Goal: Task Accomplishment & Management: Manage account settings

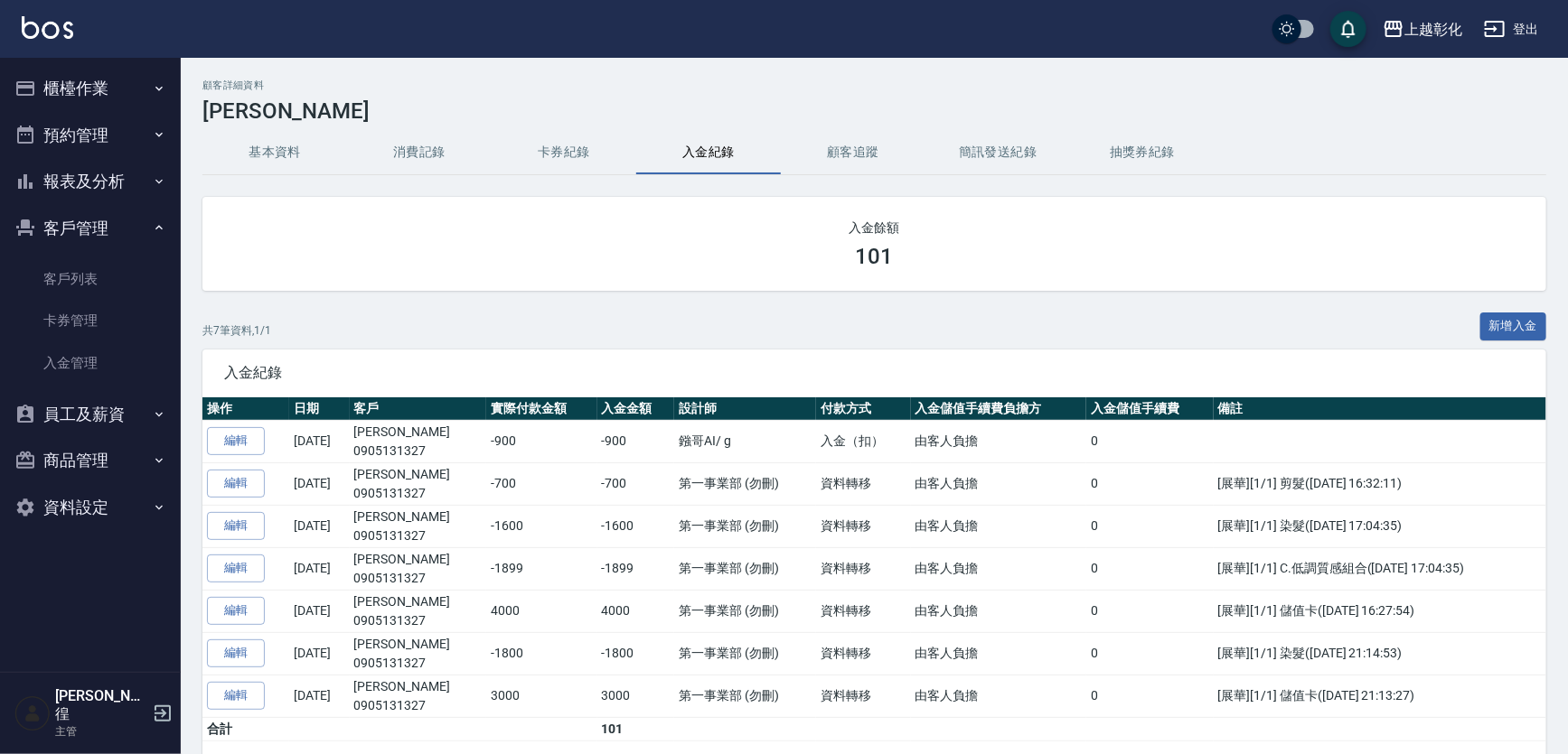
click at [71, 87] on button "櫃檯作業" at bounding box center [90, 89] width 166 height 47
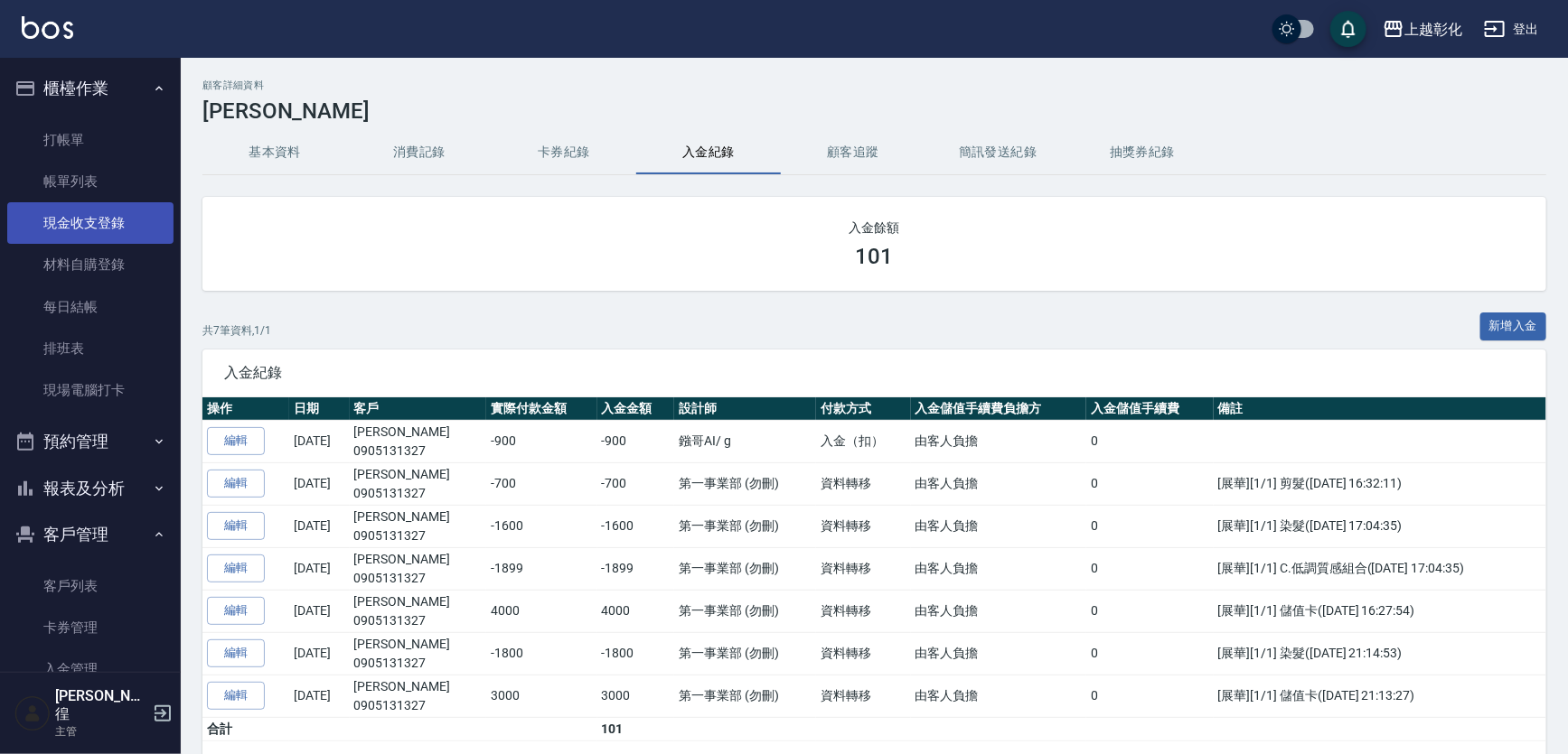
click at [138, 215] on link "現金收支登錄" at bounding box center [90, 223] width 166 height 42
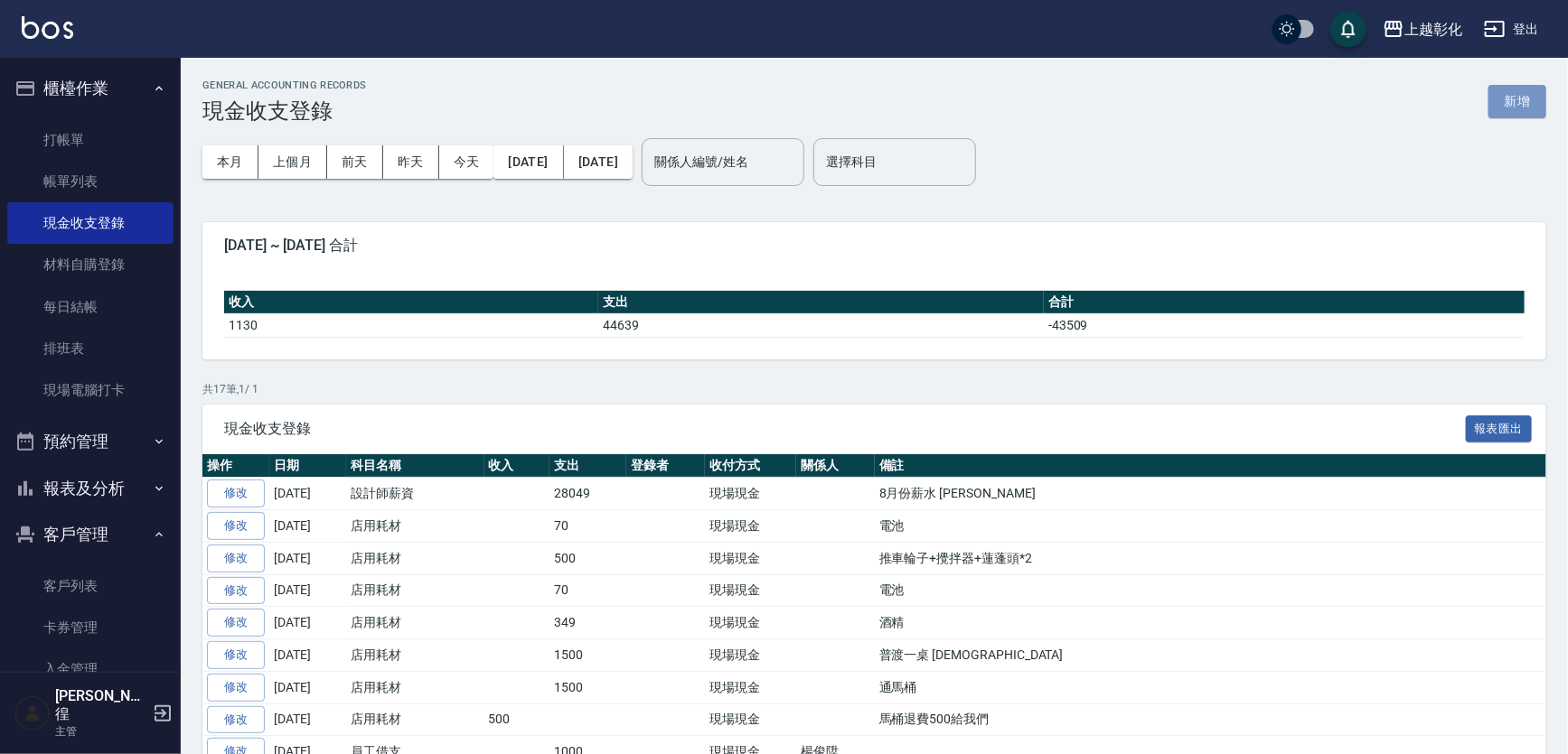
click at [1539, 92] on button "新增" at bounding box center [1517, 102] width 58 height 34
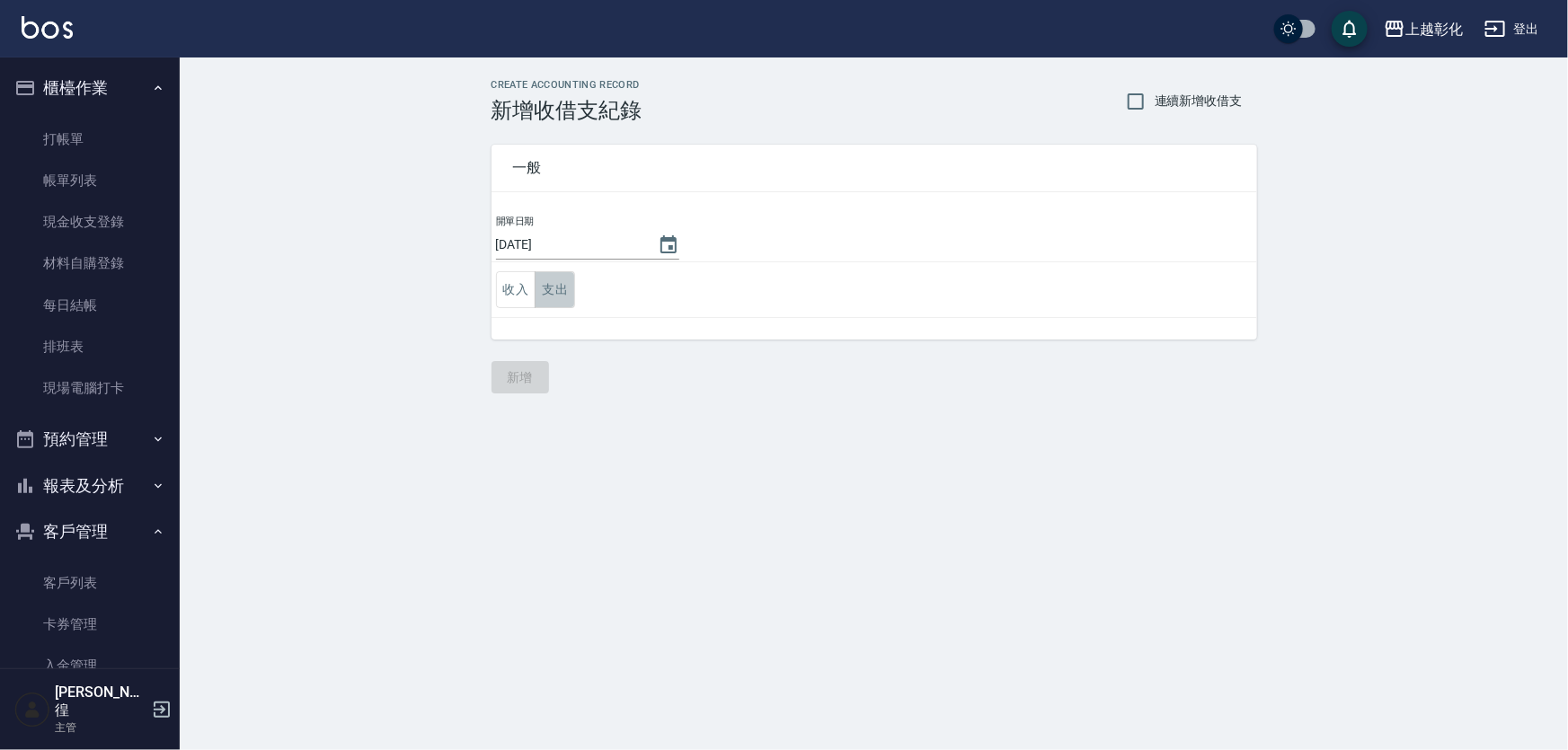
click at [565, 273] on button "支出" at bounding box center [554, 289] width 40 height 36
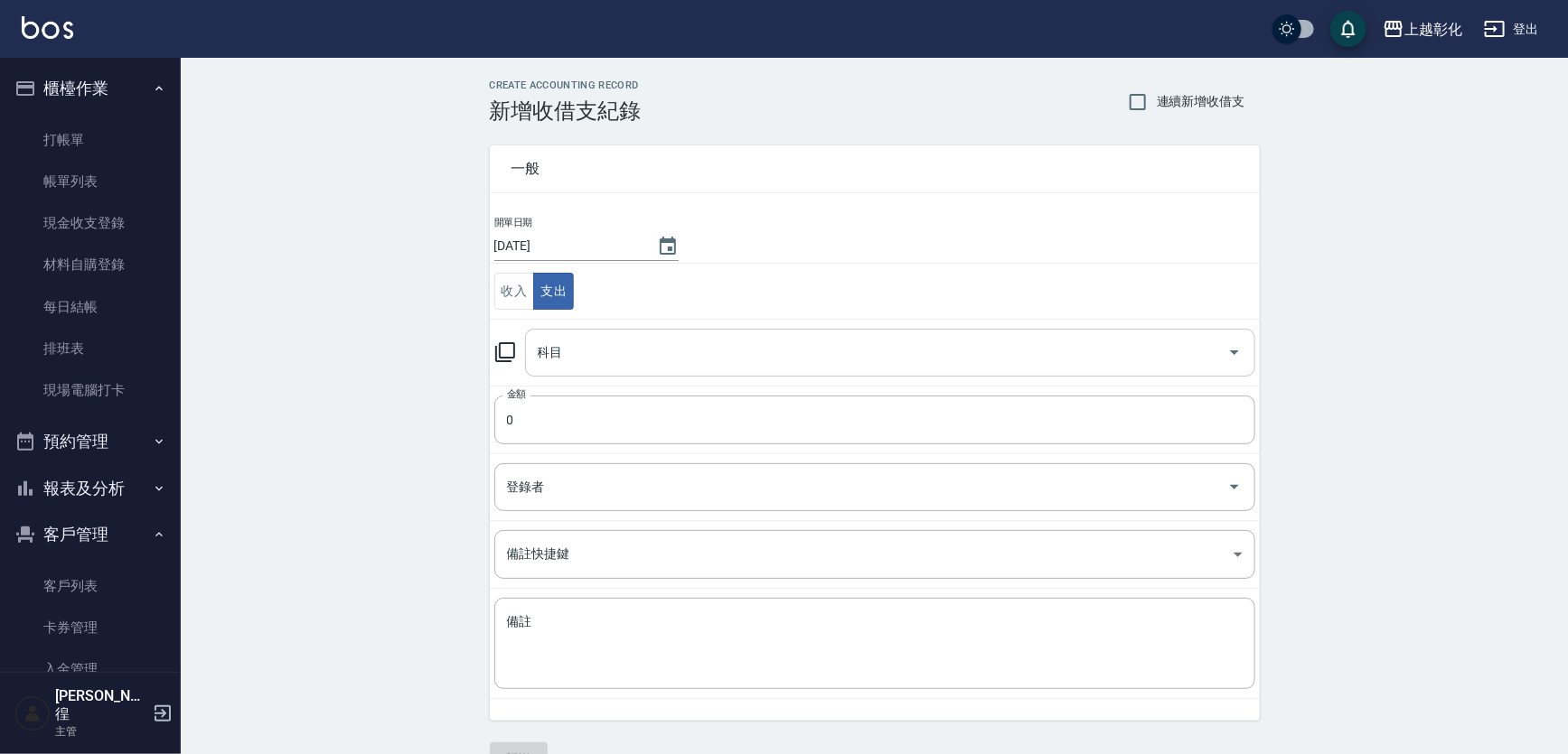
click at [542, 362] on input "科目" at bounding box center [876, 353] width 687 height 32
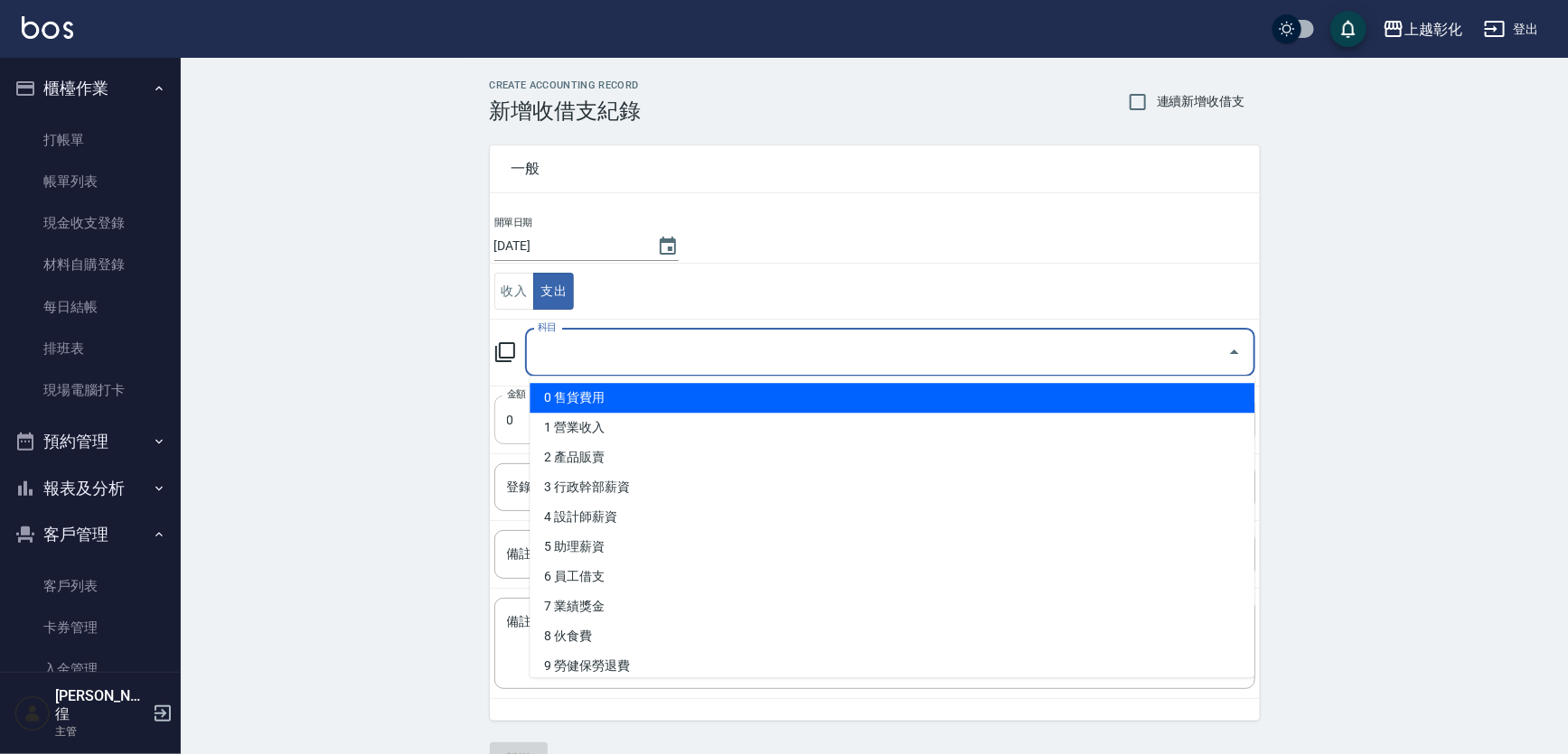
click at [494, 403] on input "0" at bounding box center [875, 419] width 761 height 48
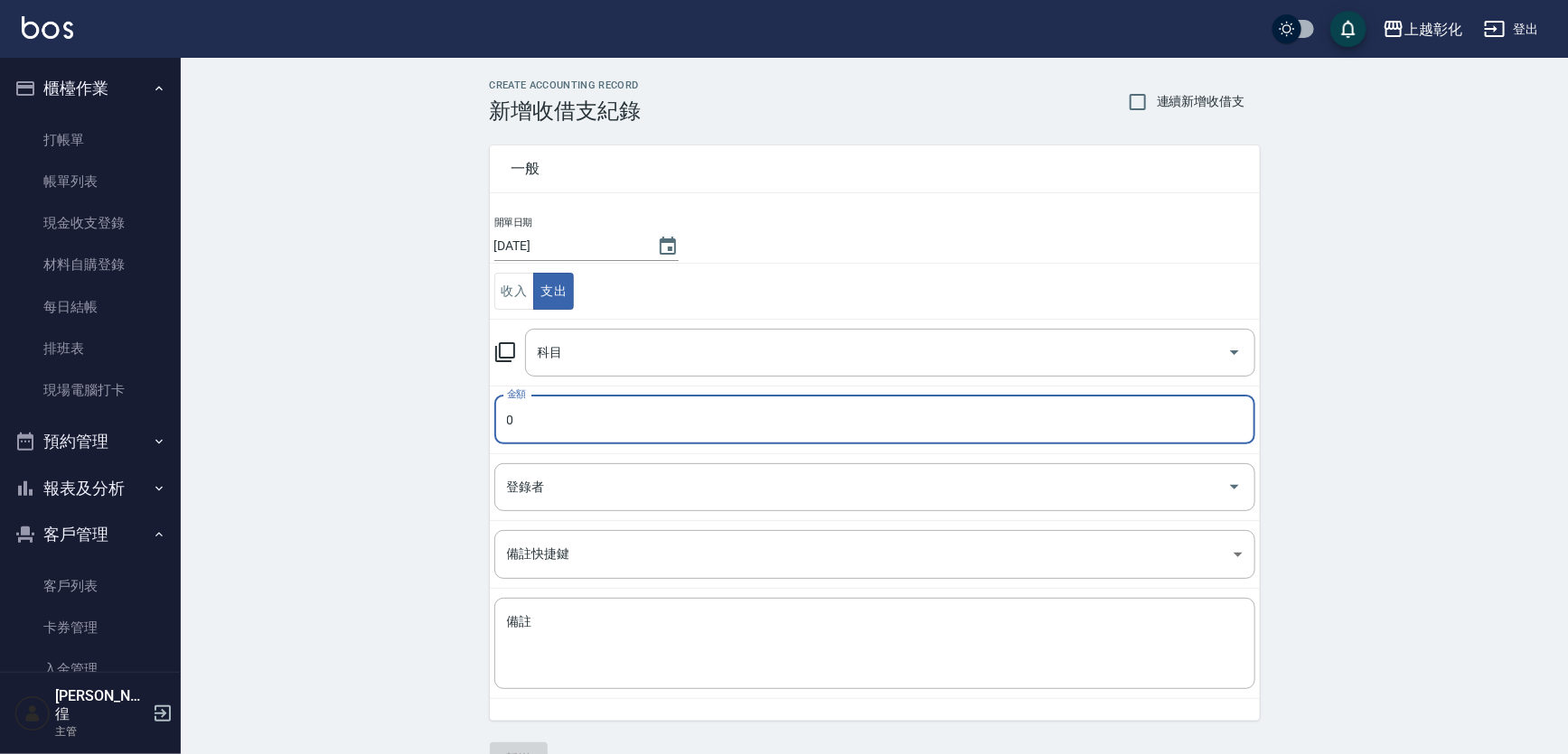
click at [524, 422] on input "0" at bounding box center [875, 419] width 761 height 48
type input "0150"
click at [563, 385] on td "金額 0150 金額" at bounding box center [874, 419] width 770 height 68
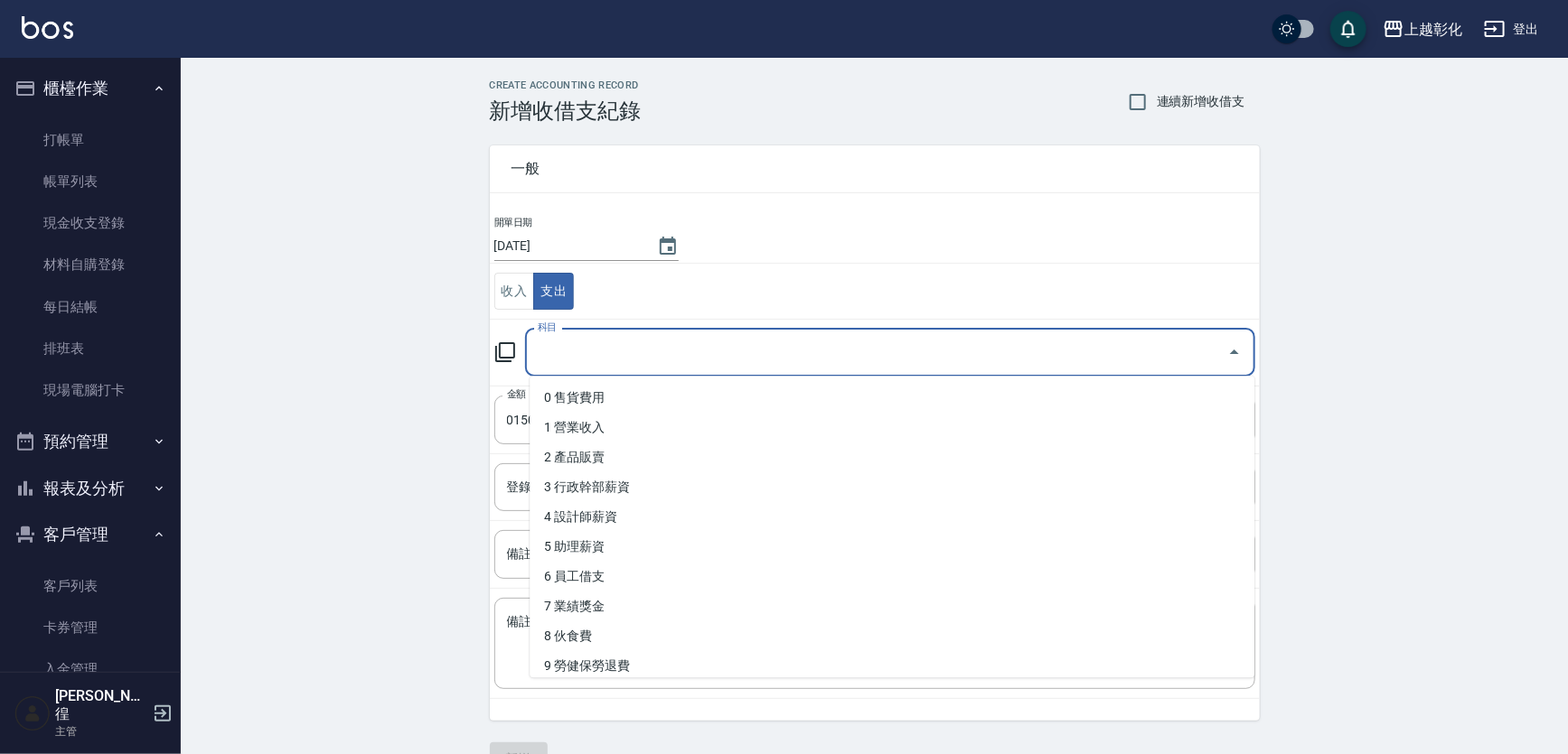
click at [573, 361] on input "科目" at bounding box center [876, 353] width 687 height 32
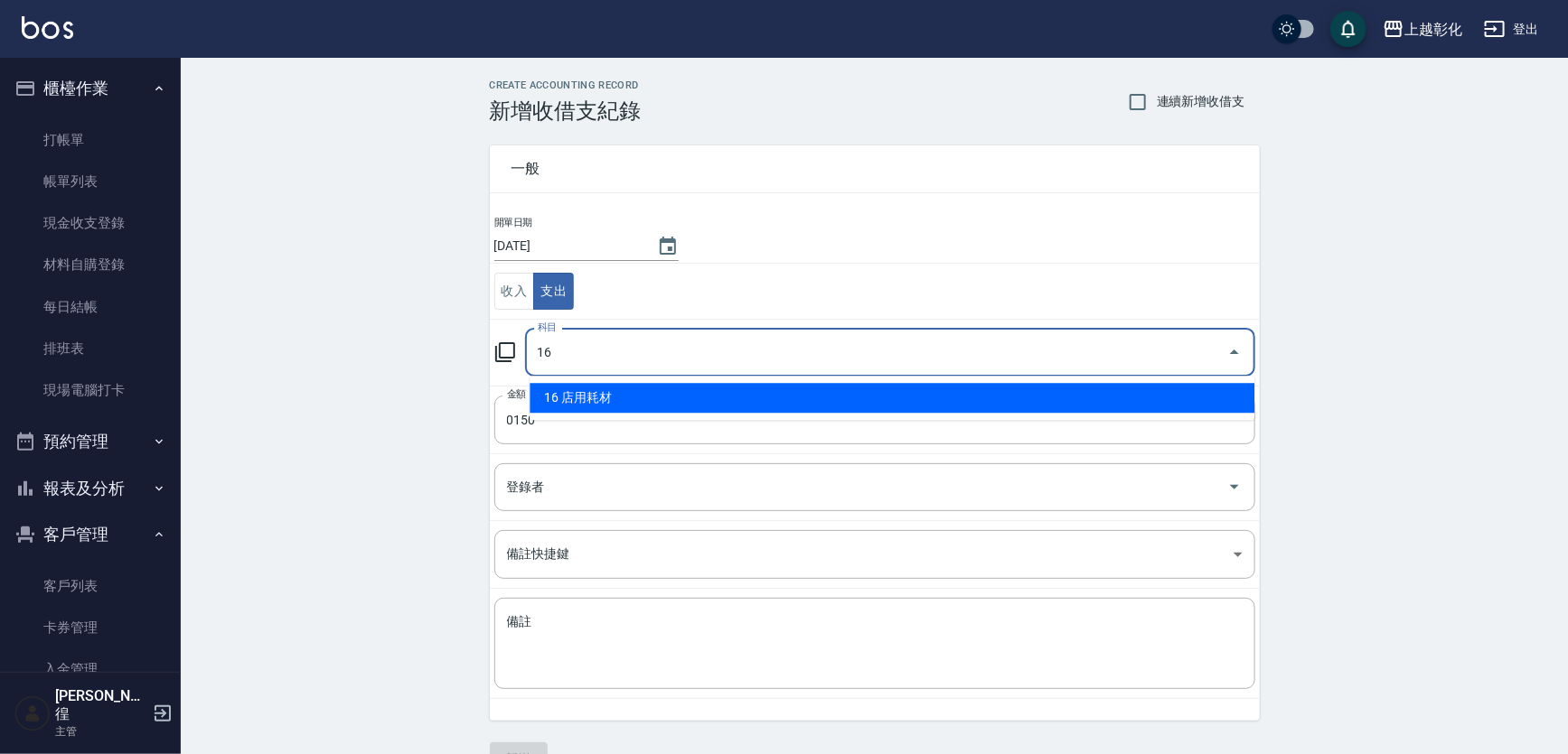
click at [605, 393] on li "16 店用耗材" at bounding box center [892, 398] width 725 height 30
type input "16 店用耗材"
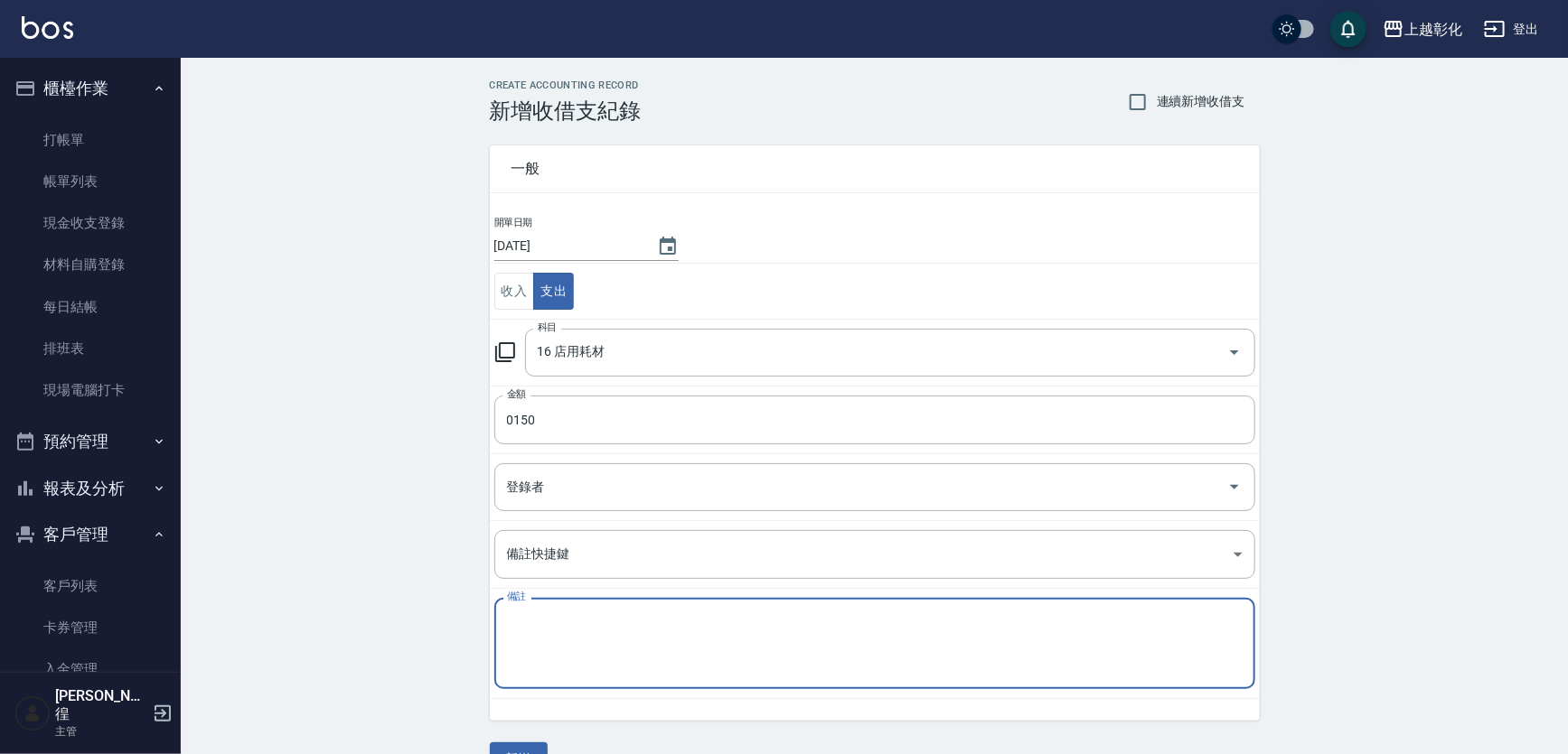
click at [602, 635] on textarea "備註" at bounding box center [875, 644] width 736 height 61
type textarea "f"
type textarea "U"
type textarea "n"
type textarea "鑰匙"
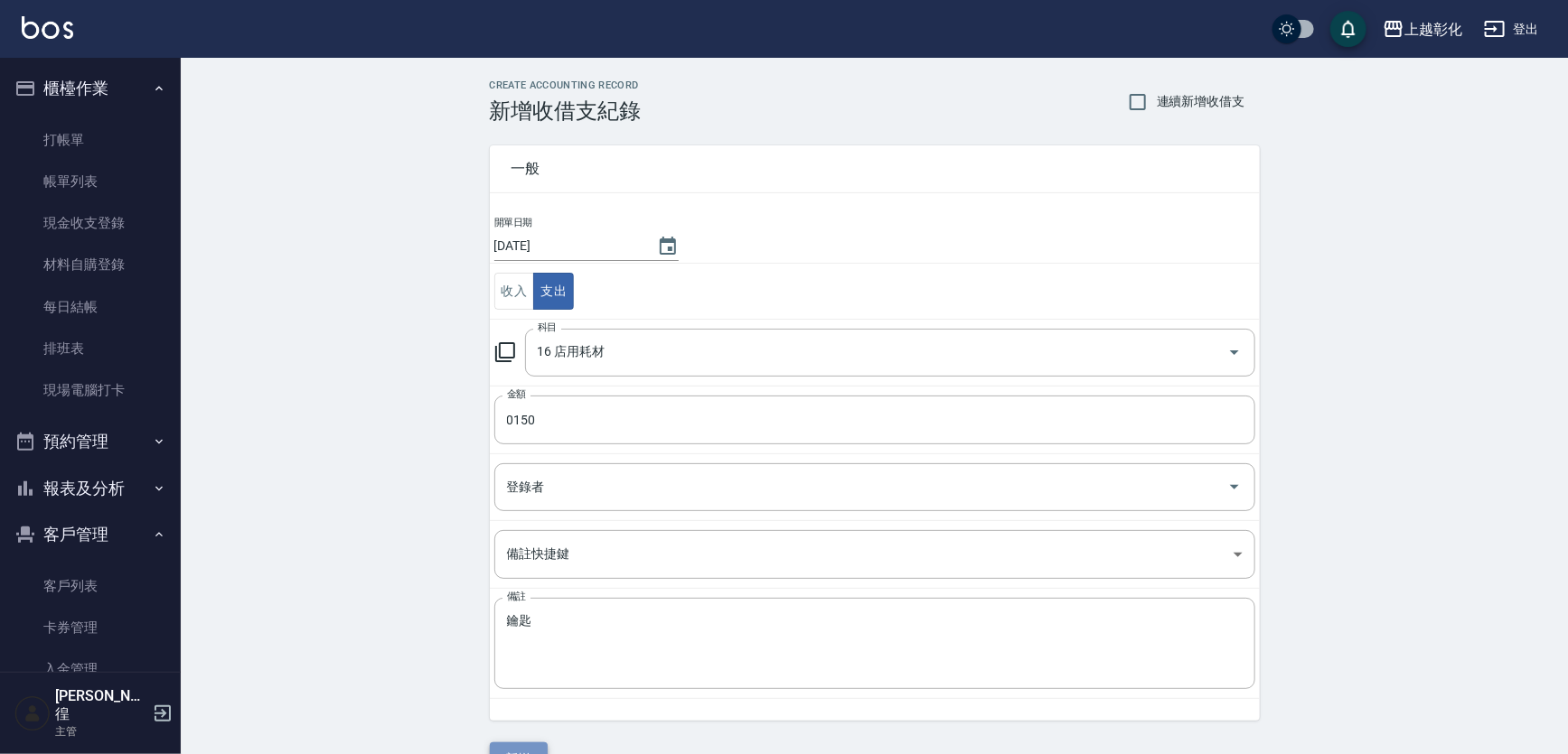
click at [530, 743] on button "新增" at bounding box center [518, 759] width 58 height 34
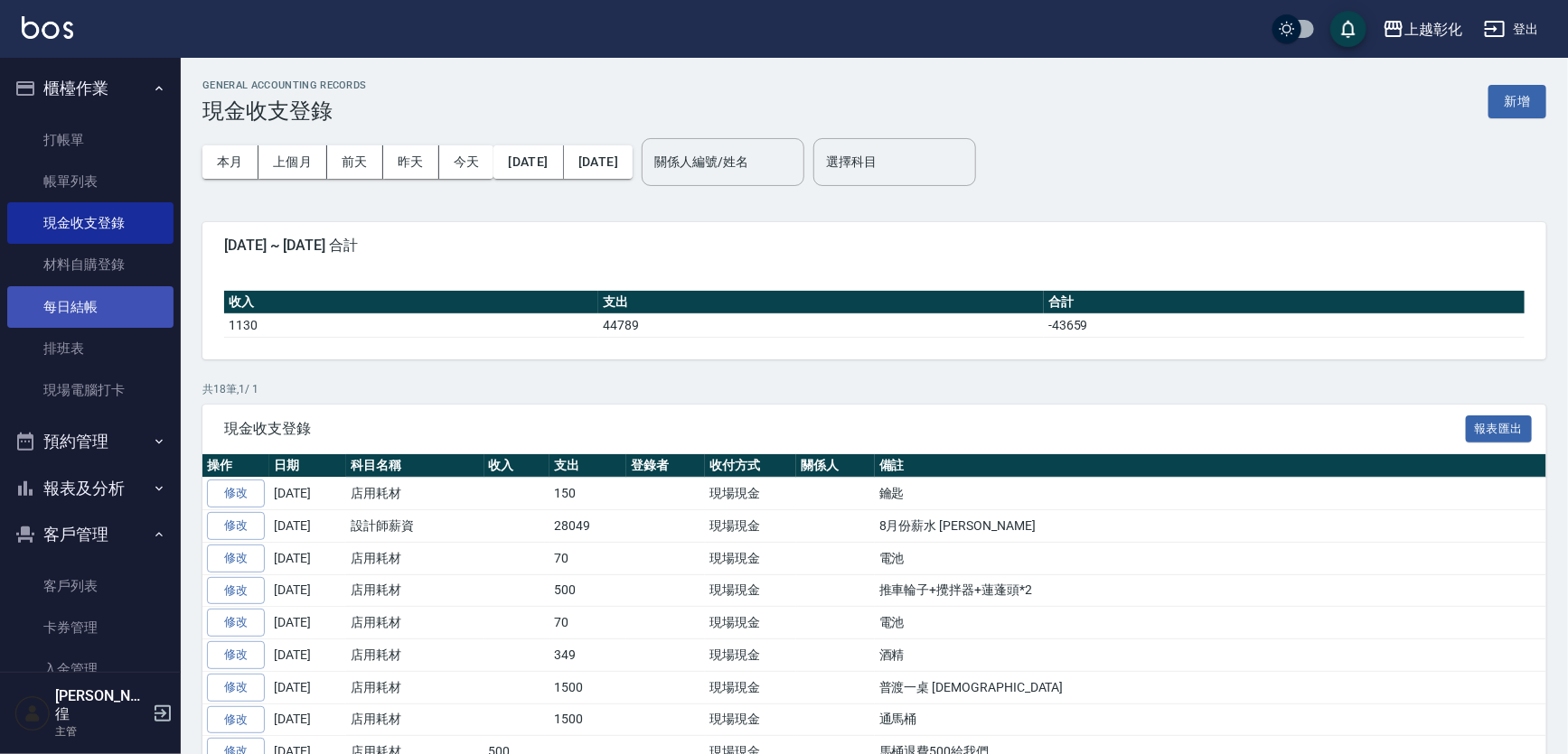
click at [60, 299] on link "每日結帳" at bounding box center [90, 307] width 166 height 42
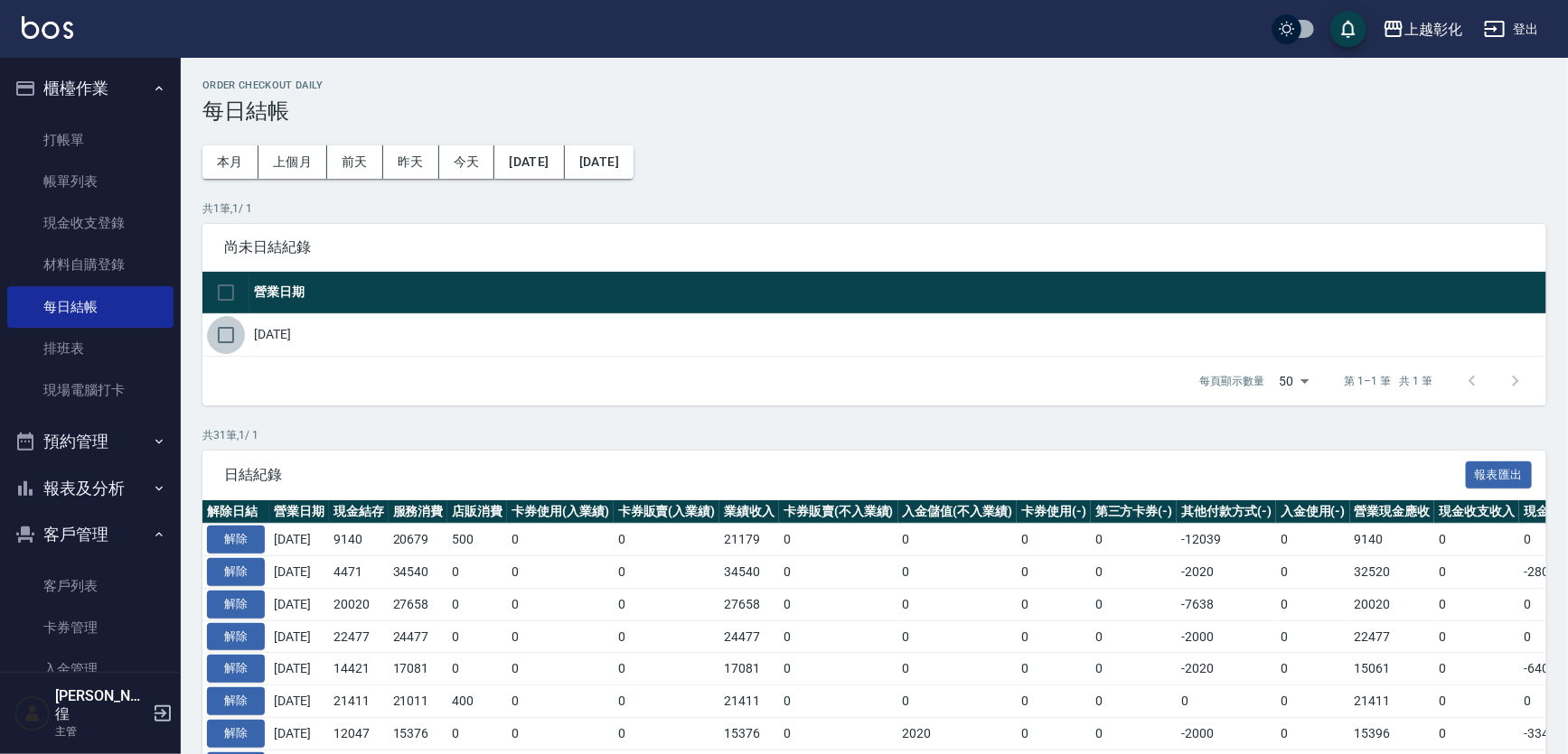
drag, startPoint x: 209, startPoint y: 342, endPoint x: 226, endPoint y: 347, distance: 17.7
click at [214, 343] on input "checkbox" at bounding box center [225, 335] width 38 height 38
checkbox input "true"
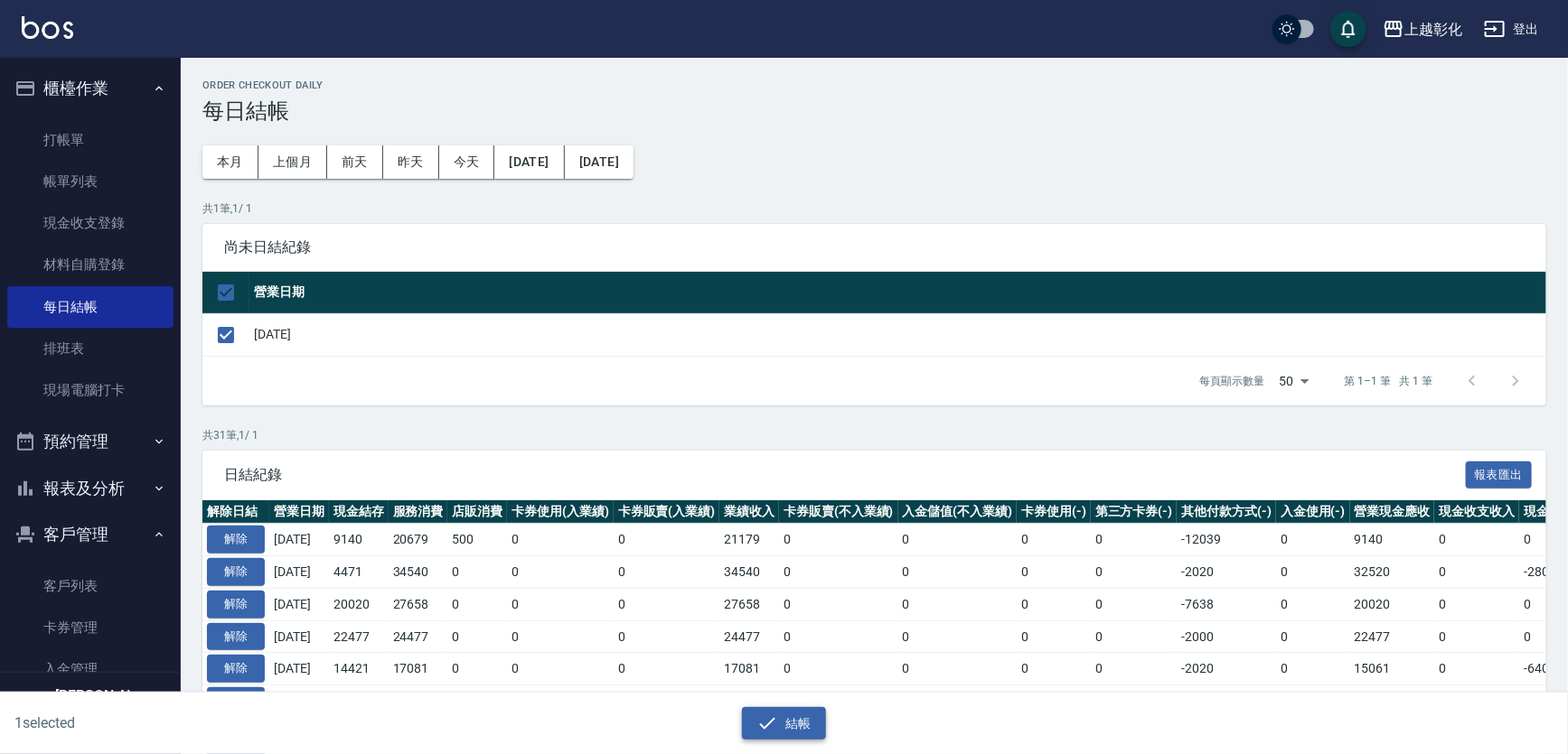
click at [785, 713] on button "結帳" at bounding box center [783, 724] width 84 height 34
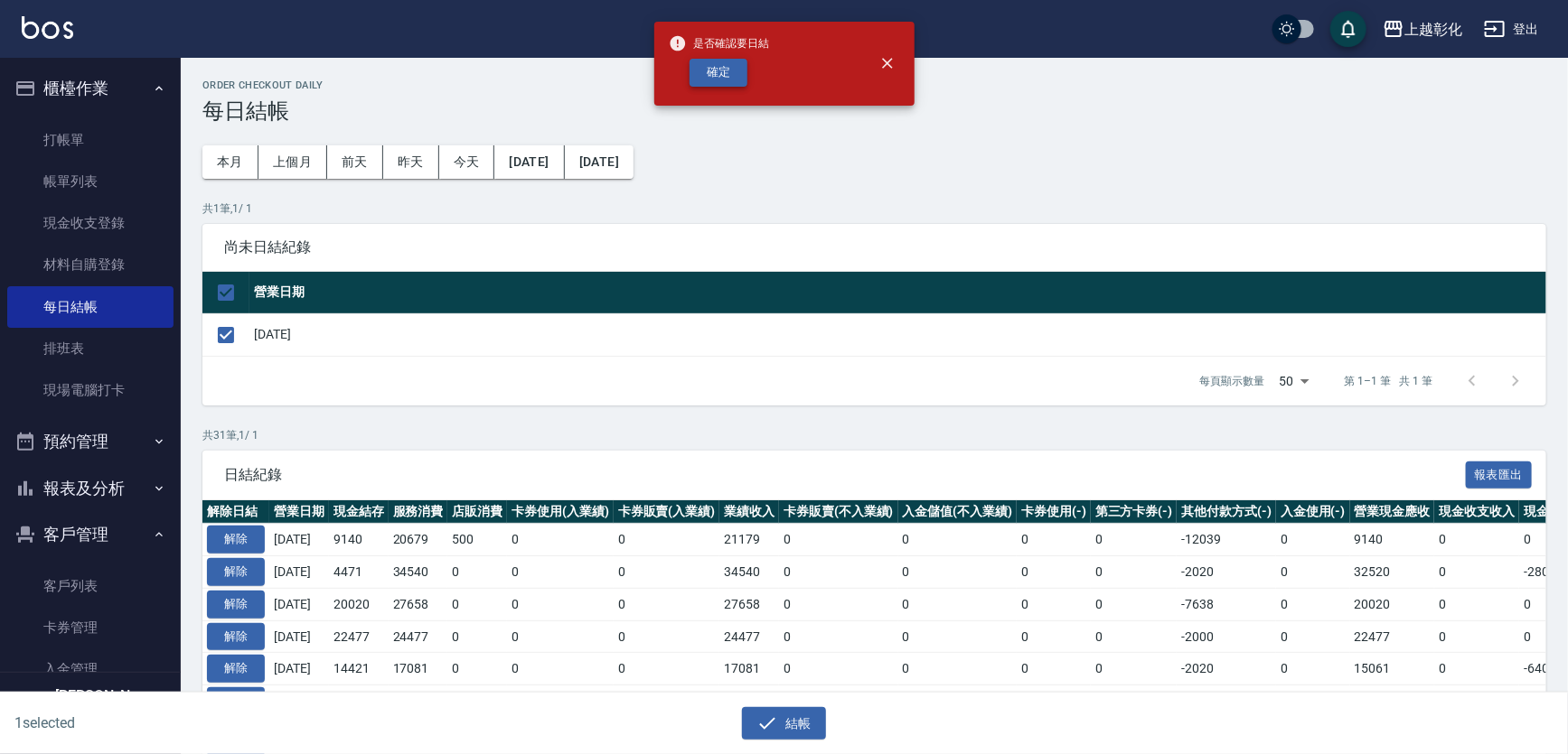
click at [725, 75] on button "確定" at bounding box center [718, 72] width 58 height 28
checkbox input "false"
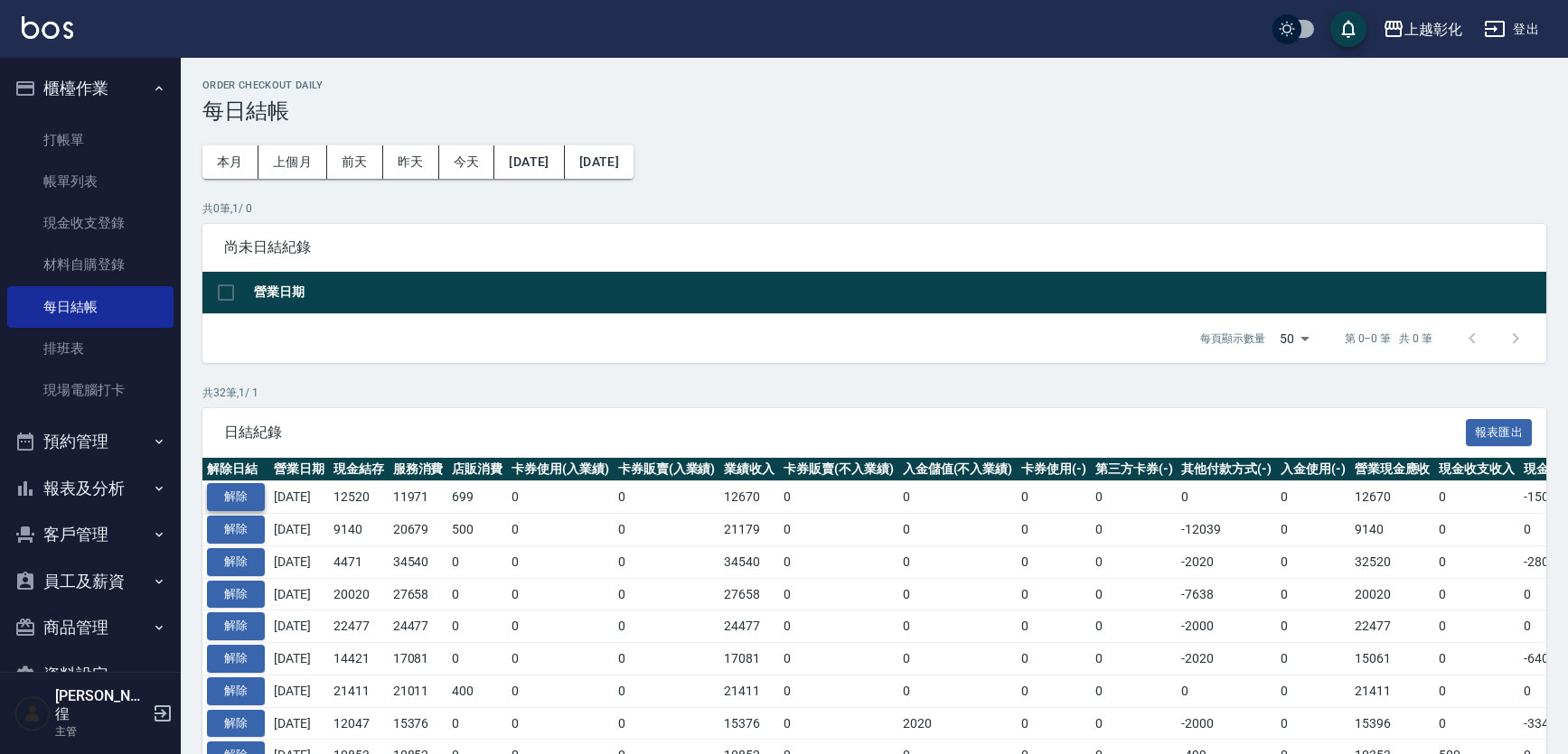
click at [239, 506] on button "解除" at bounding box center [235, 497] width 58 height 28
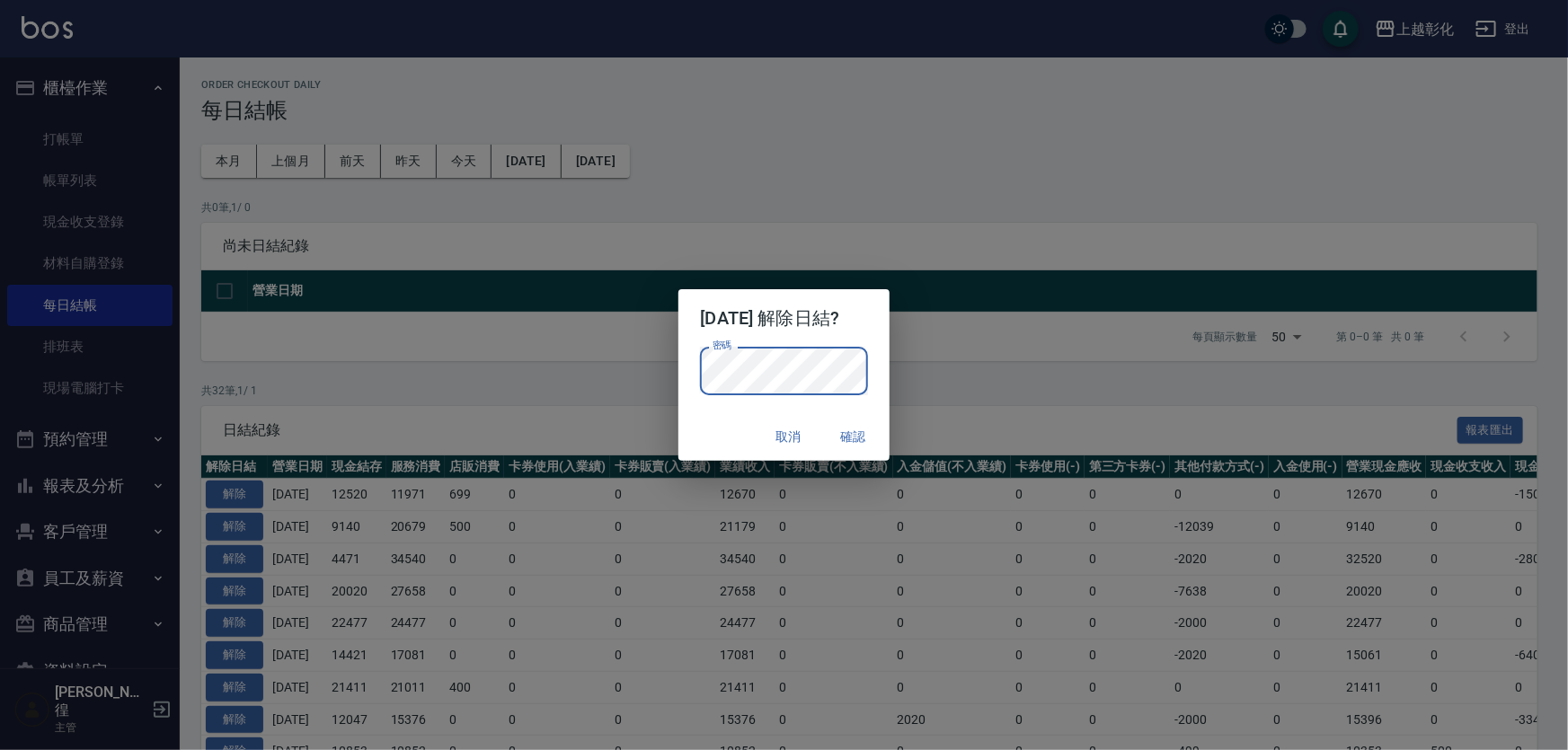
click at [883, 449] on button "確認" at bounding box center [853, 437] width 58 height 33
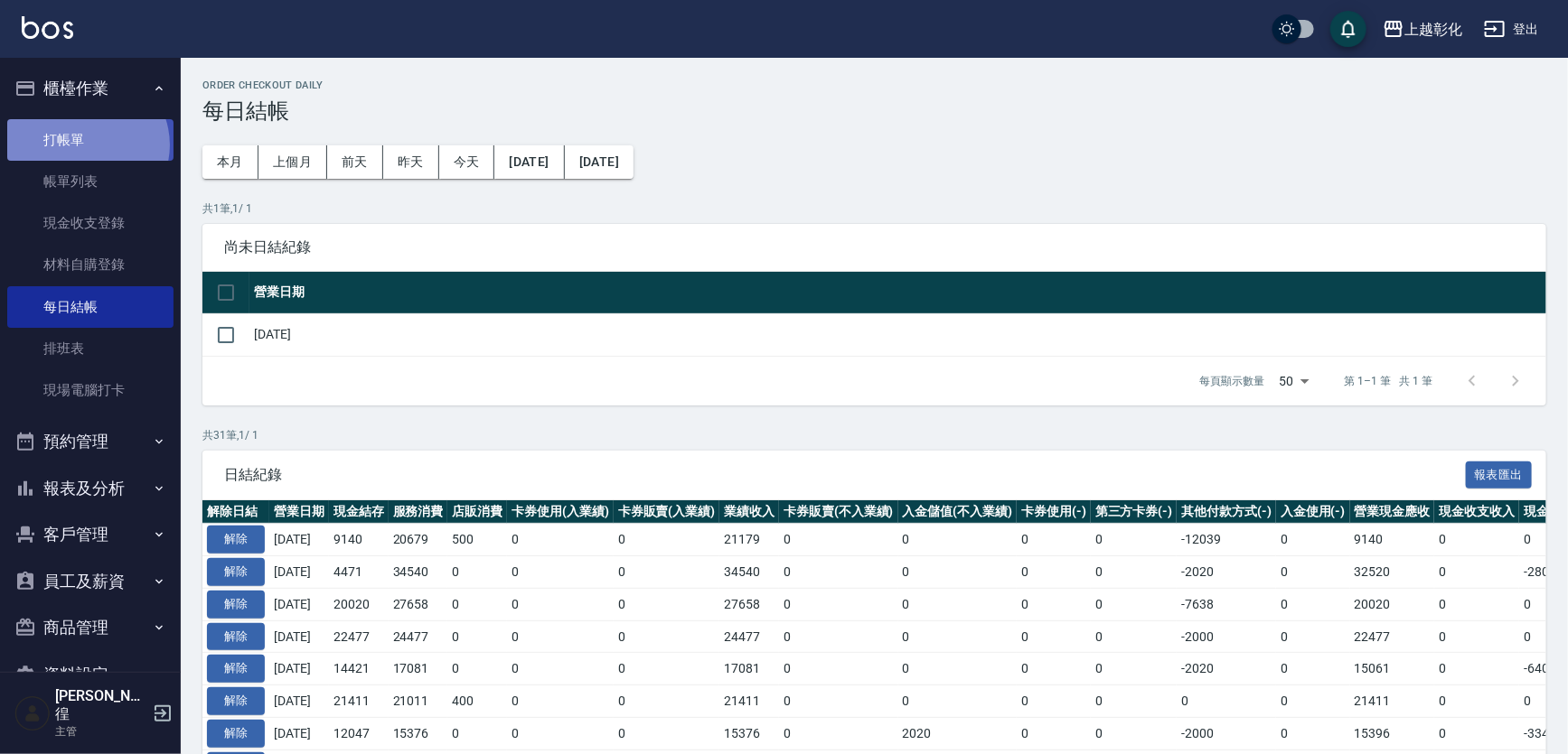
click at [86, 144] on link "打帳單" at bounding box center [90, 140] width 166 height 42
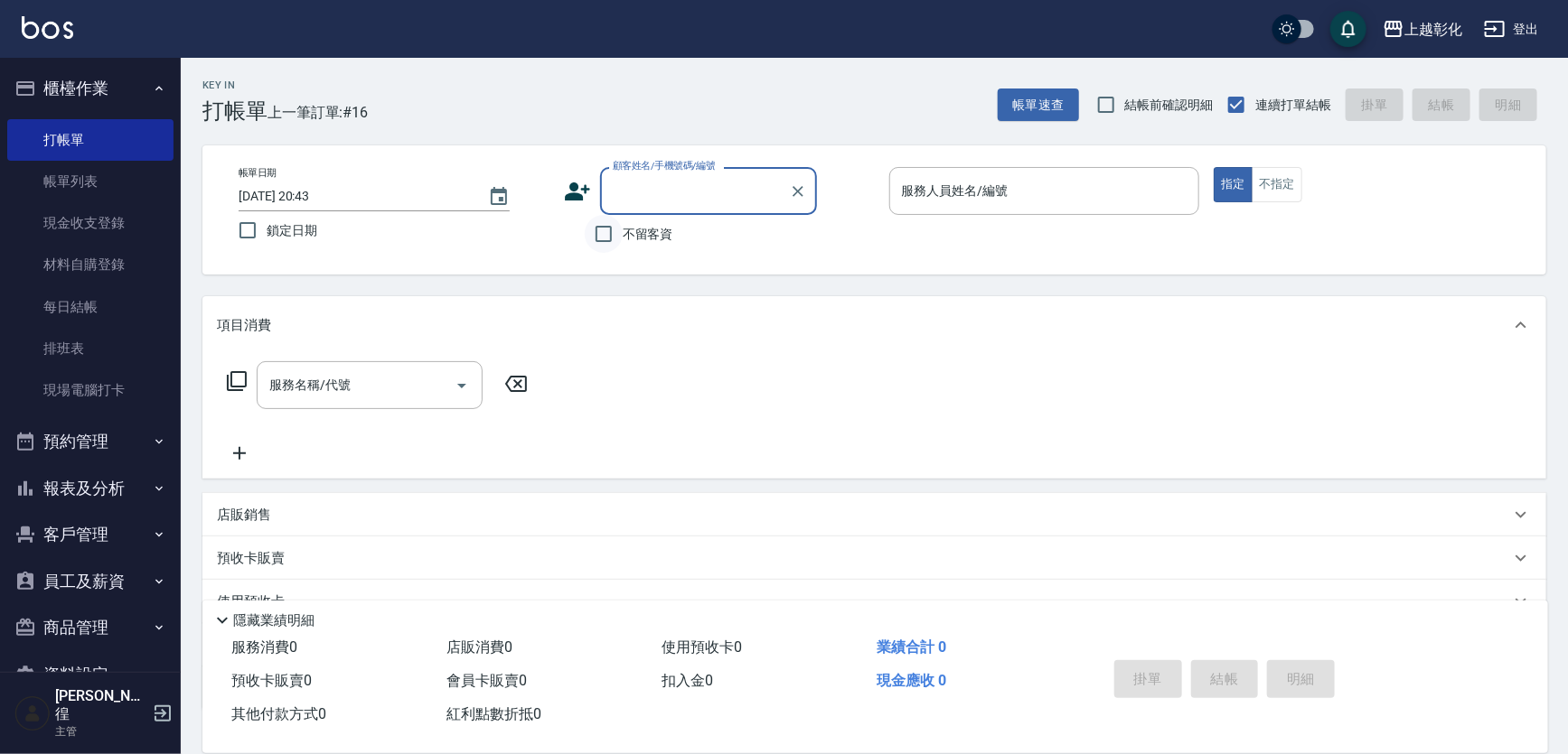
click at [606, 236] on input "不留客資" at bounding box center [603, 234] width 38 height 38
checkbox input "true"
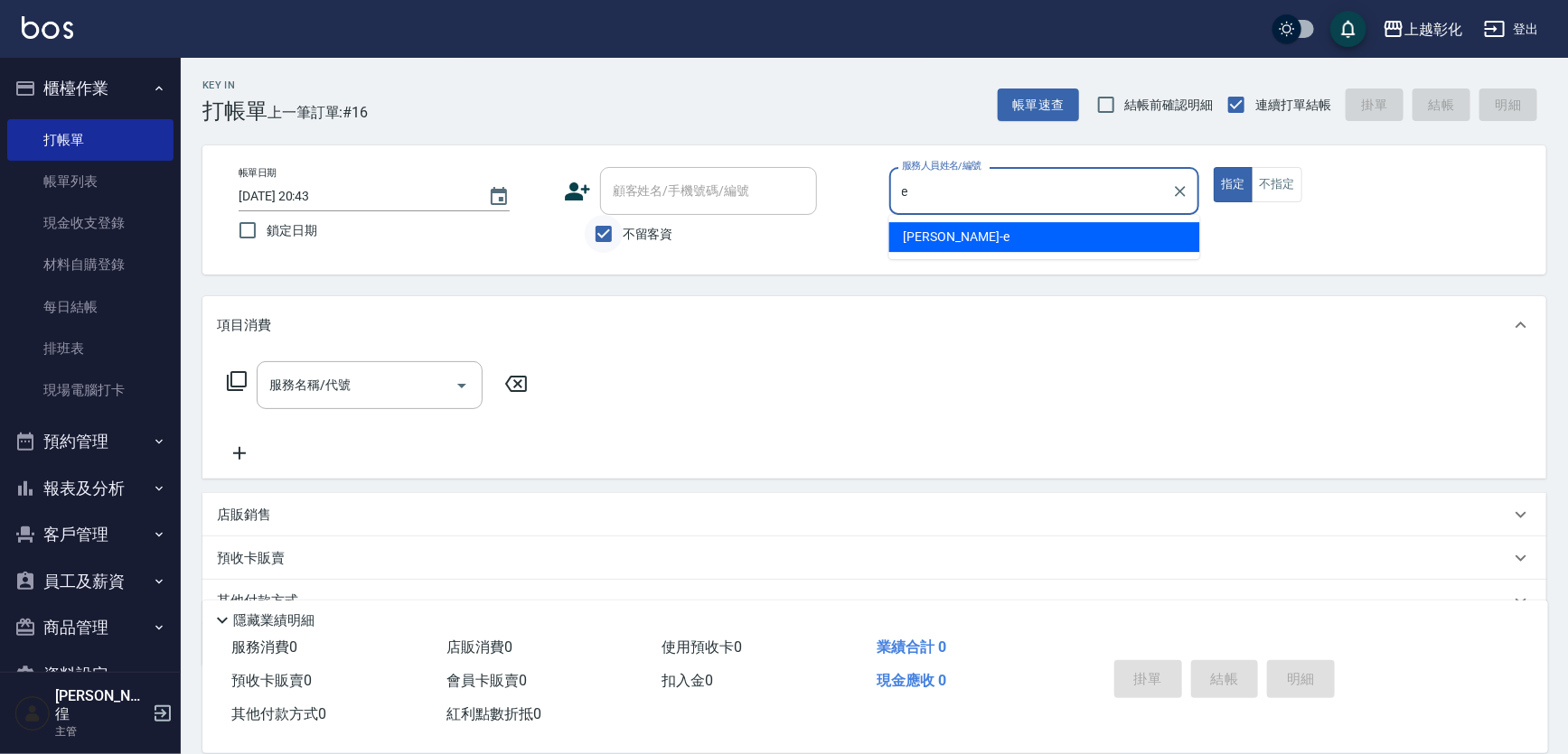
type input "[PERSON_NAME]-e"
type button "true"
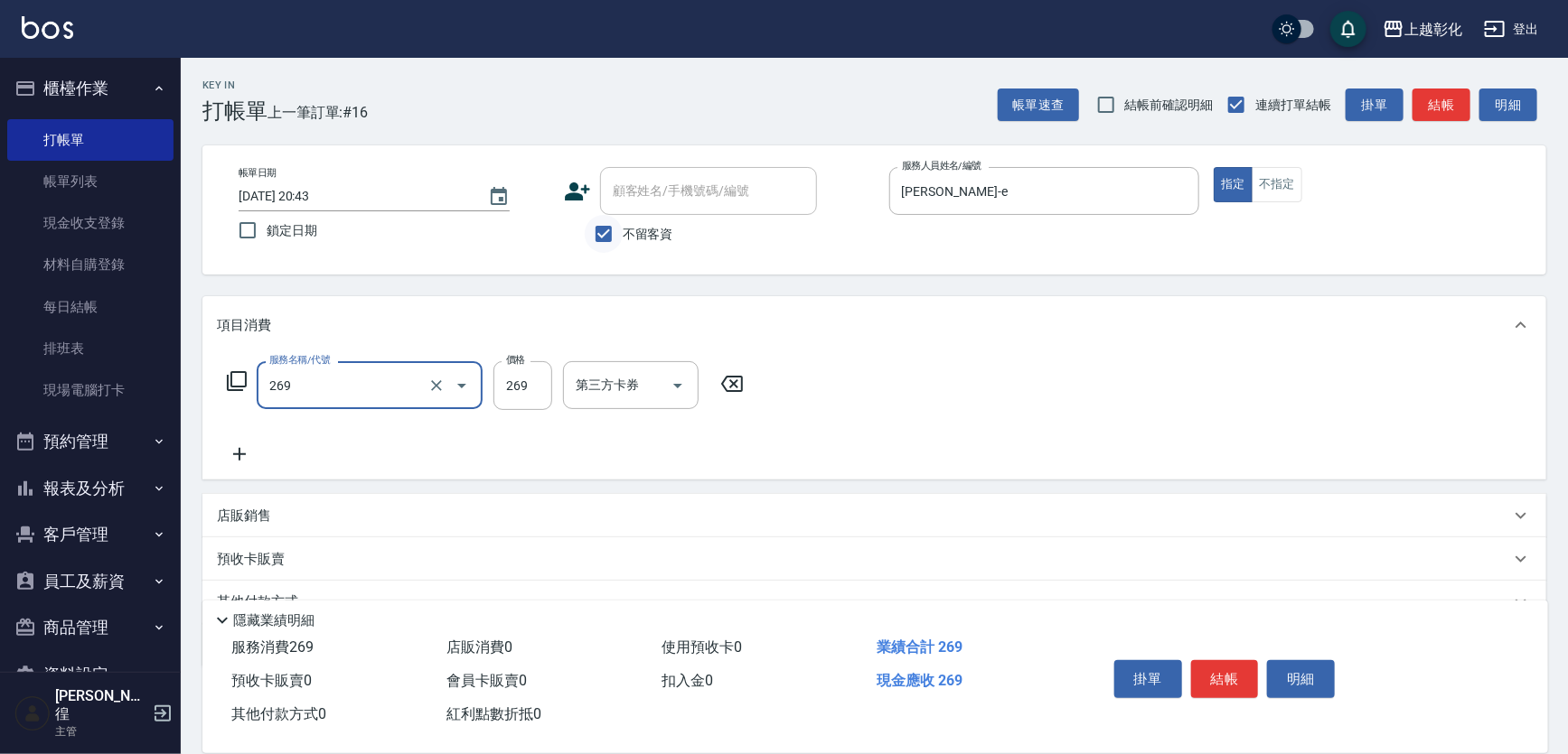
type input "一般洗剪(269)"
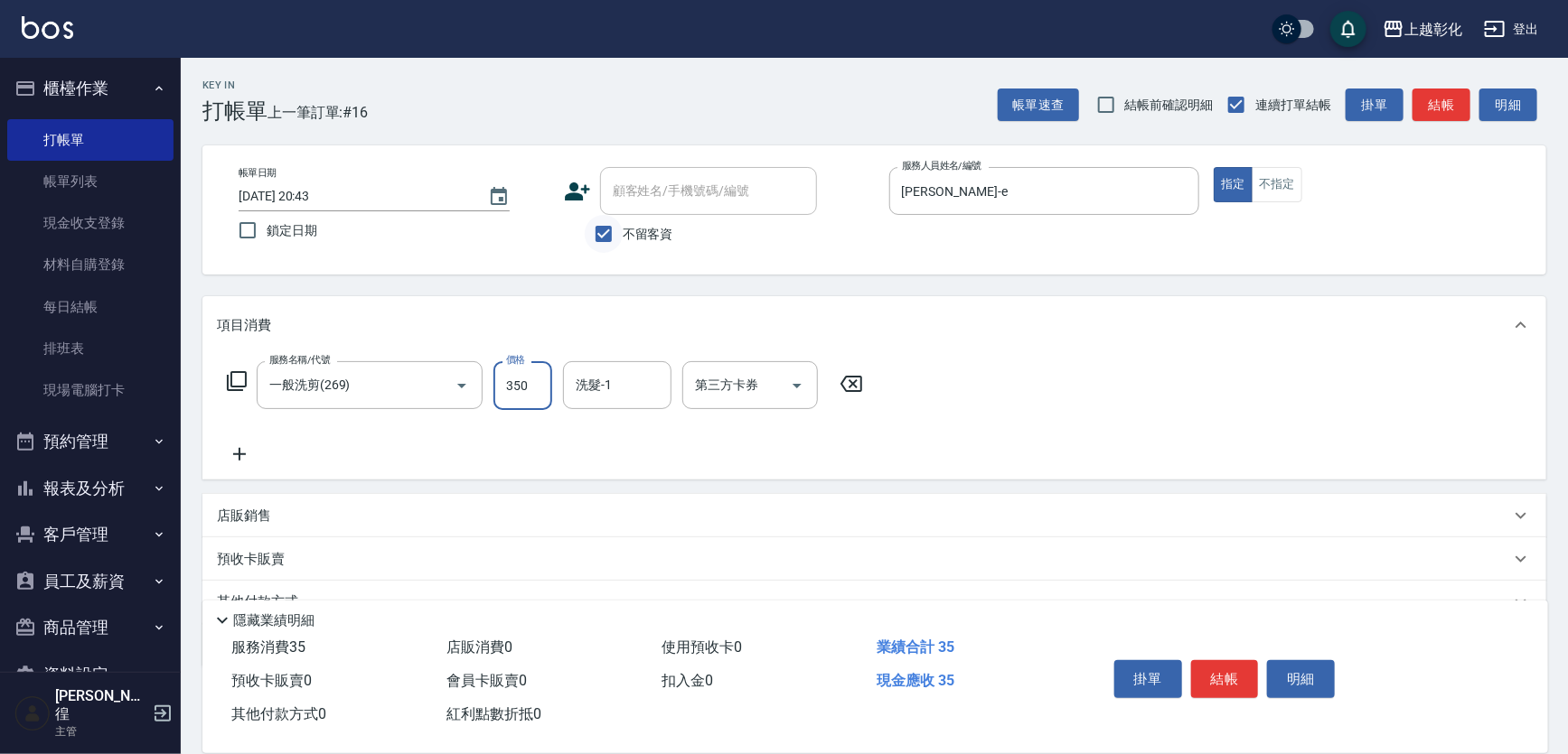
type input "350"
type input "[PERSON_NAME]-24"
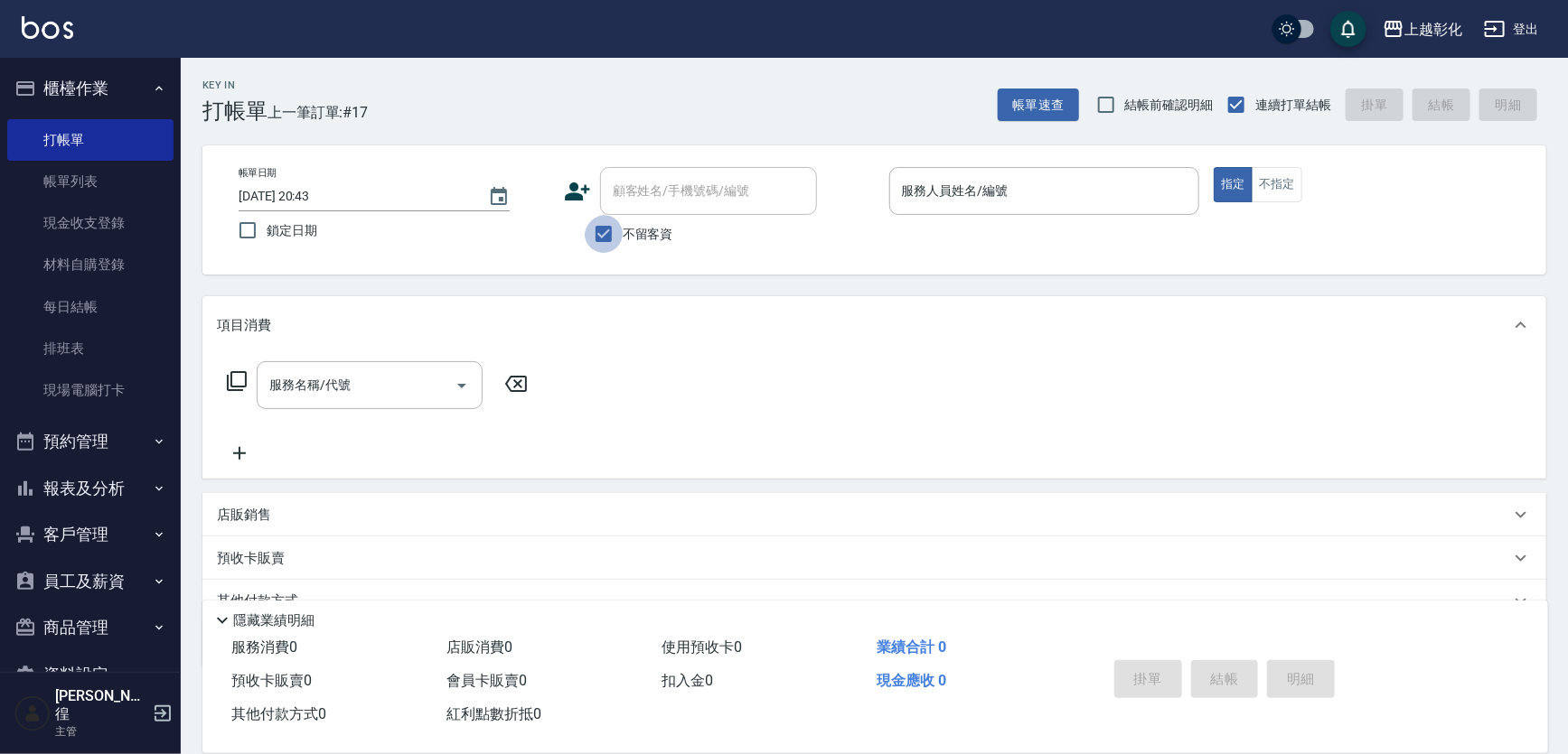
click at [615, 238] on input "不留客資" at bounding box center [603, 234] width 38 height 38
checkbox input "false"
click at [653, 194] on div "顧客姓名/手機號碼/編號 顧客姓名/手機號碼/編號" at bounding box center [708, 191] width 217 height 47
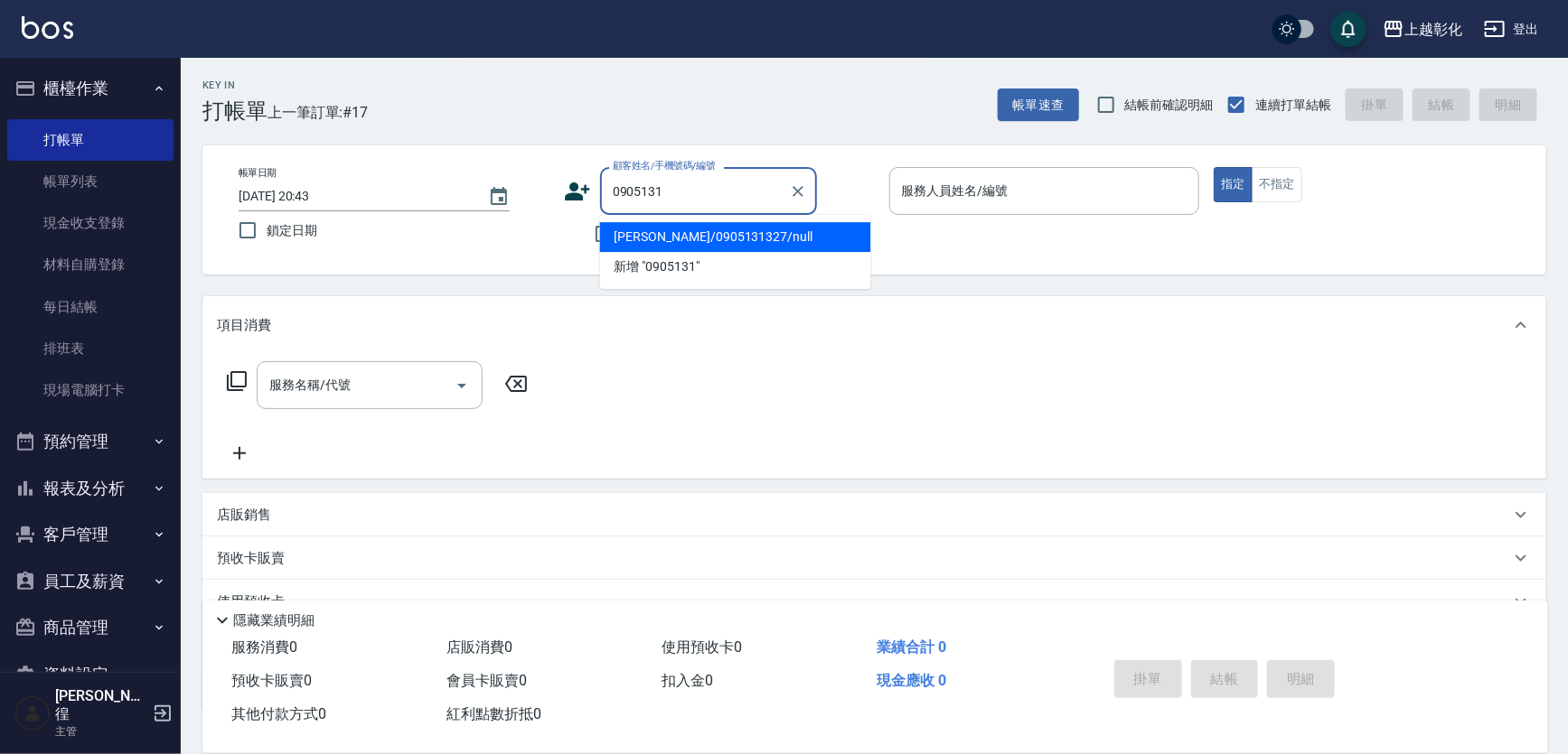
type input "[PERSON_NAME]/0905131327/null"
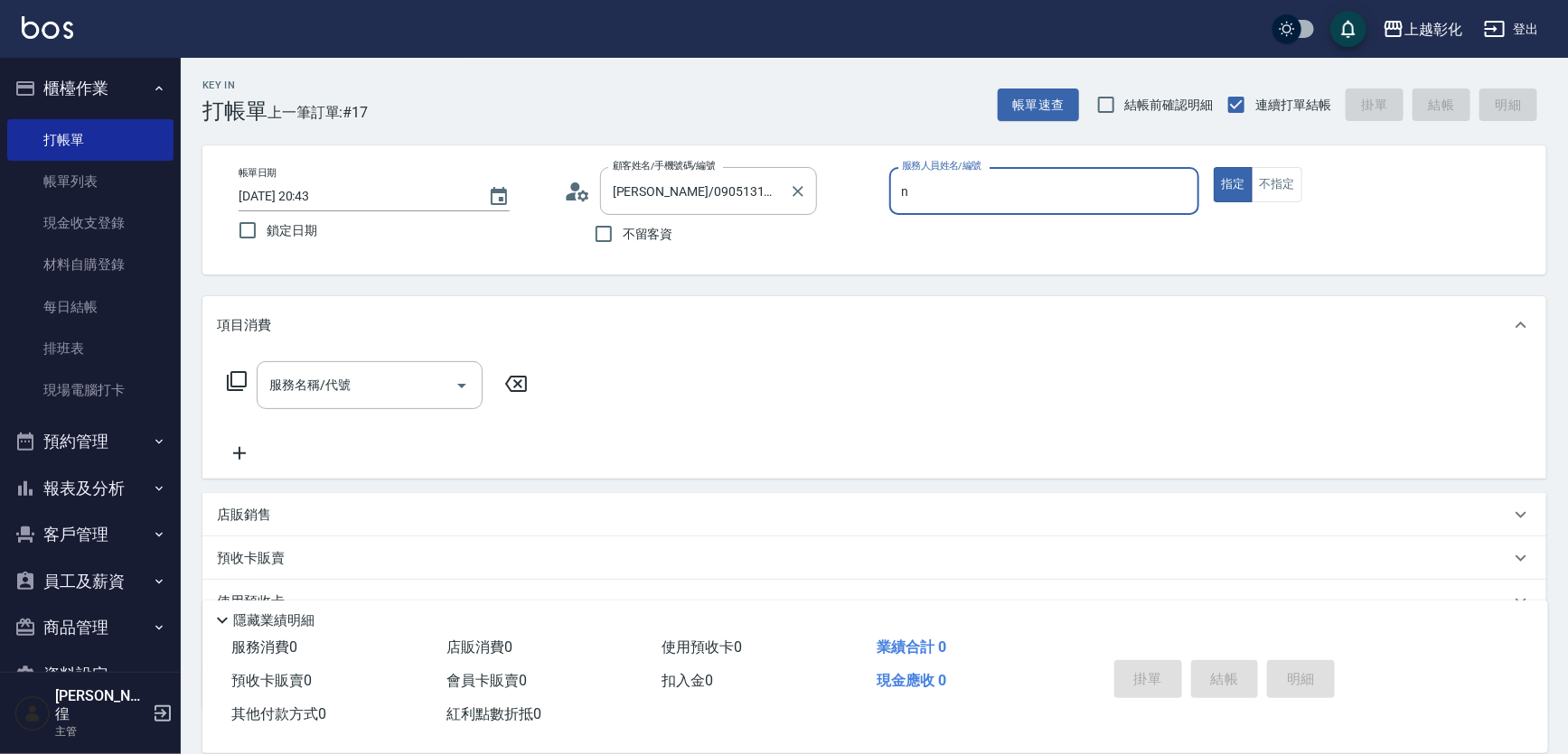
type input "yung yung-n"
type input "新客人 姓名未設定/0905131/null"
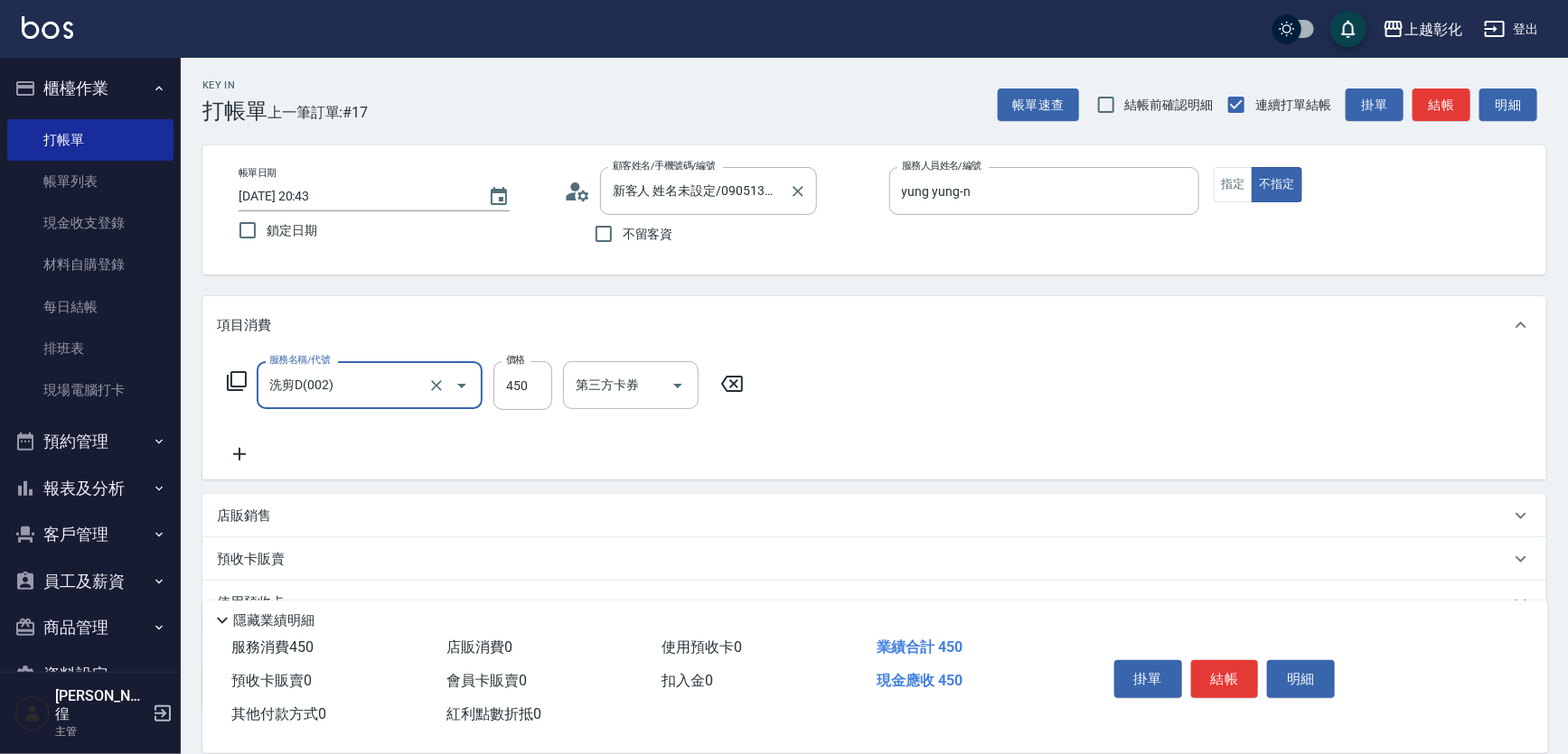
type input "洗剪D(002)"
type input "450"
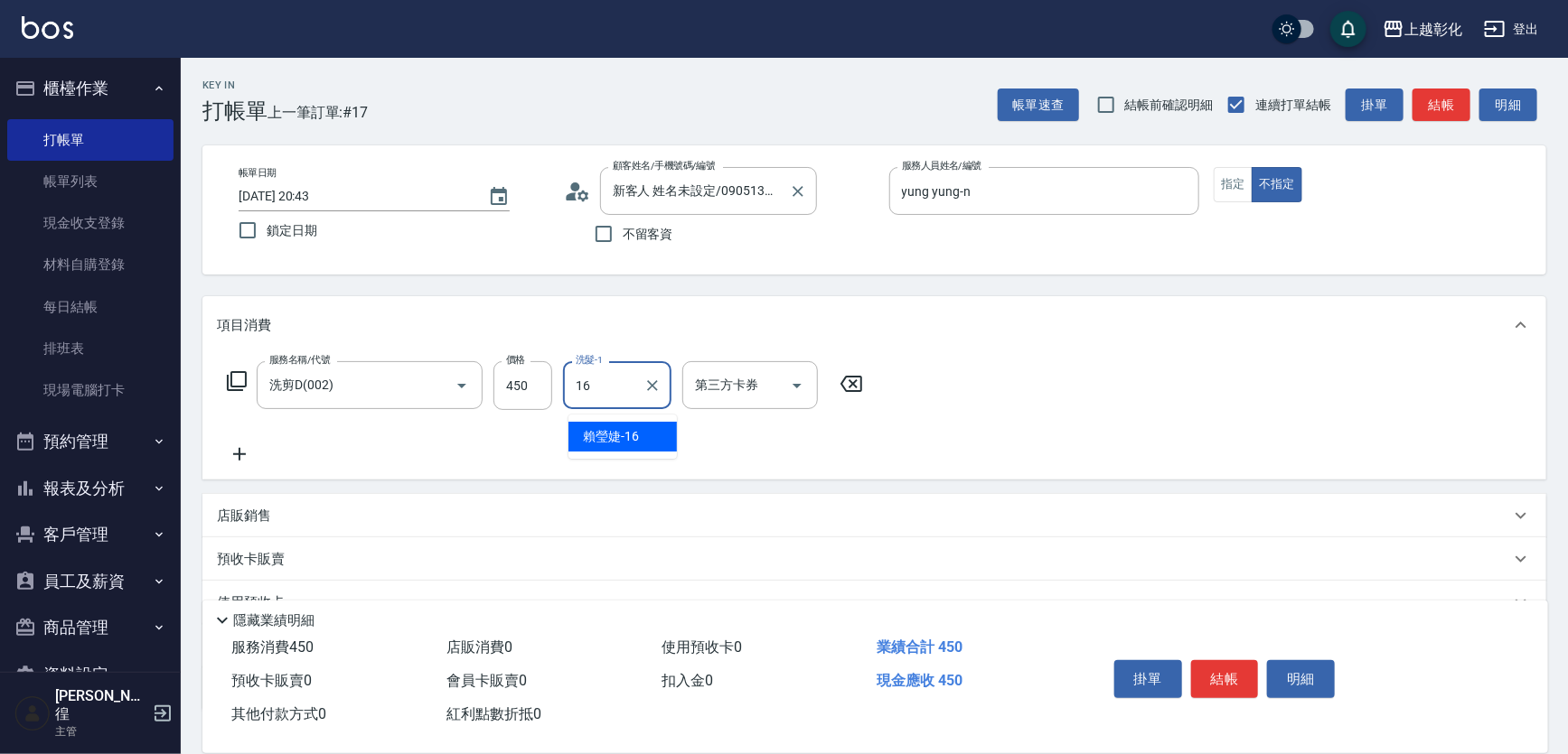
type input "[PERSON_NAME]-16"
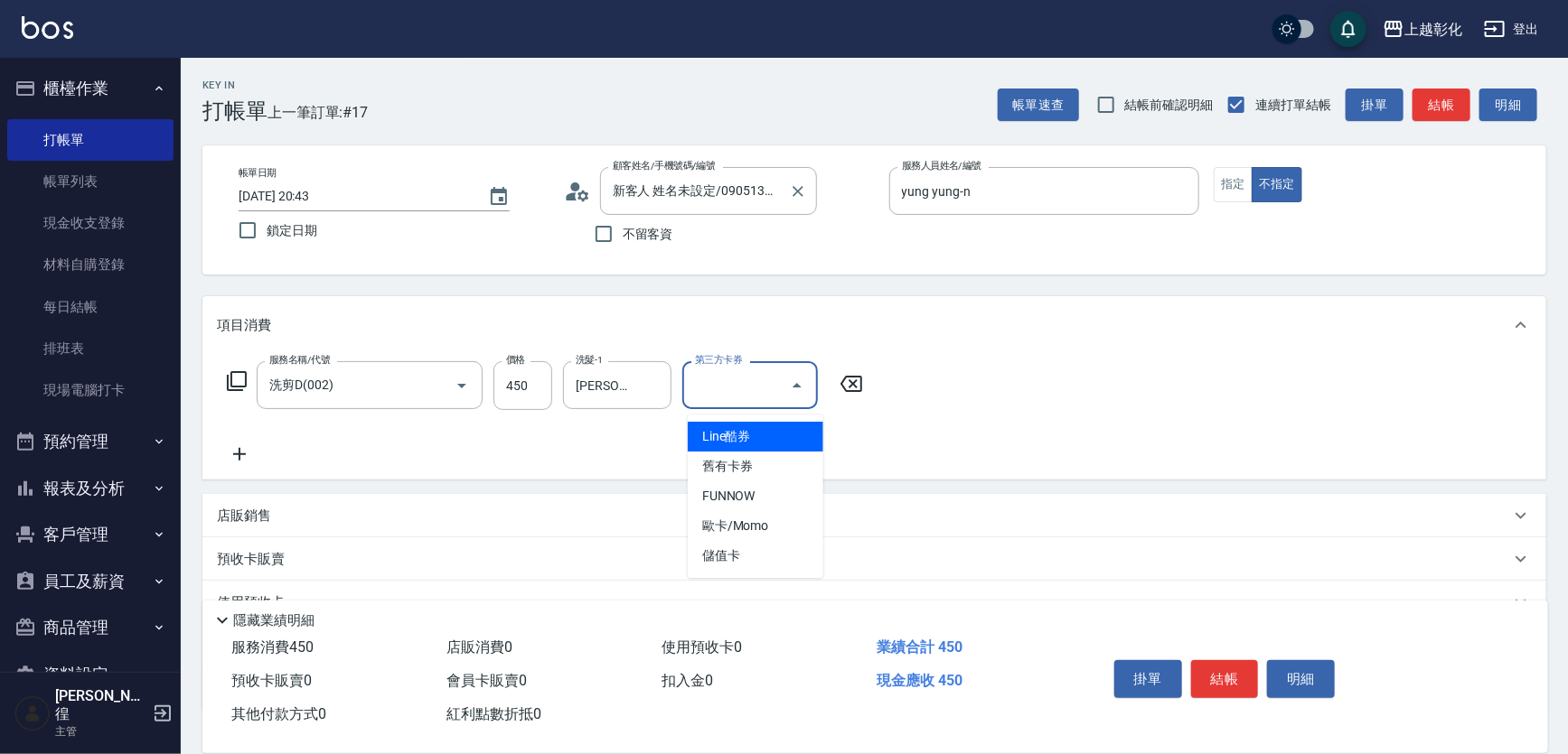
type input "儲值卡"
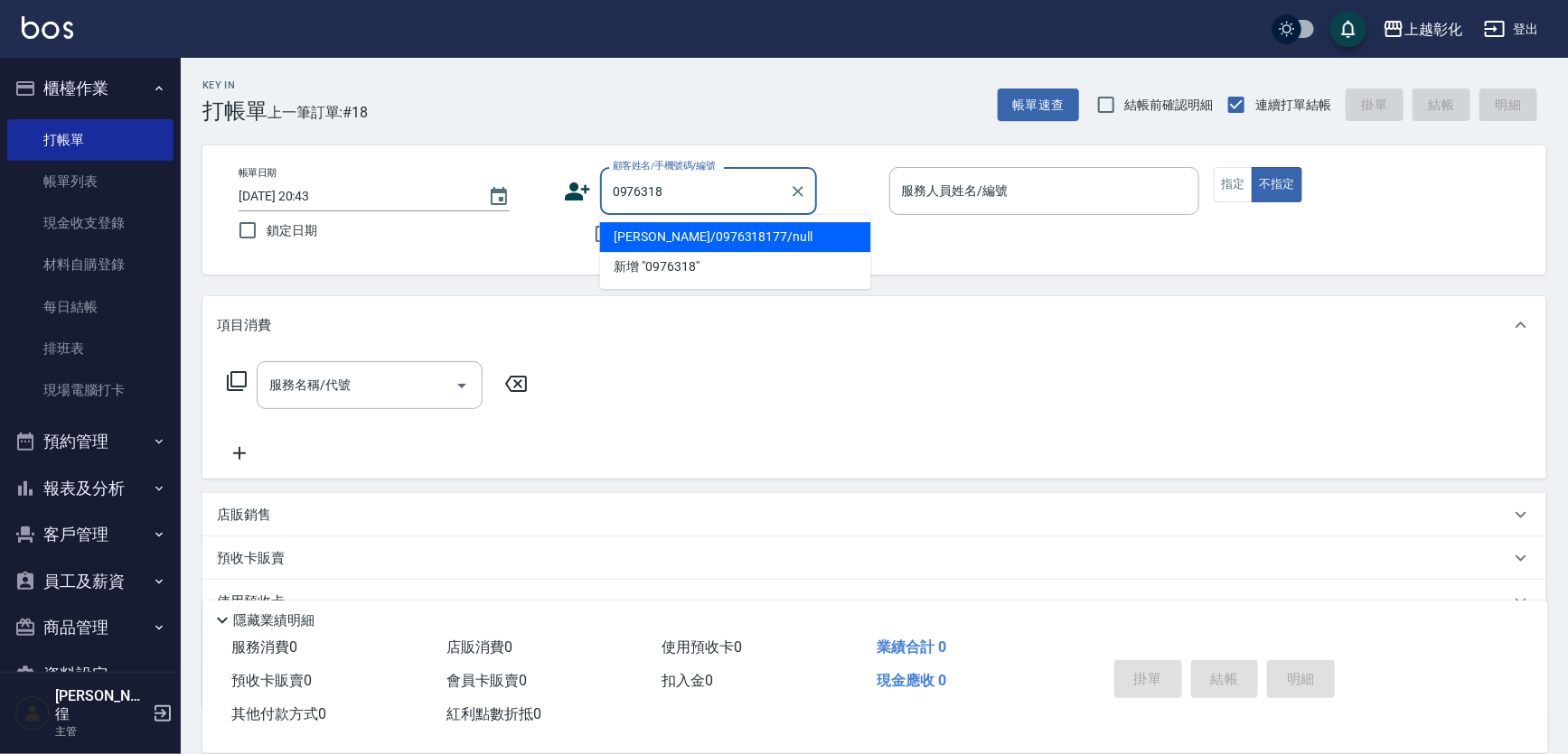
type input "[PERSON_NAME]/0976318177/null"
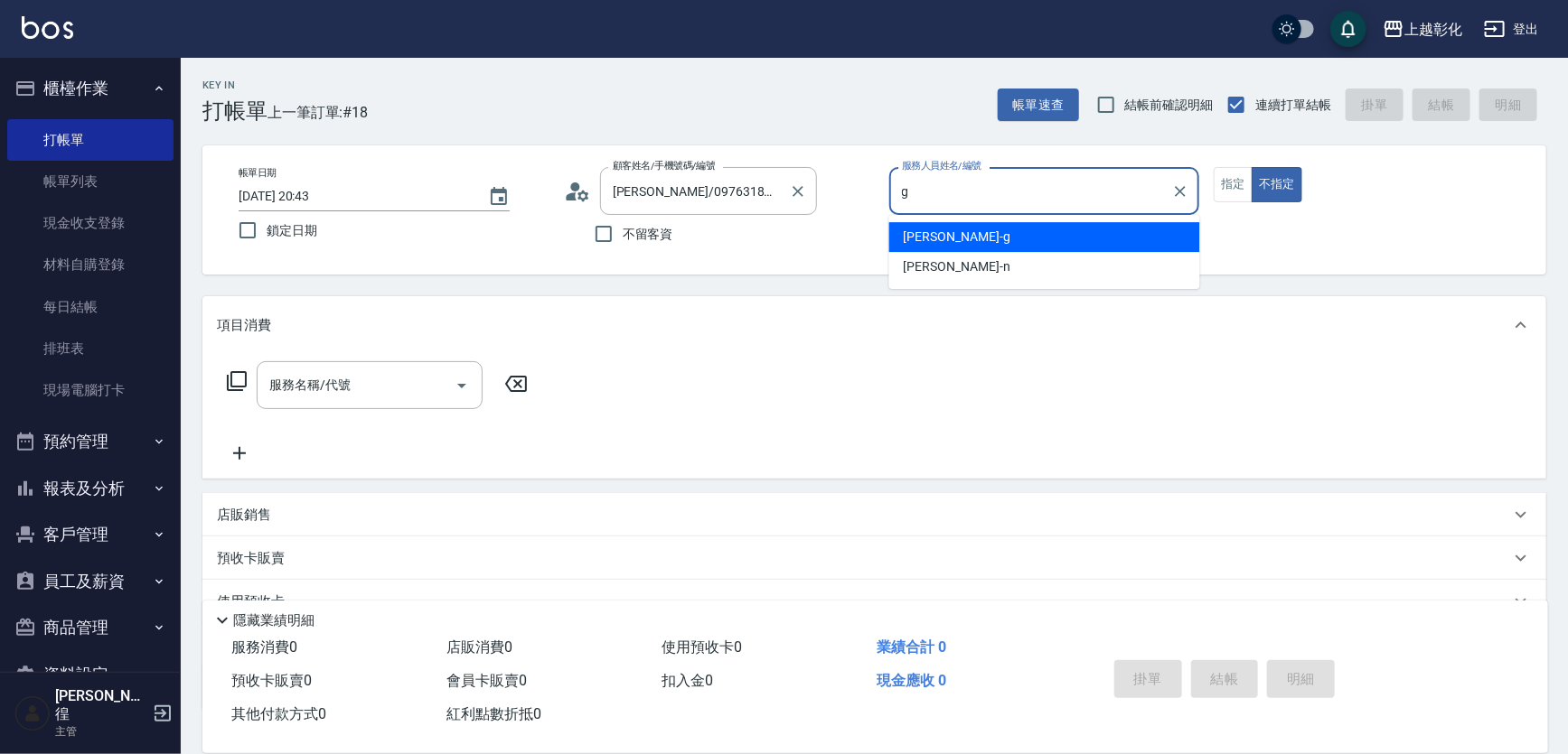
type input "[PERSON_NAME]"
type button "false"
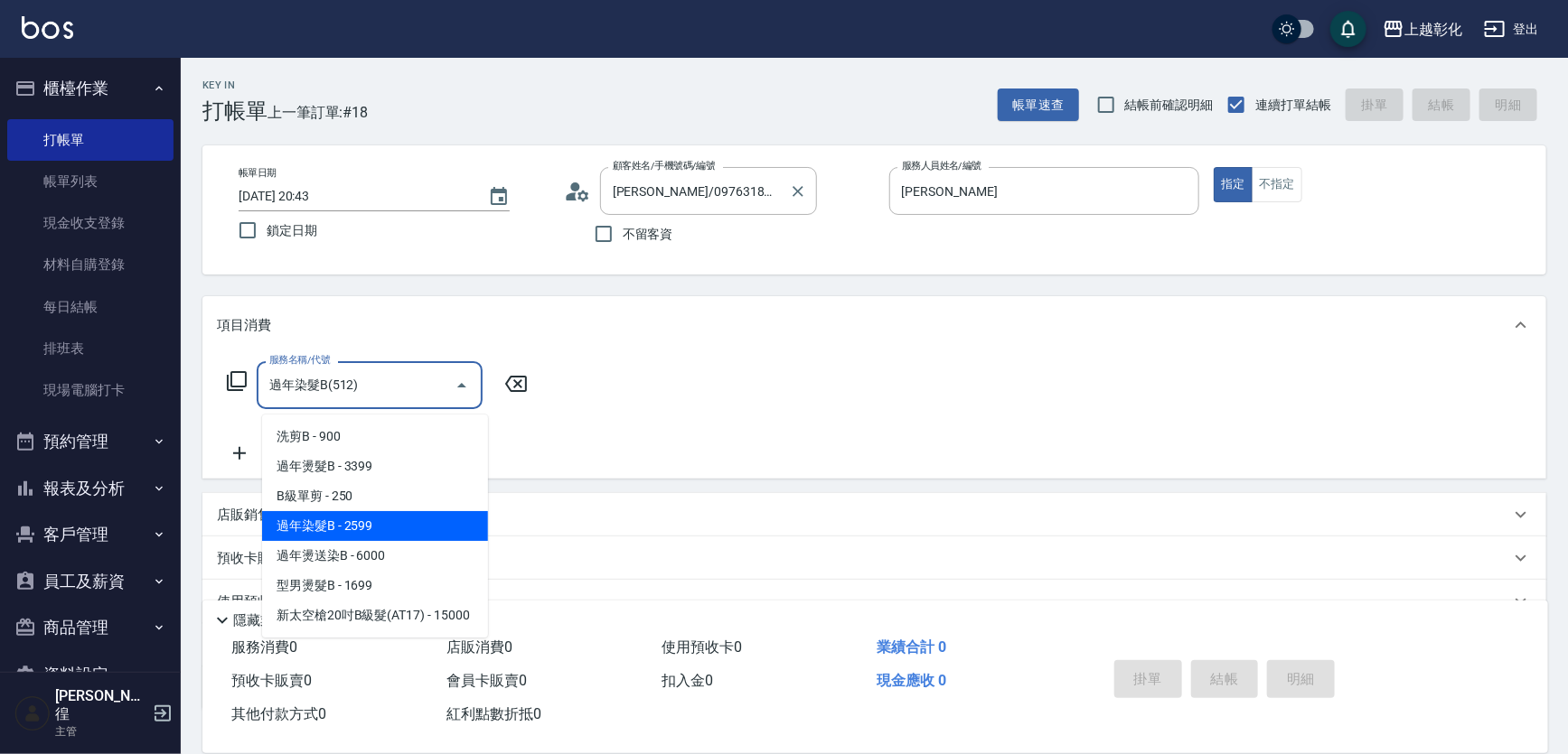
type input "過年染髮B(512)"
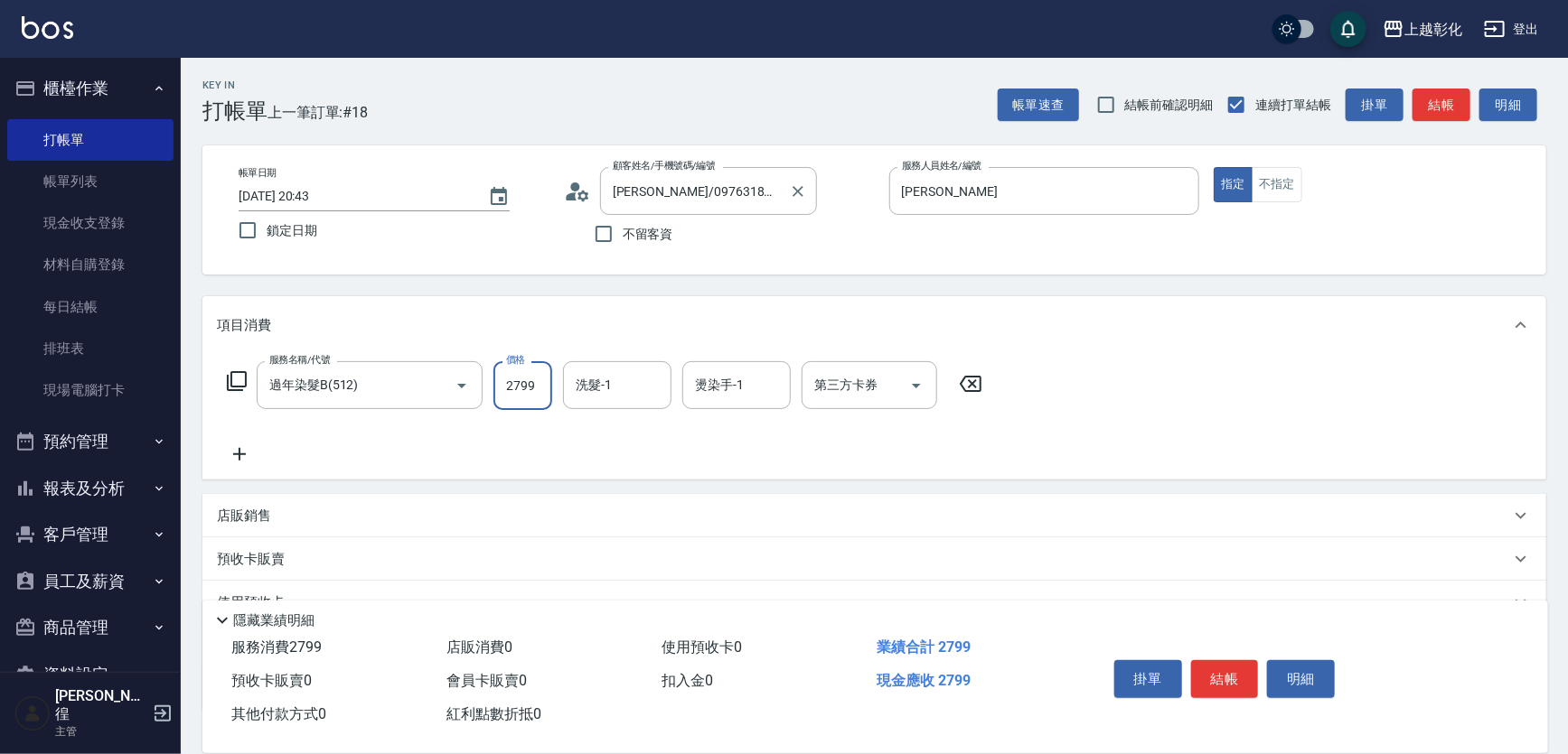
type input "2799"
type input "[PERSON_NAME]-16"
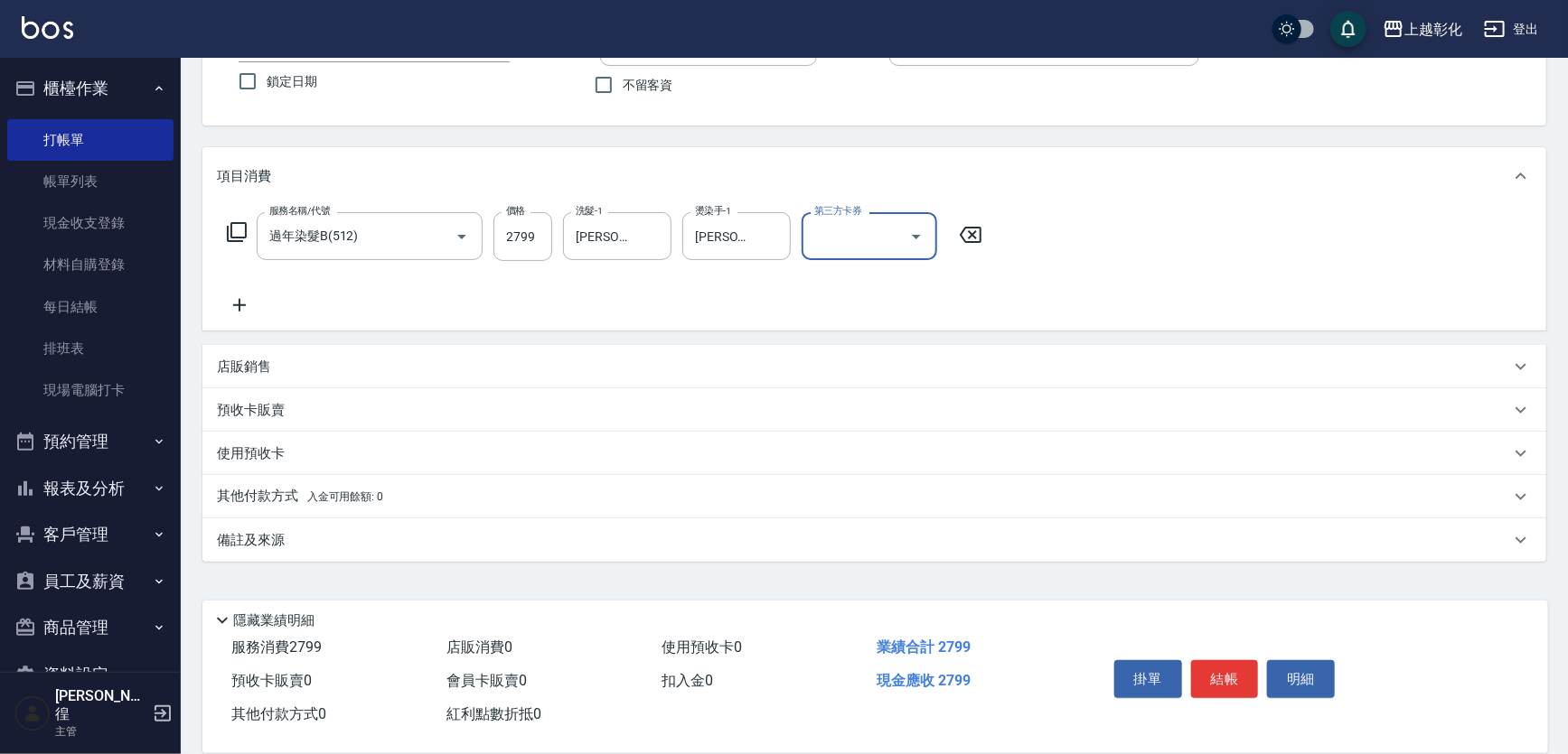
scroll to position [159, 0]
click at [367, 501] on span "入金可用餘額: 0" at bounding box center [346, 496] width 77 height 13
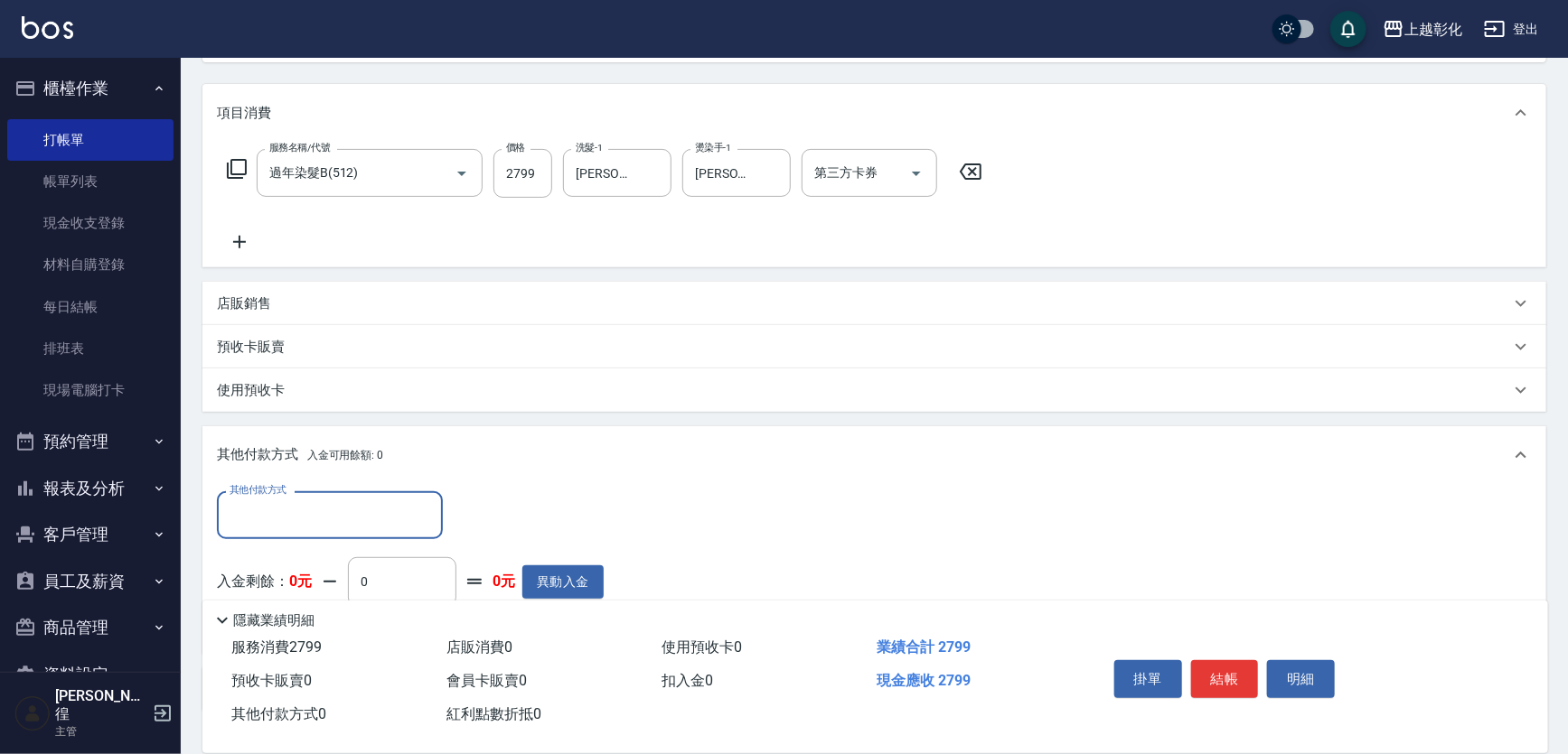
scroll to position [241, 0]
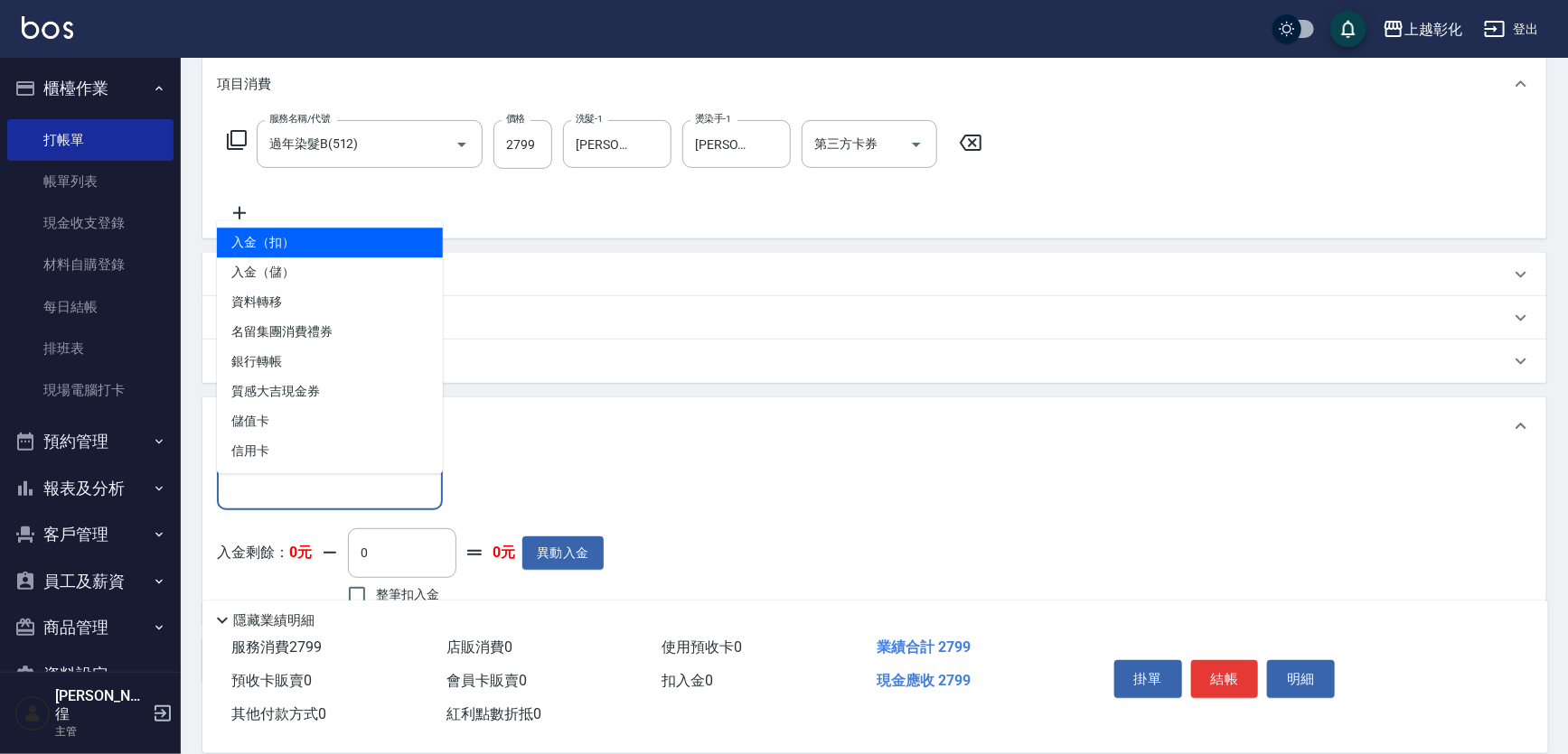
click at [367, 501] on input "其他付款方式" at bounding box center [330, 486] width 210 height 32
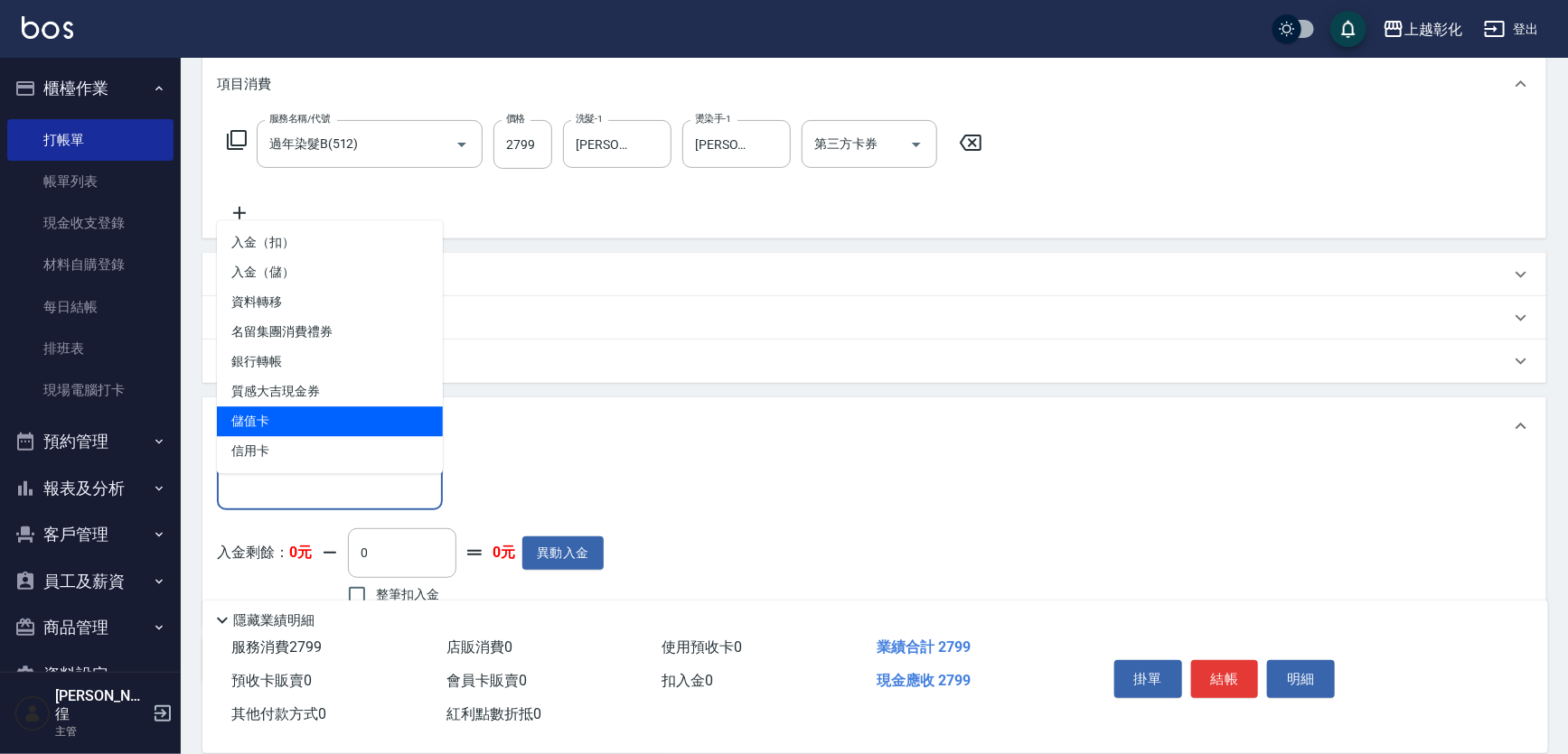
click at [353, 406] on span "儲值卡" at bounding box center [329, 421] width 226 height 30
type input "儲值卡"
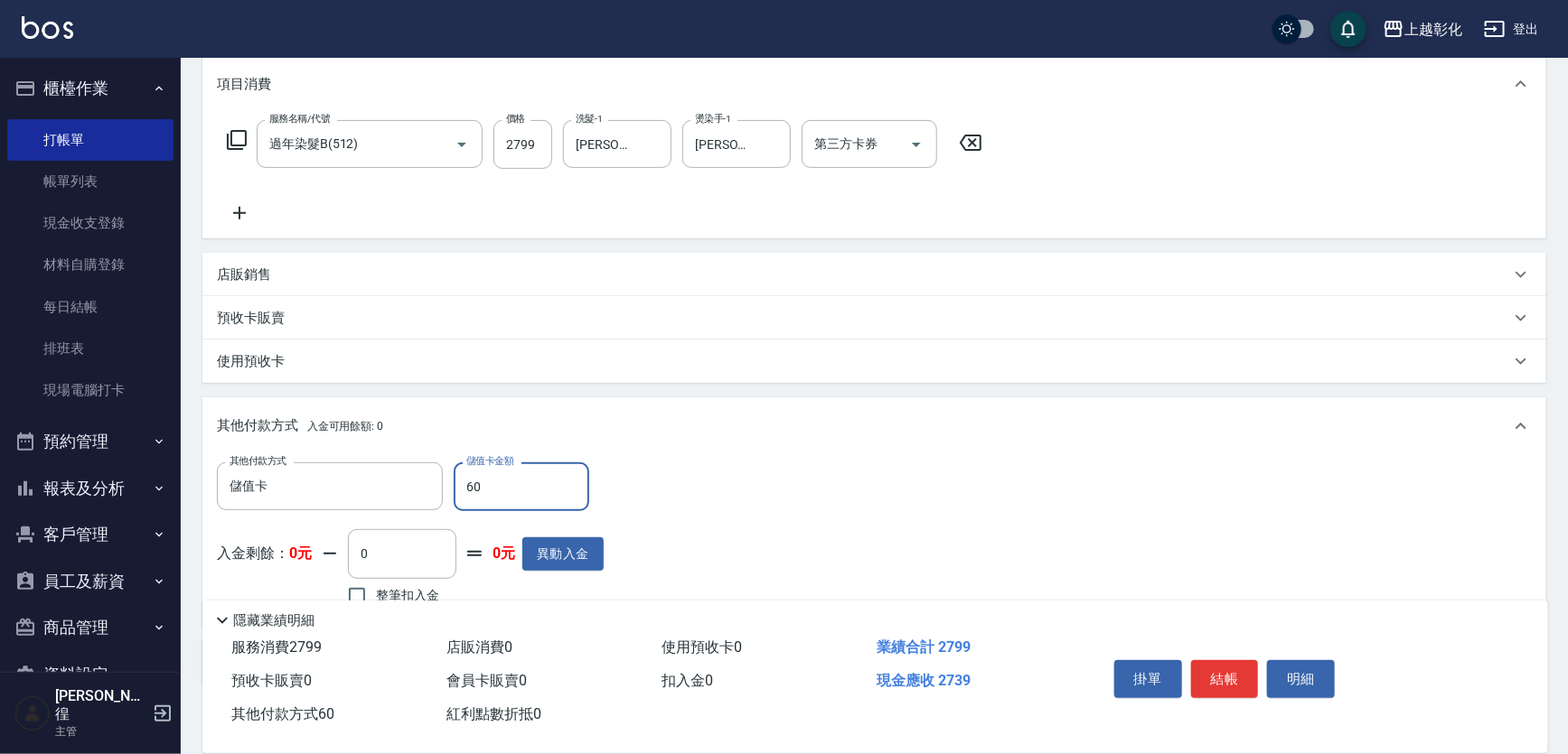
type input "600"
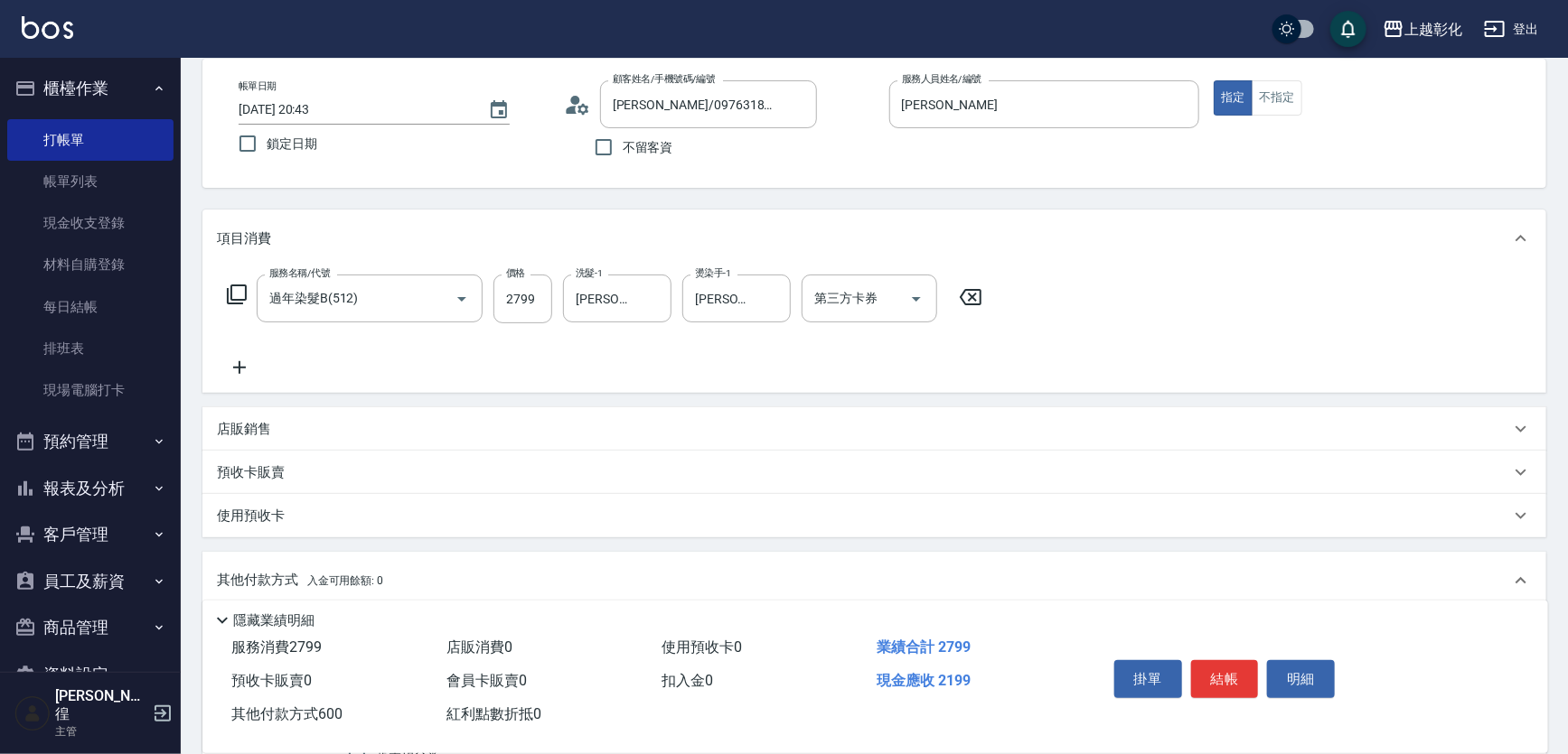
scroll to position [0, 0]
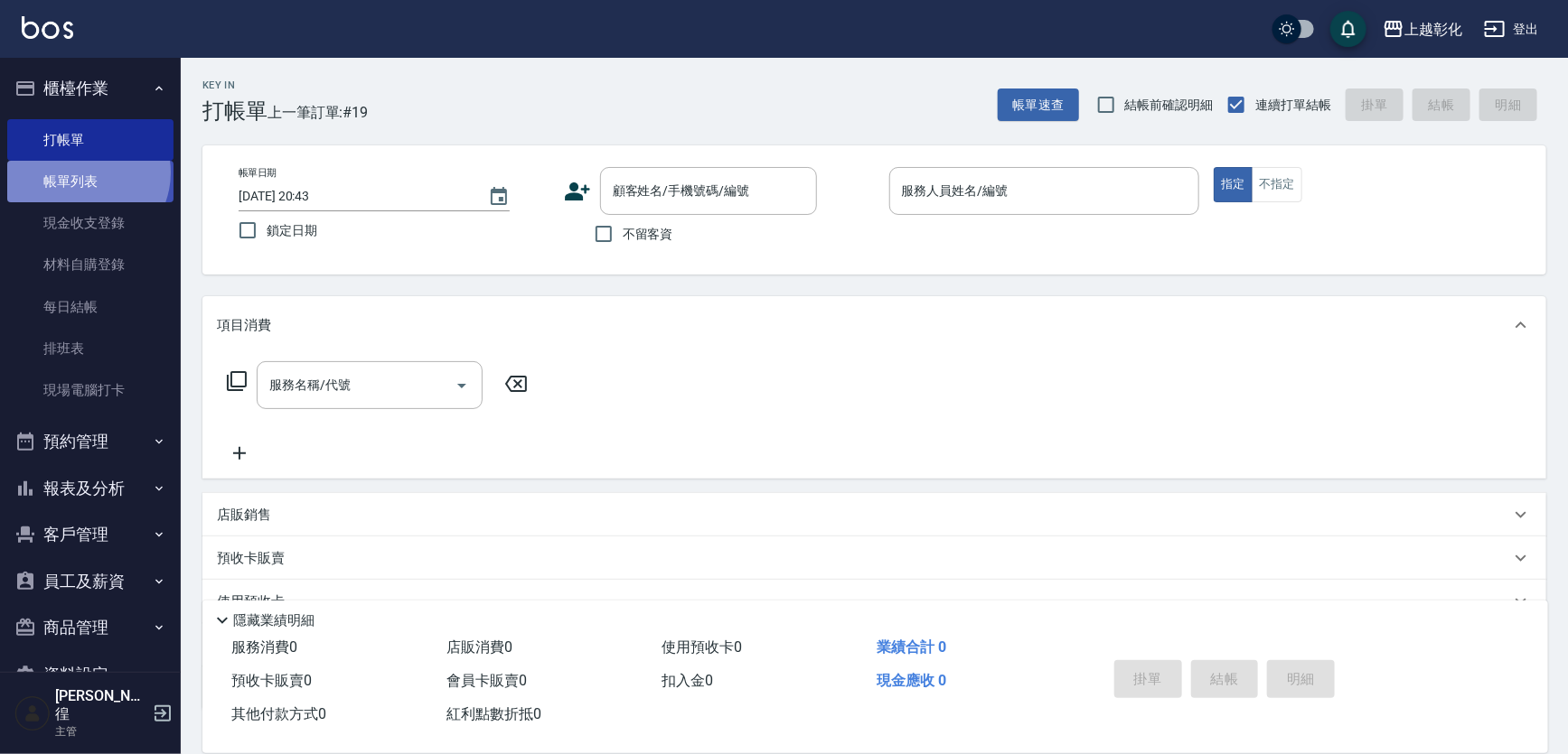
click at [81, 173] on link "帳單列表" at bounding box center [90, 182] width 166 height 42
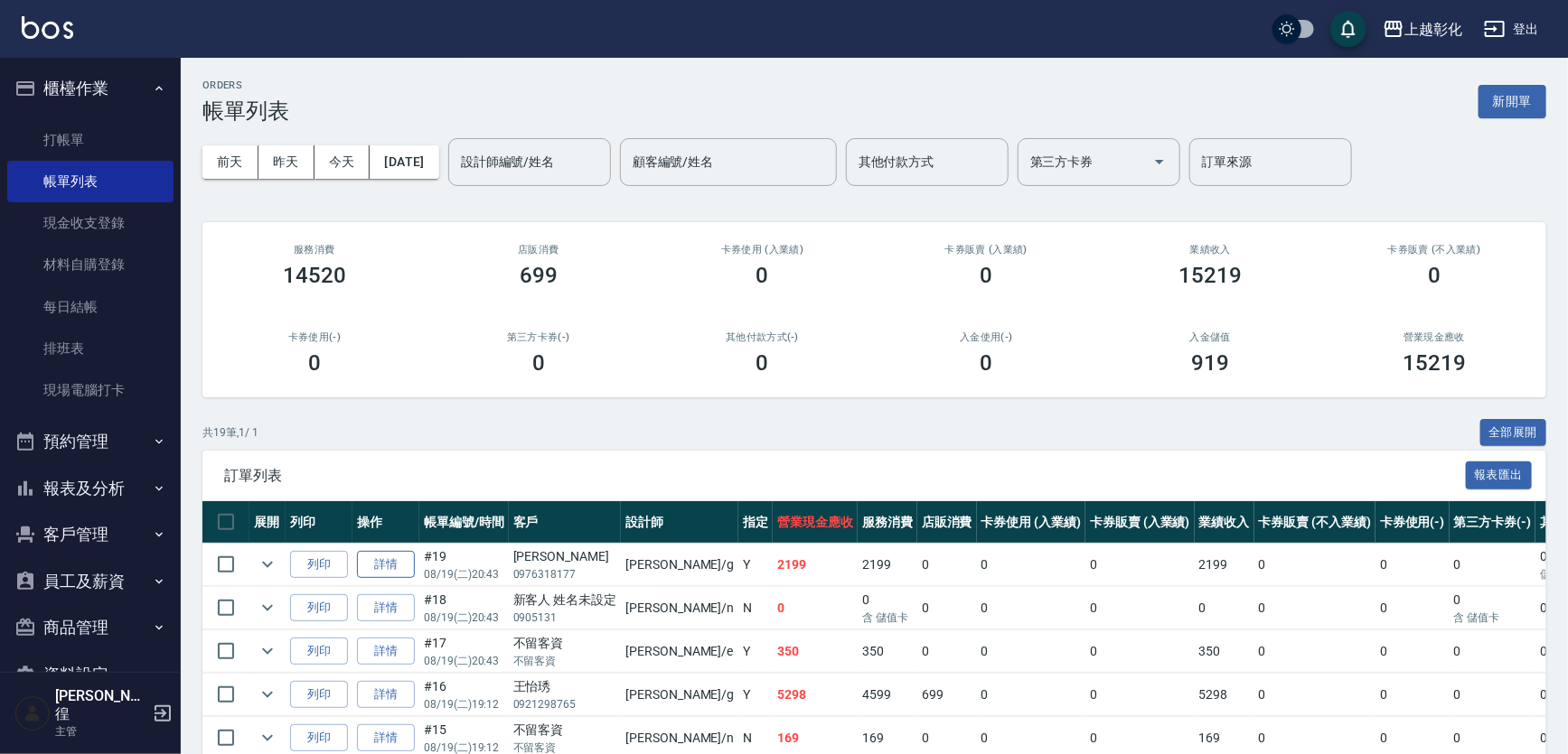
click at [408, 578] on link "詳情" at bounding box center [386, 565] width 58 height 28
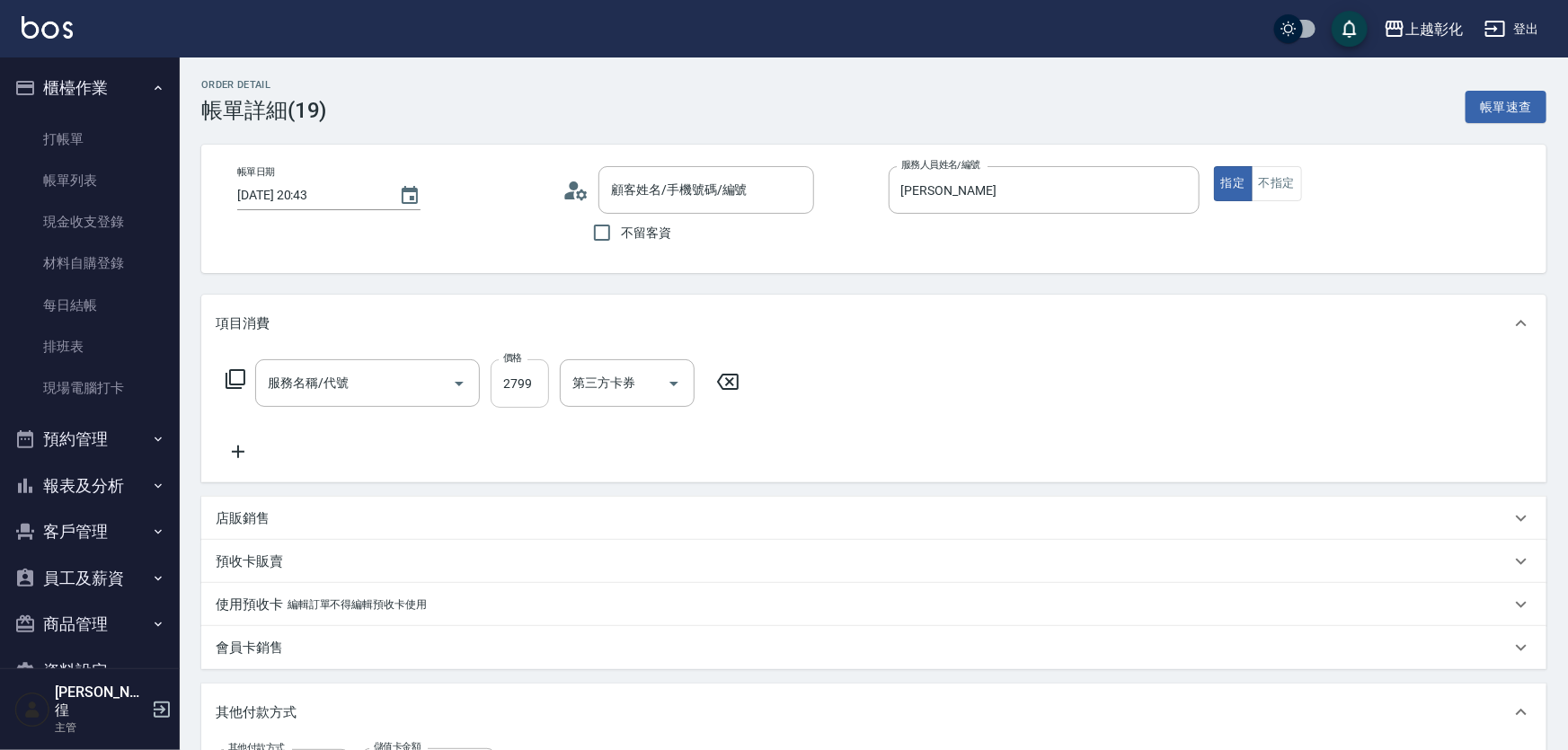
type input "[DATE] 20:43"
type input "[PERSON_NAME]"
type input "[PERSON_NAME]/0976318177/null"
type input "過年染髮B(512)"
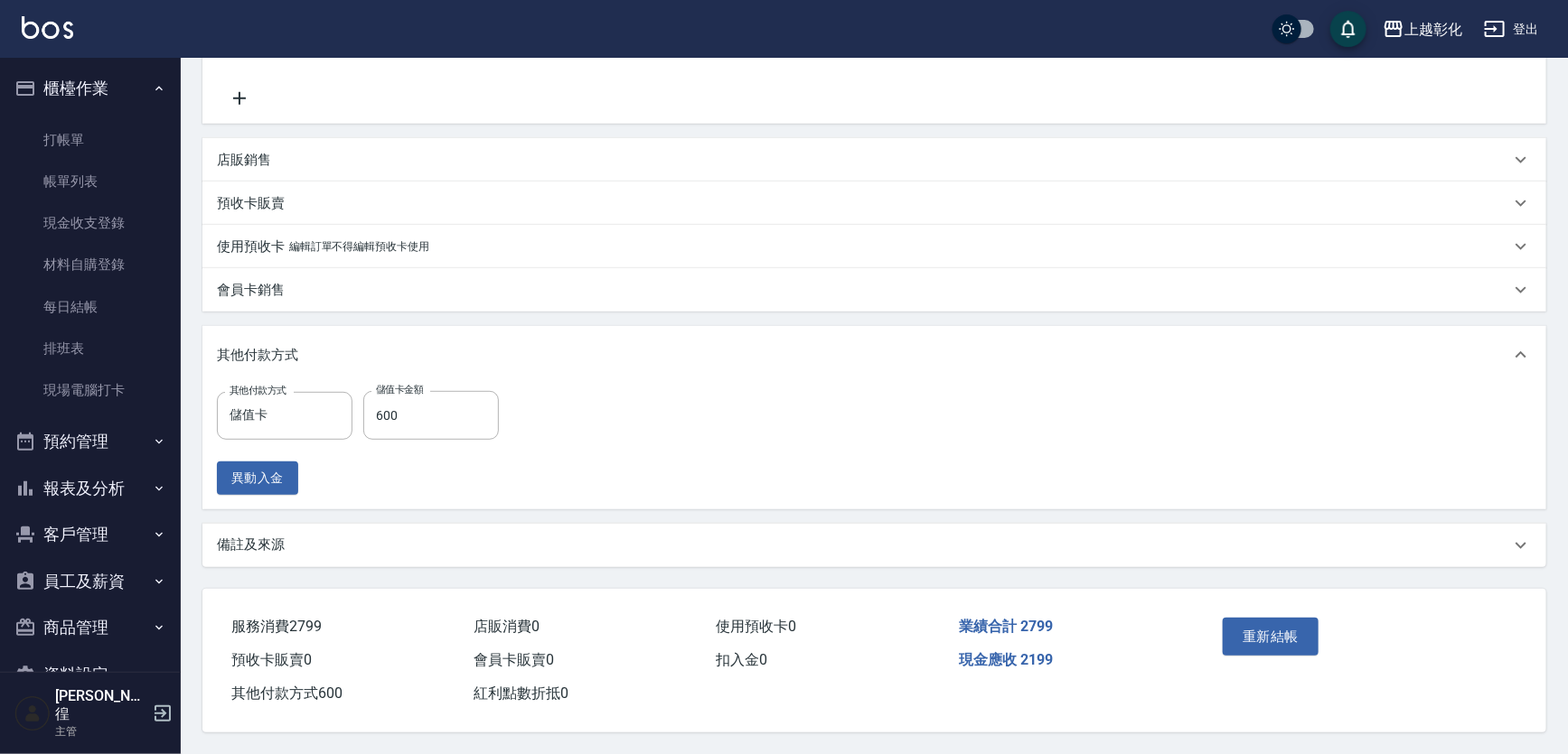
scroll to position [387, 0]
click at [22, 108] on button "櫃檯作業" at bounding box center [90, 89] width 166 height 47
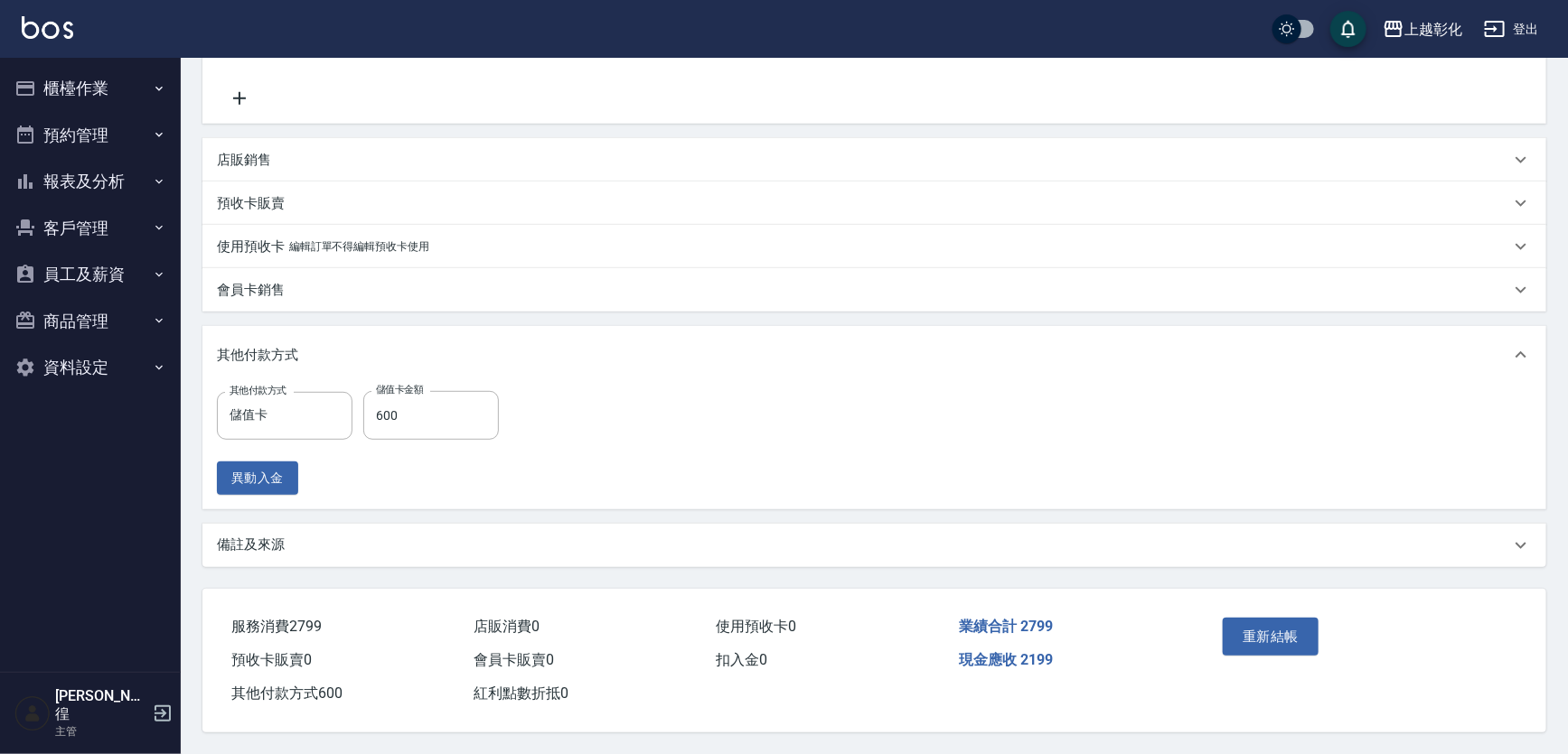
click at [83, 92] on button "櫃檯作業" at bounding box center [90, 89] width 166 height 47
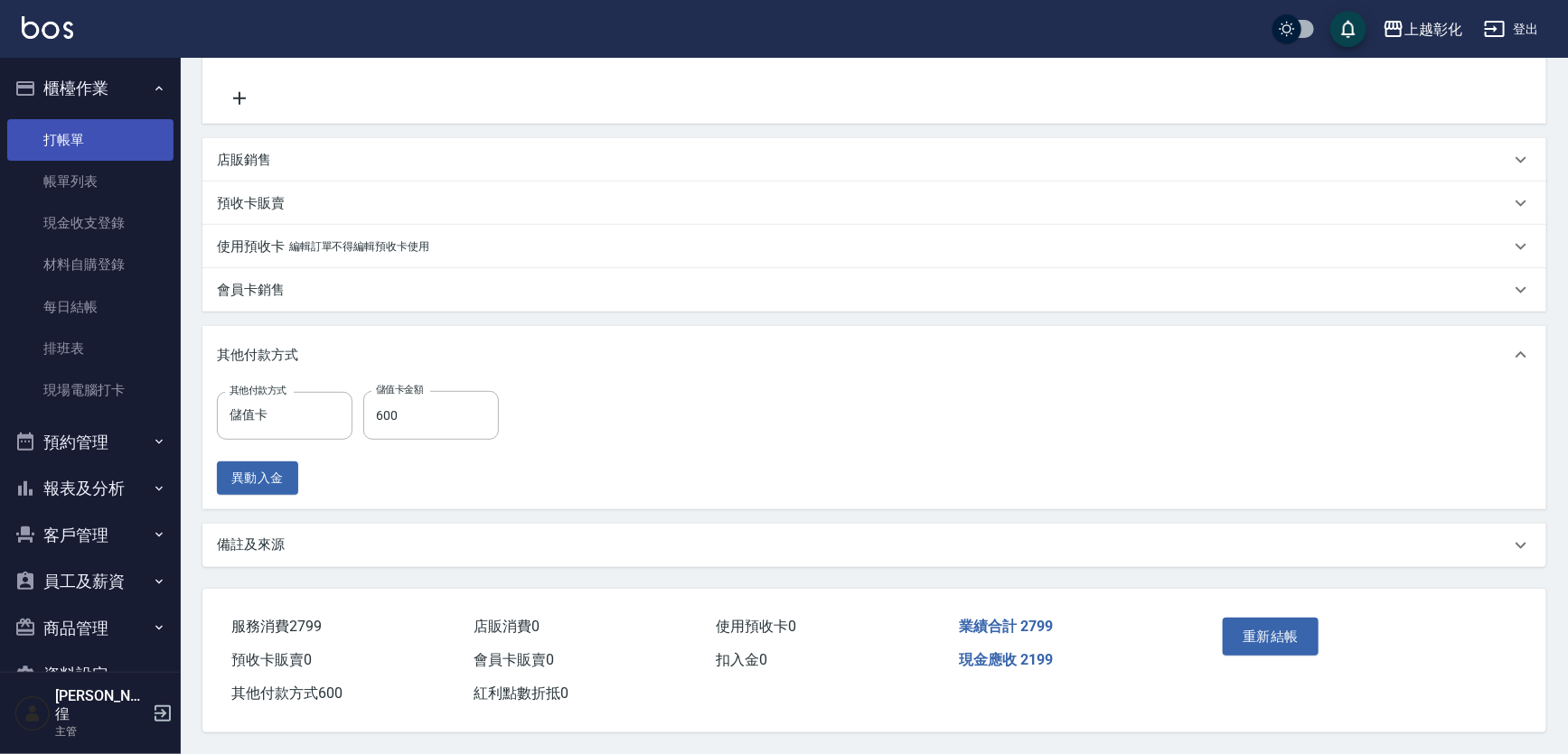
click at [84, 123] on link "打帳單" at bounding box center [90, 140] width 166 height 42
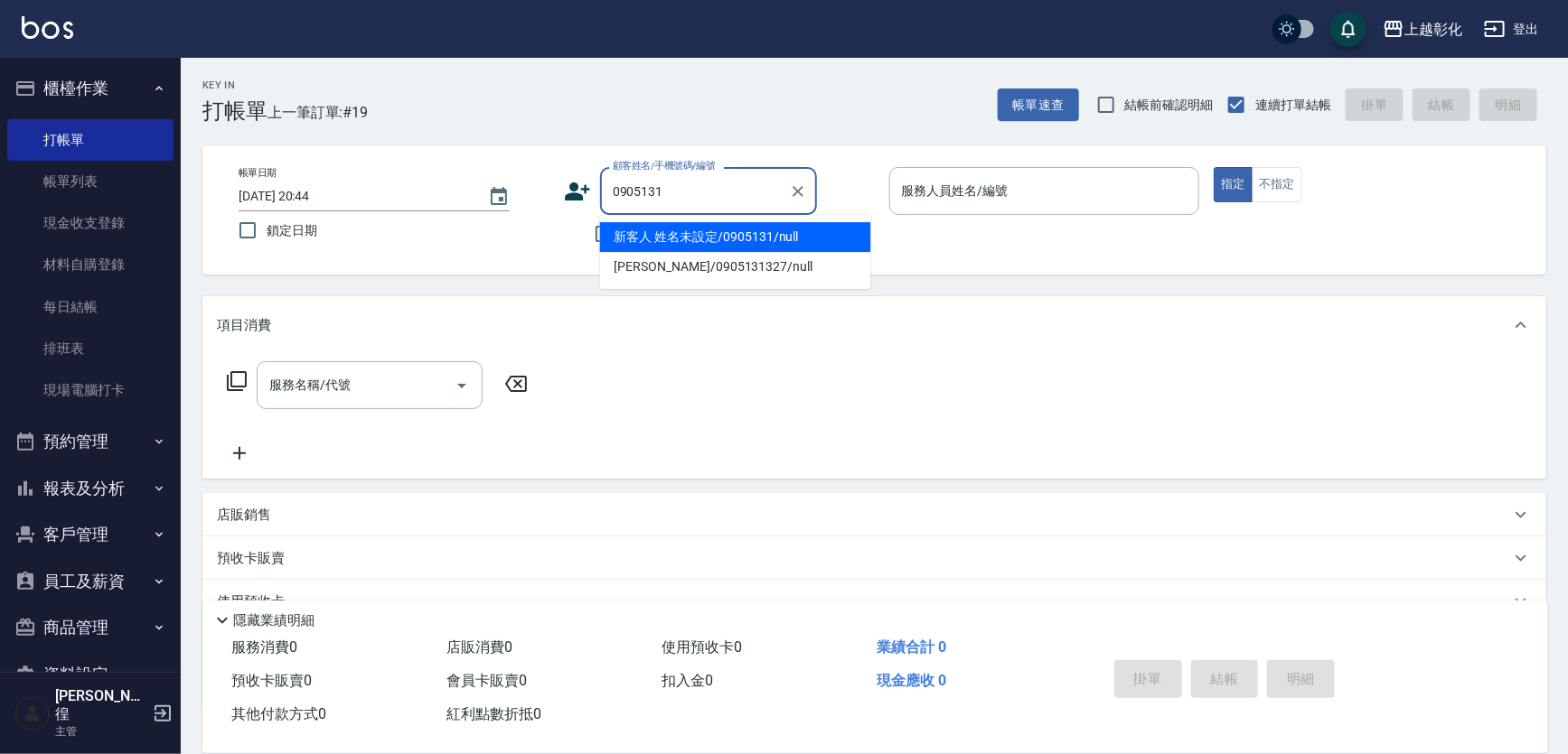
type input "新客人 姓名未設定/0905131/null"
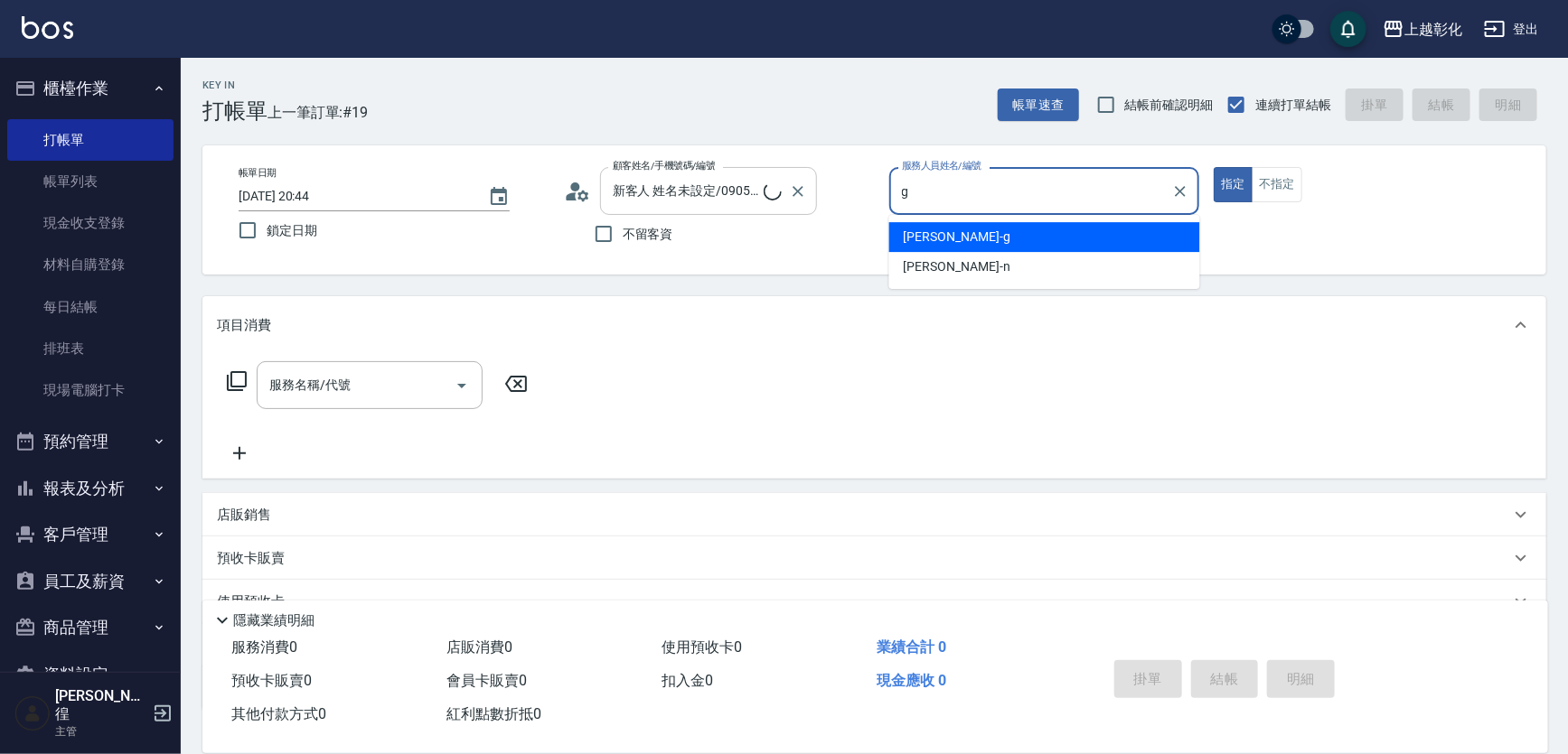
type input "[PERSON_NAME]"
type button "true"
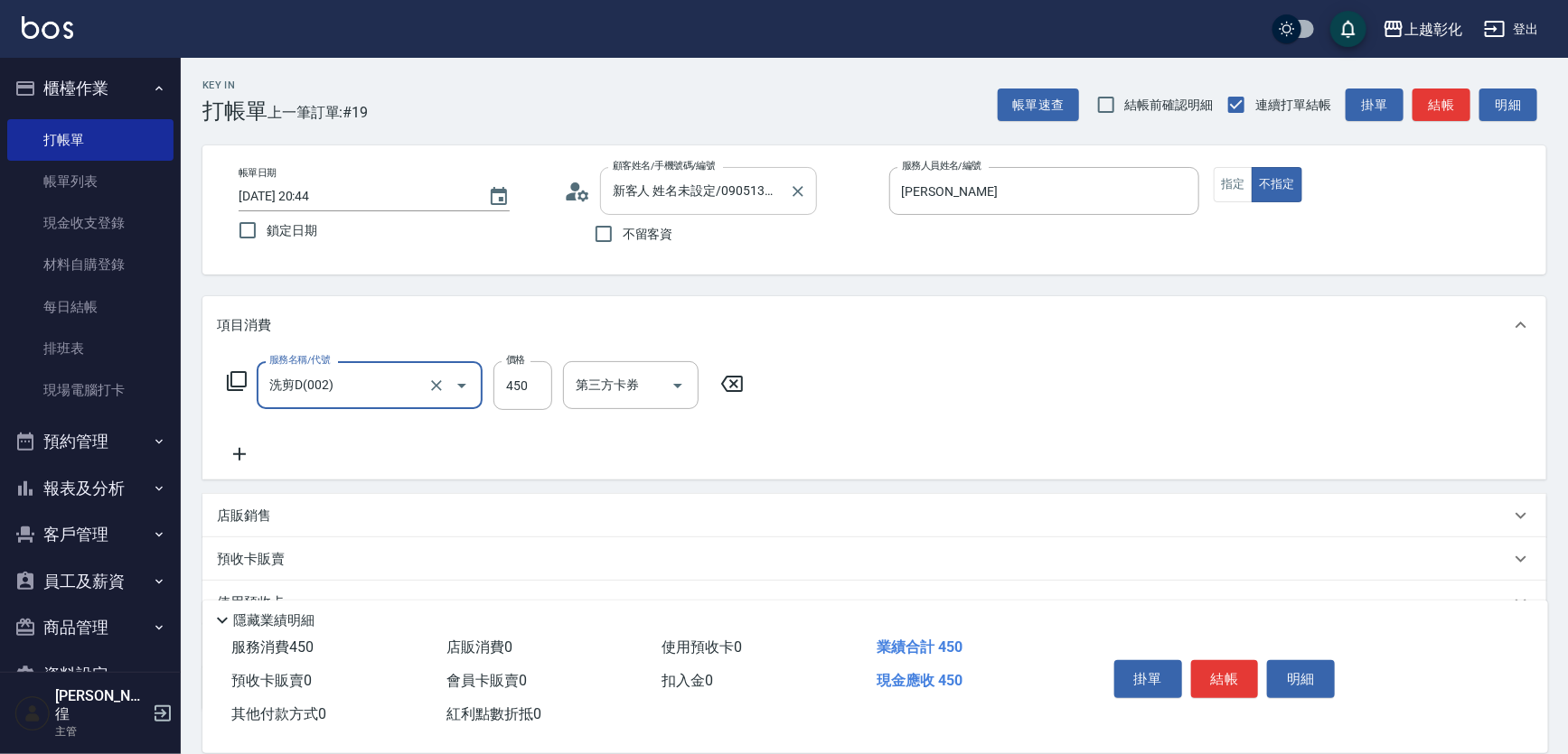
type input "洗剪D(002)"
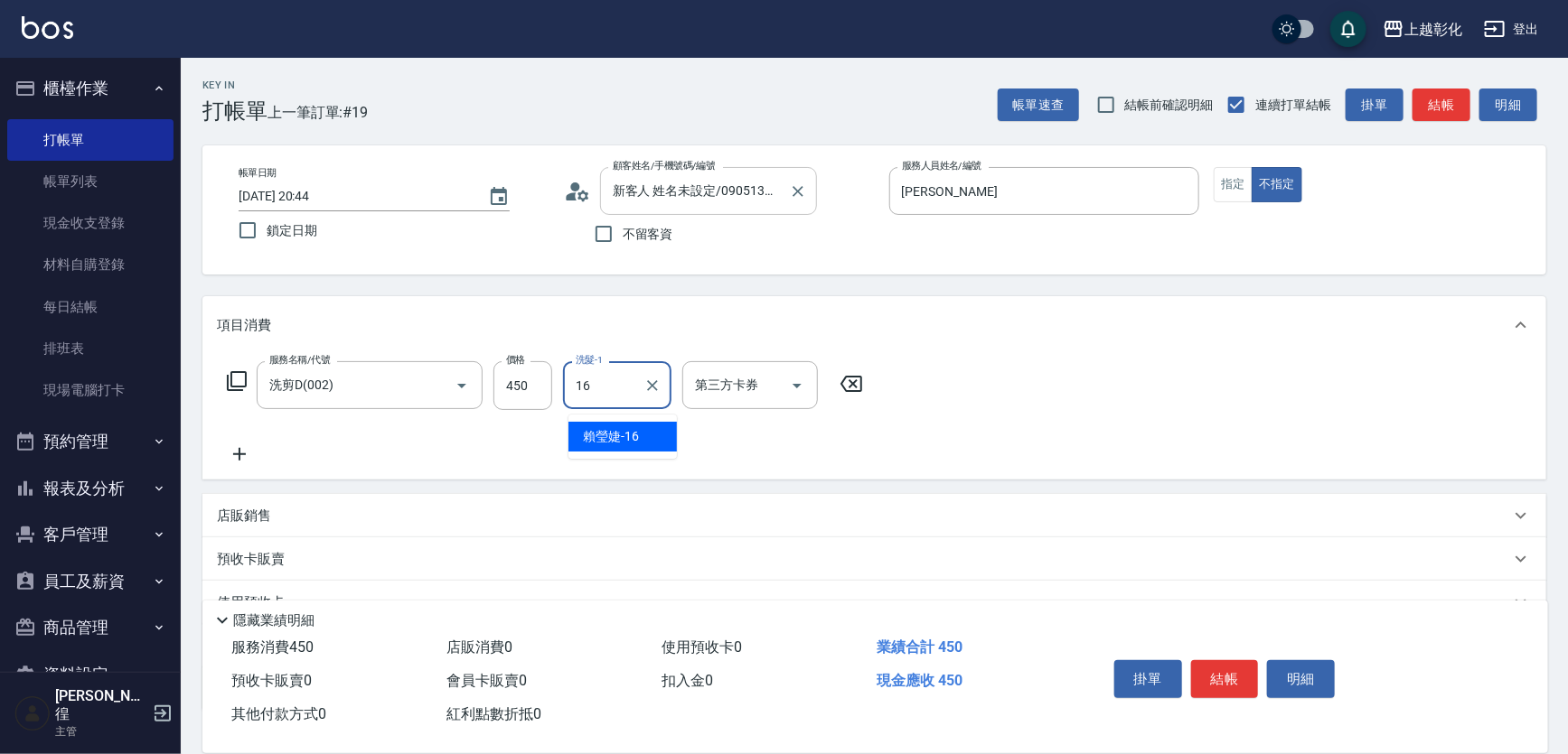
type input "[PERSON_NAME]-16"
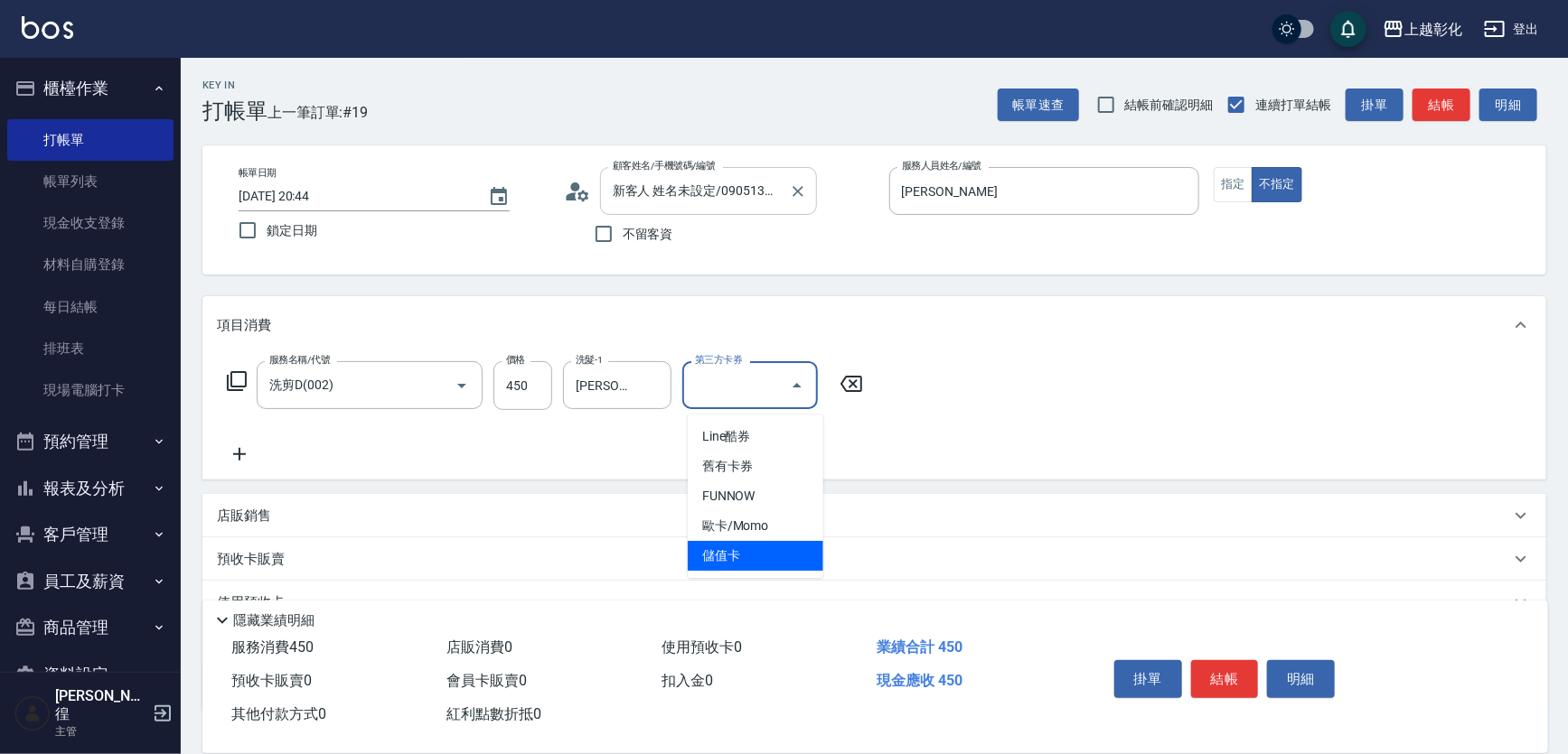
type input "儲值卡"
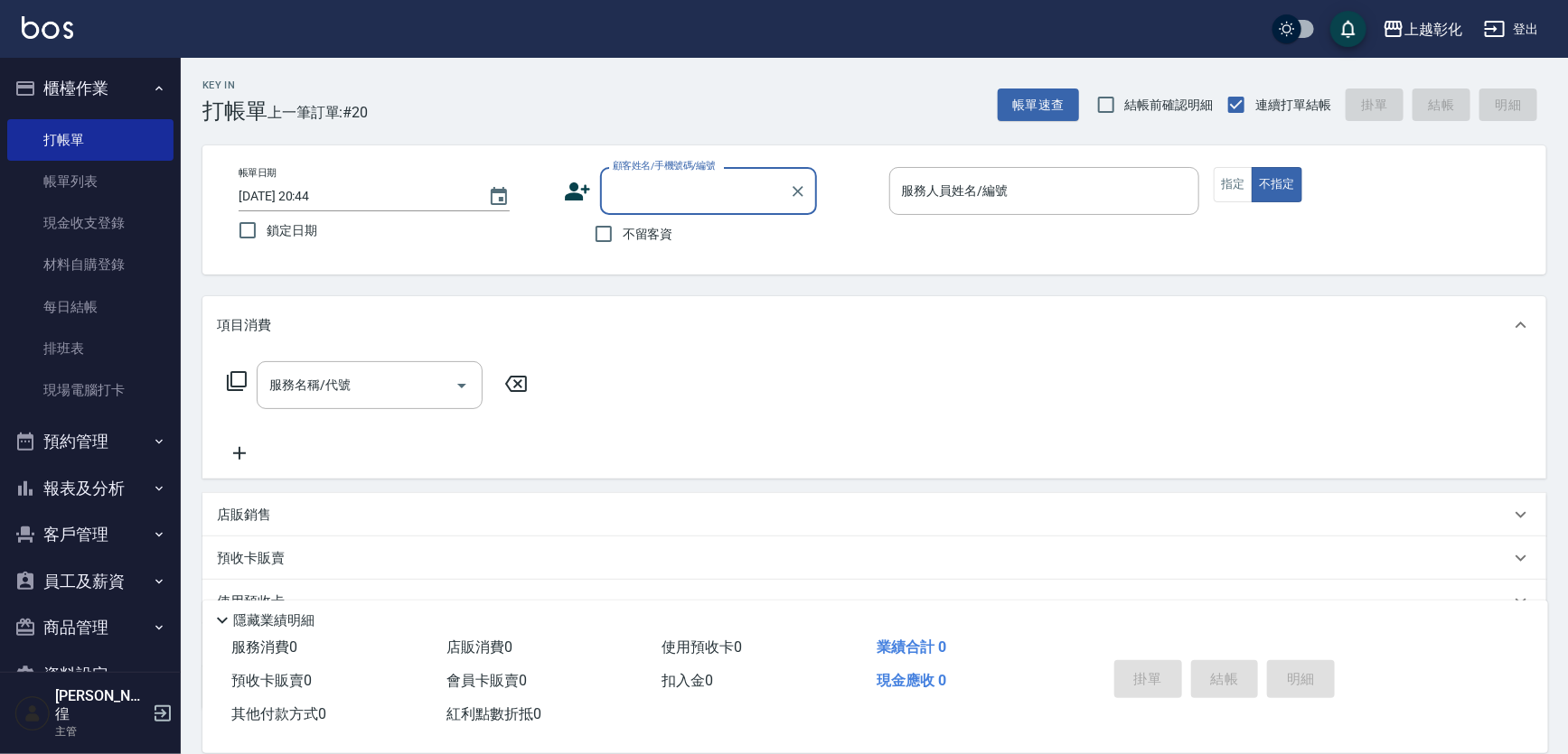
click at [648, 236] on span "不留客資" at bounding box center [648, 234] width 50 height 19
click at [656, 244] on span "不留客資" at bounding box center [648, 234] width 50 height 19
click at [623, 244] on input "不留客資" at bounding box center [603, 234] width 38 height 38
checkbox input "true"
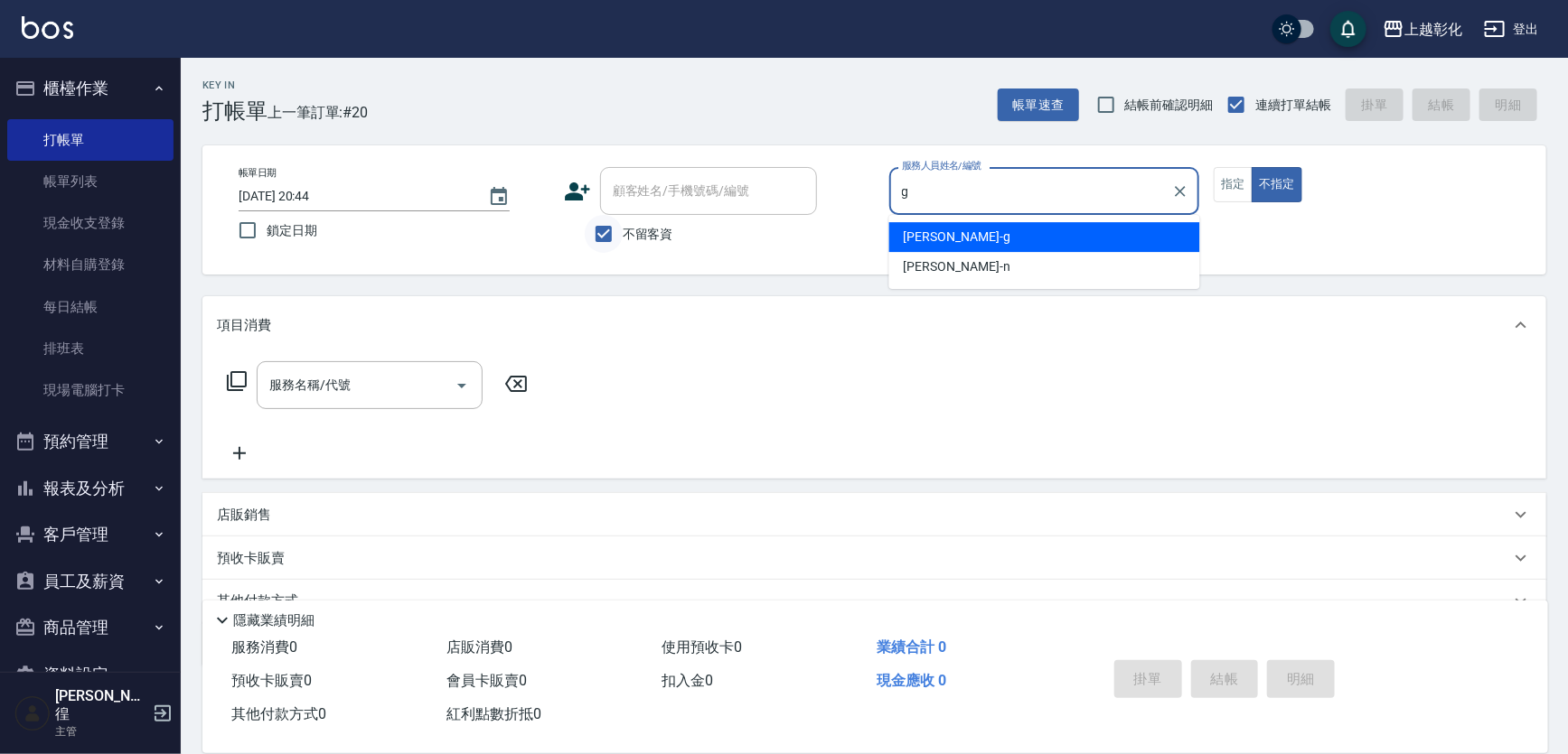
type input "[PERSON_NAME]"
type button "false"
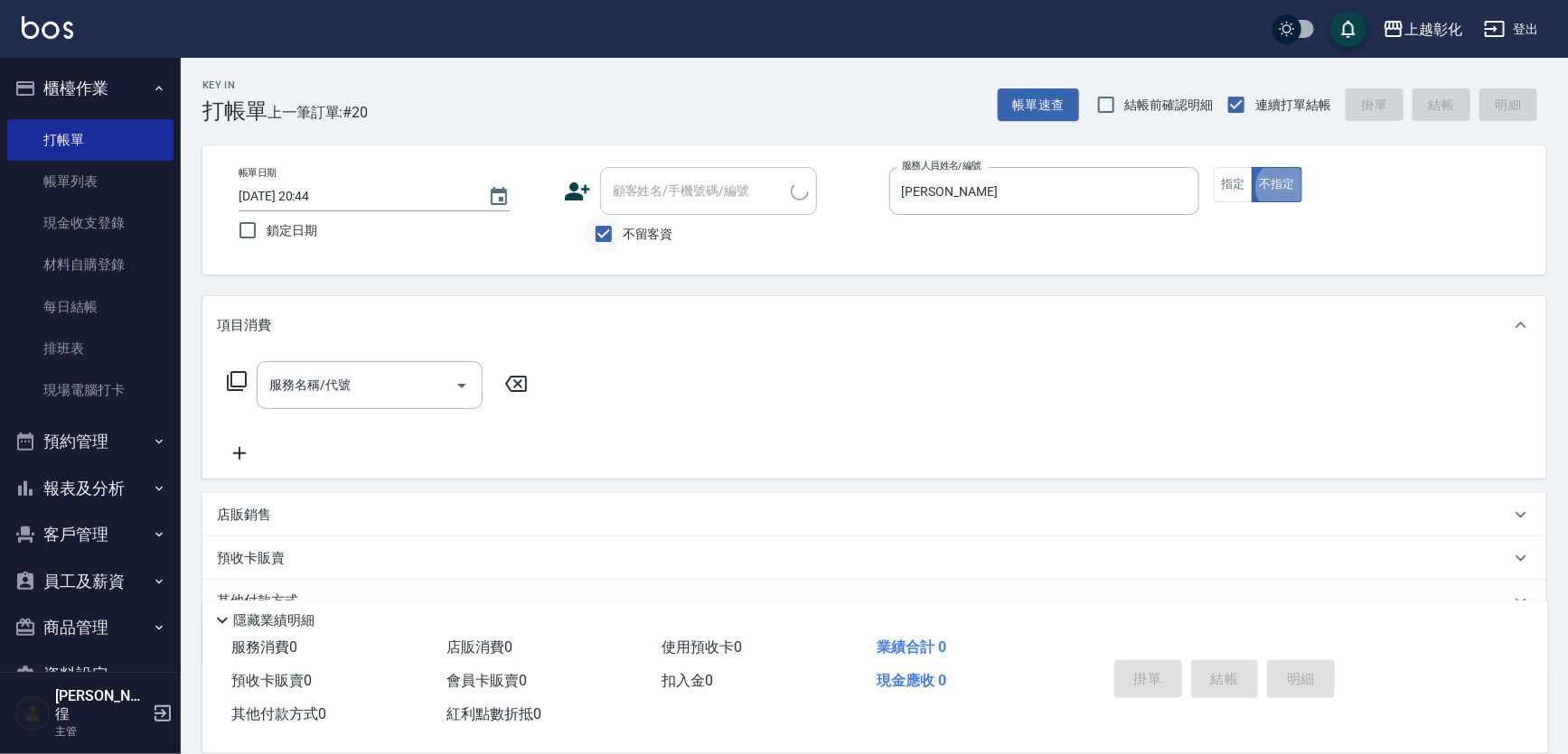
type input "[PERSON_NAME]/0921723991/"
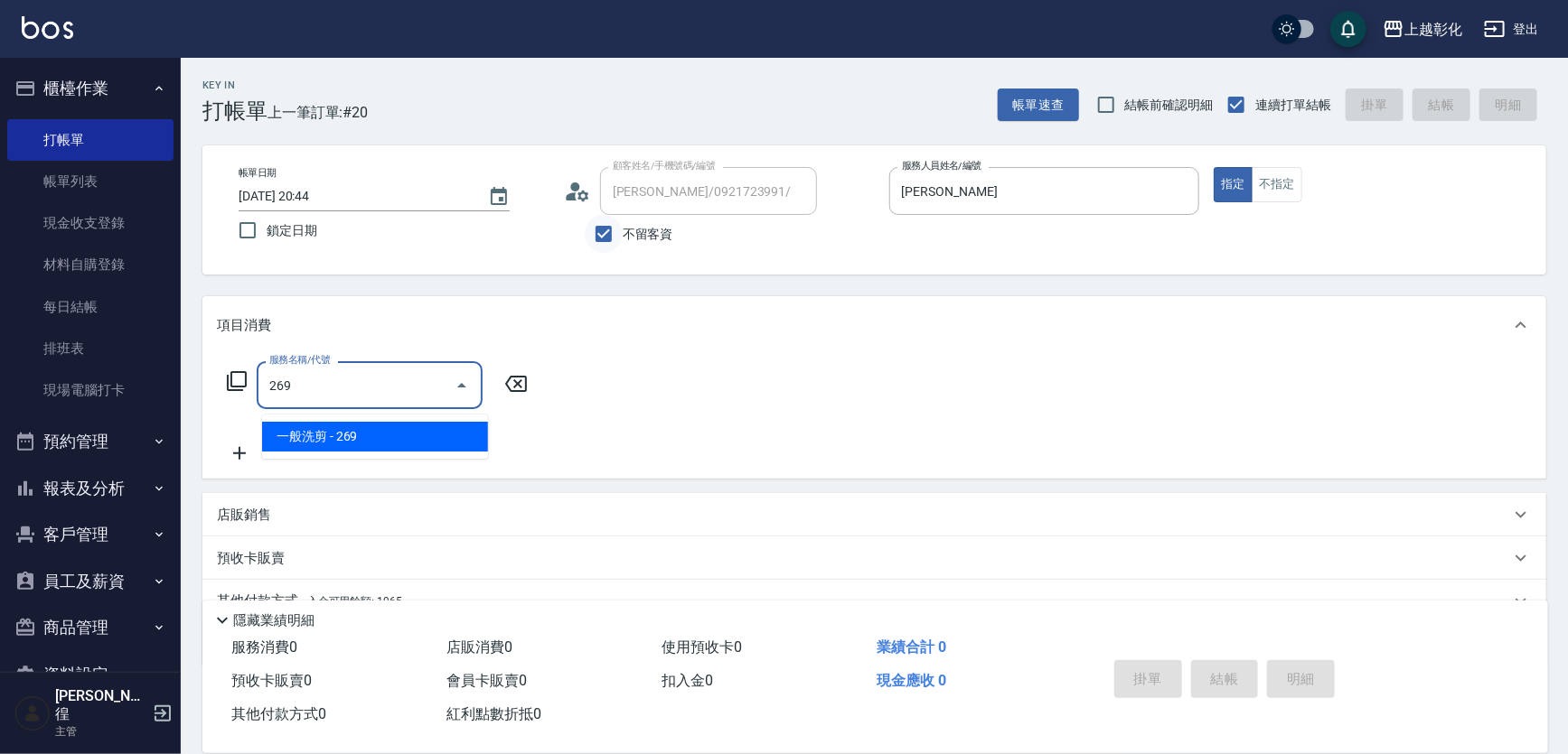
type input "269"
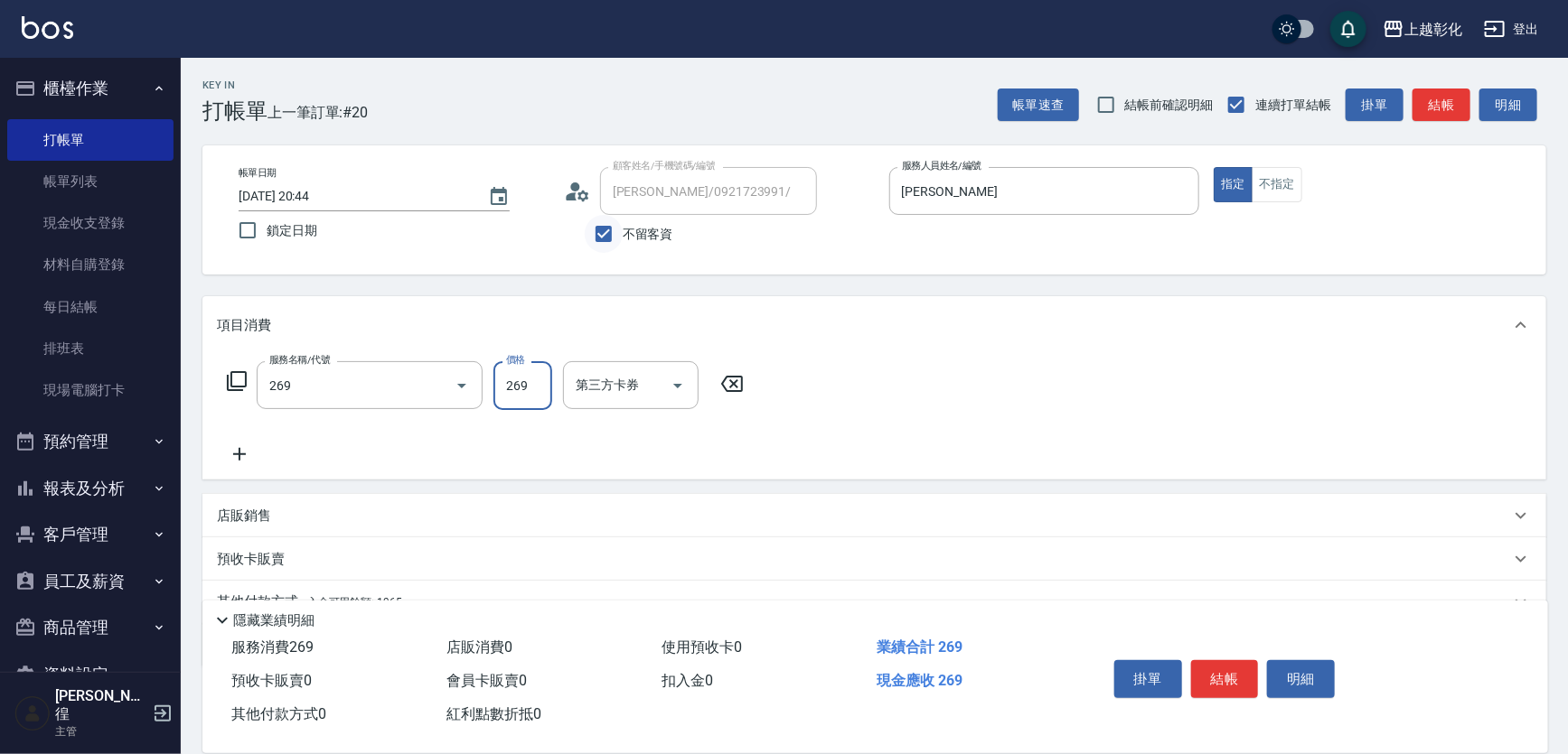
type input "3"
type input "一般洗剪(269)"
type input "300"
type input "[PERSON_NAME]-16"
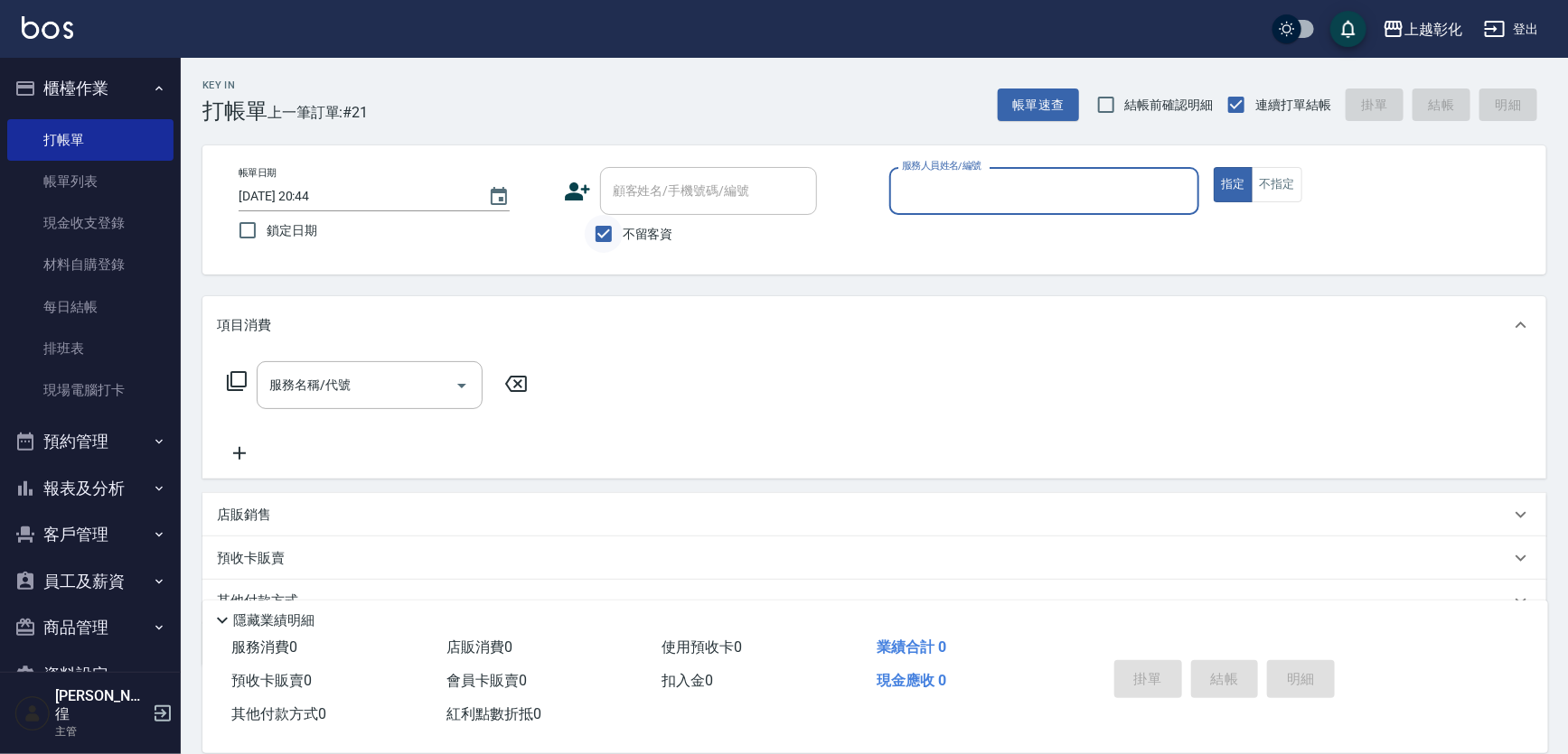
click at [622, 220] on input "不留客資" at bounding box center [603, 234] width 38 height 38
checkbox input "false"
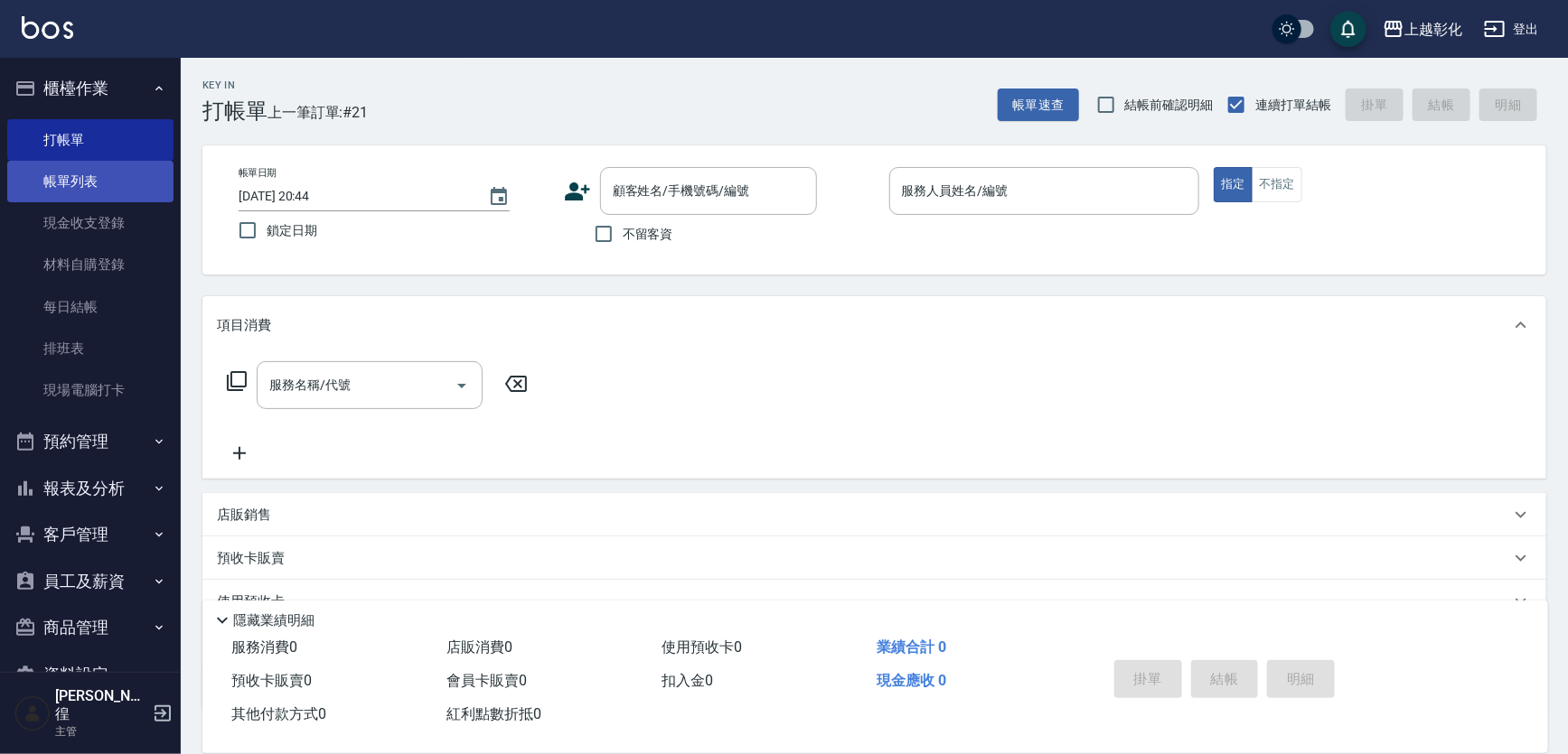
click at [80, 179] on link "帳單列表" at bounding box center [90, 182] width 166 height 42
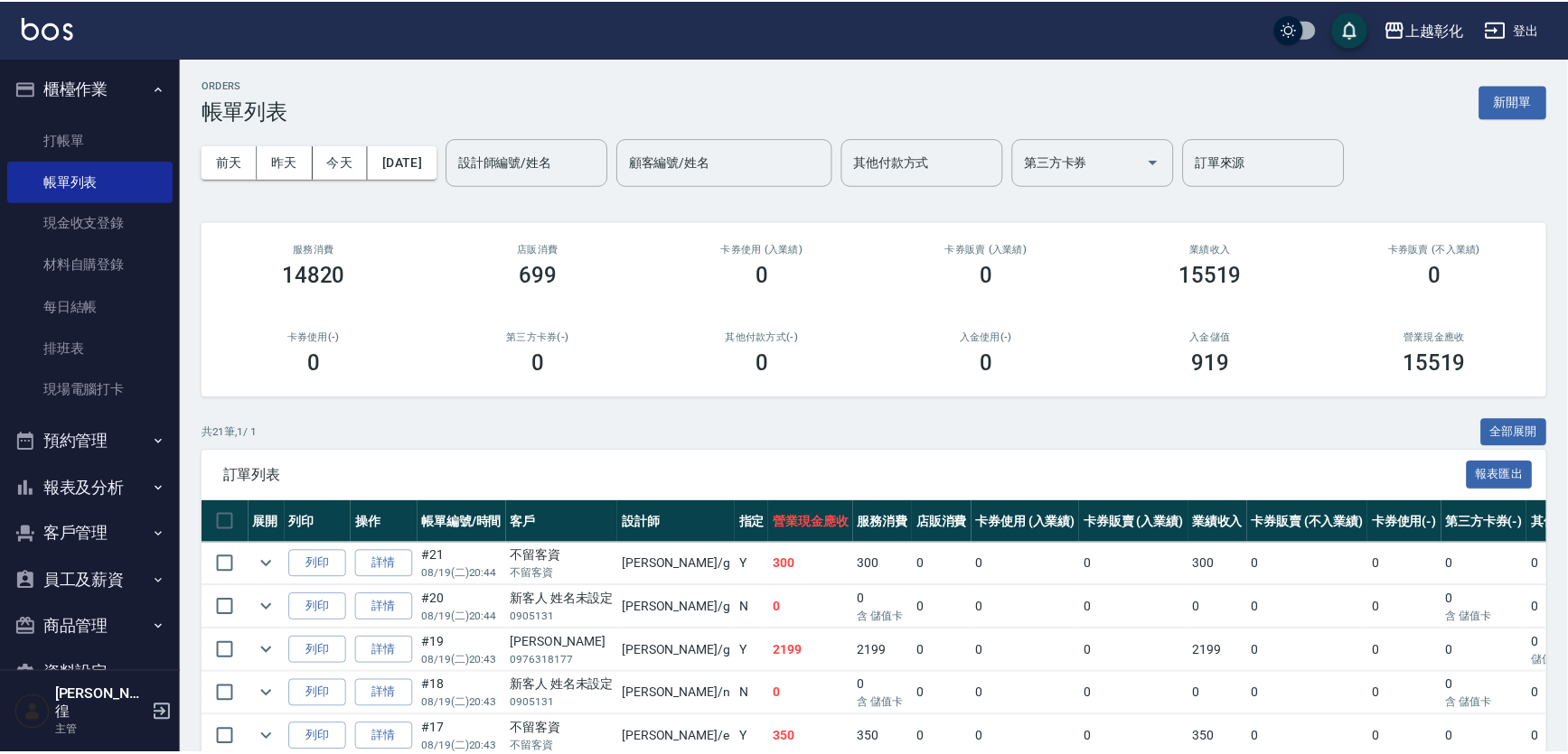
scroll to position [246, 0]
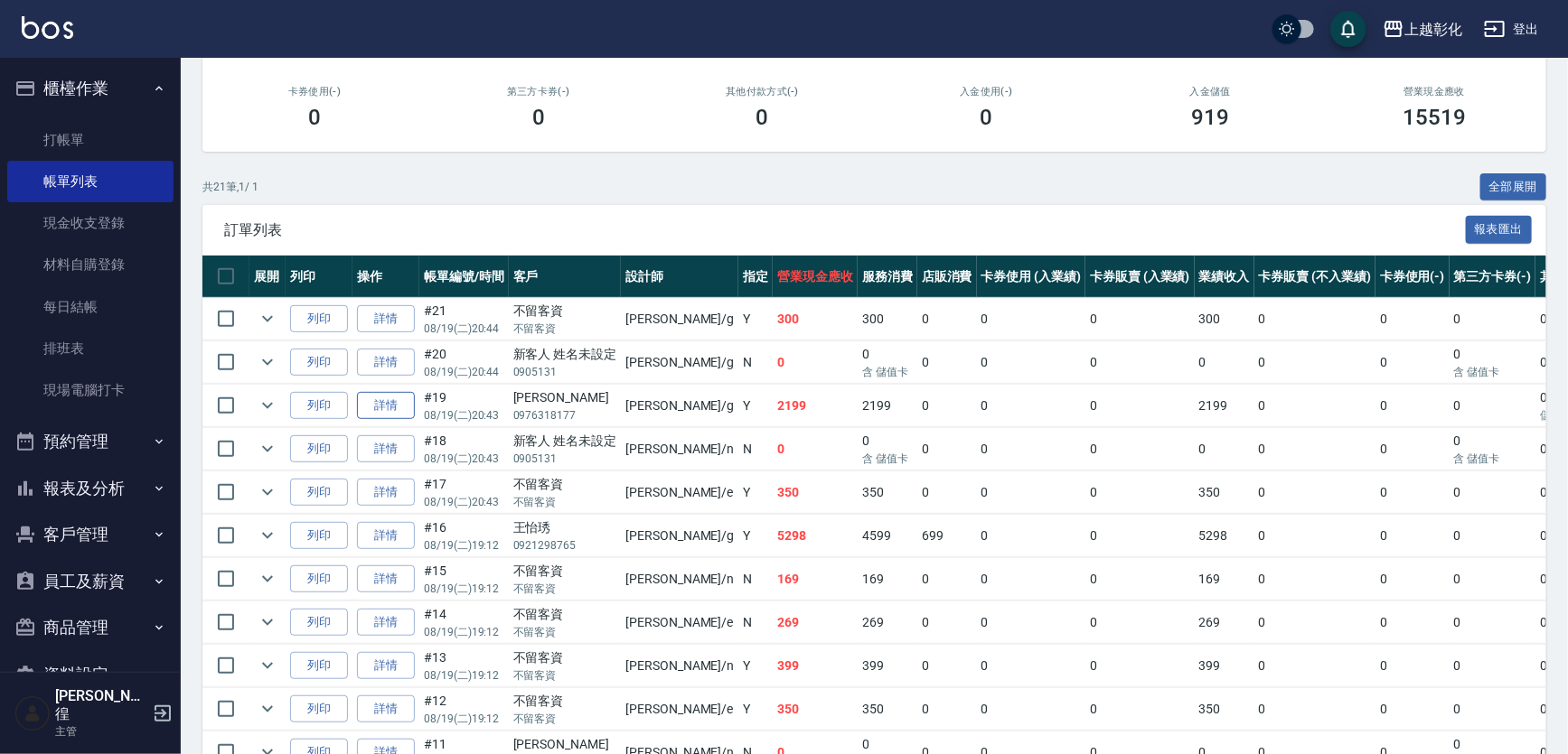
click at [399, 420] on link "詳情" at bounding box center [386, 406] width 58 height 28
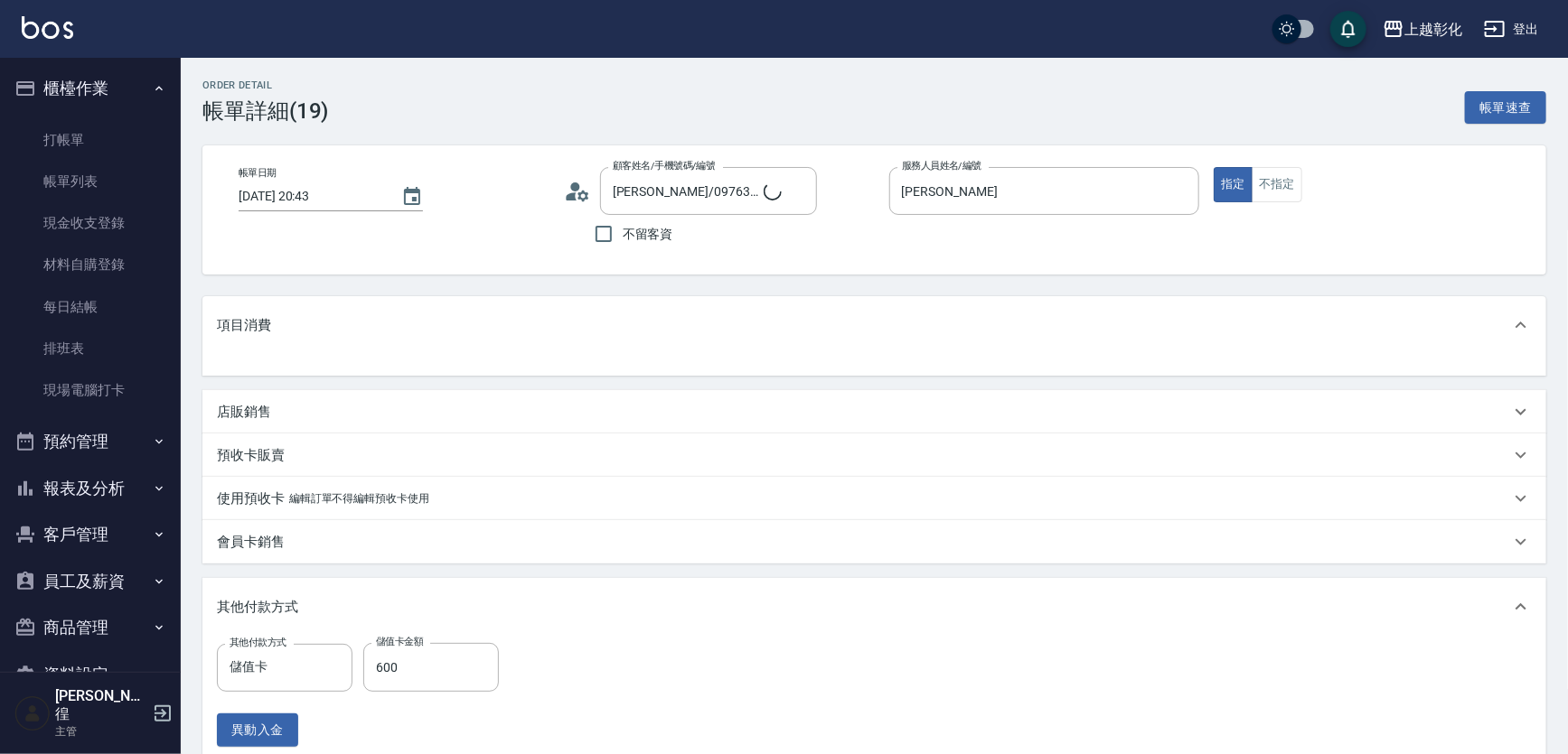
type input "[PERSON_NAME]/0976318177/null"
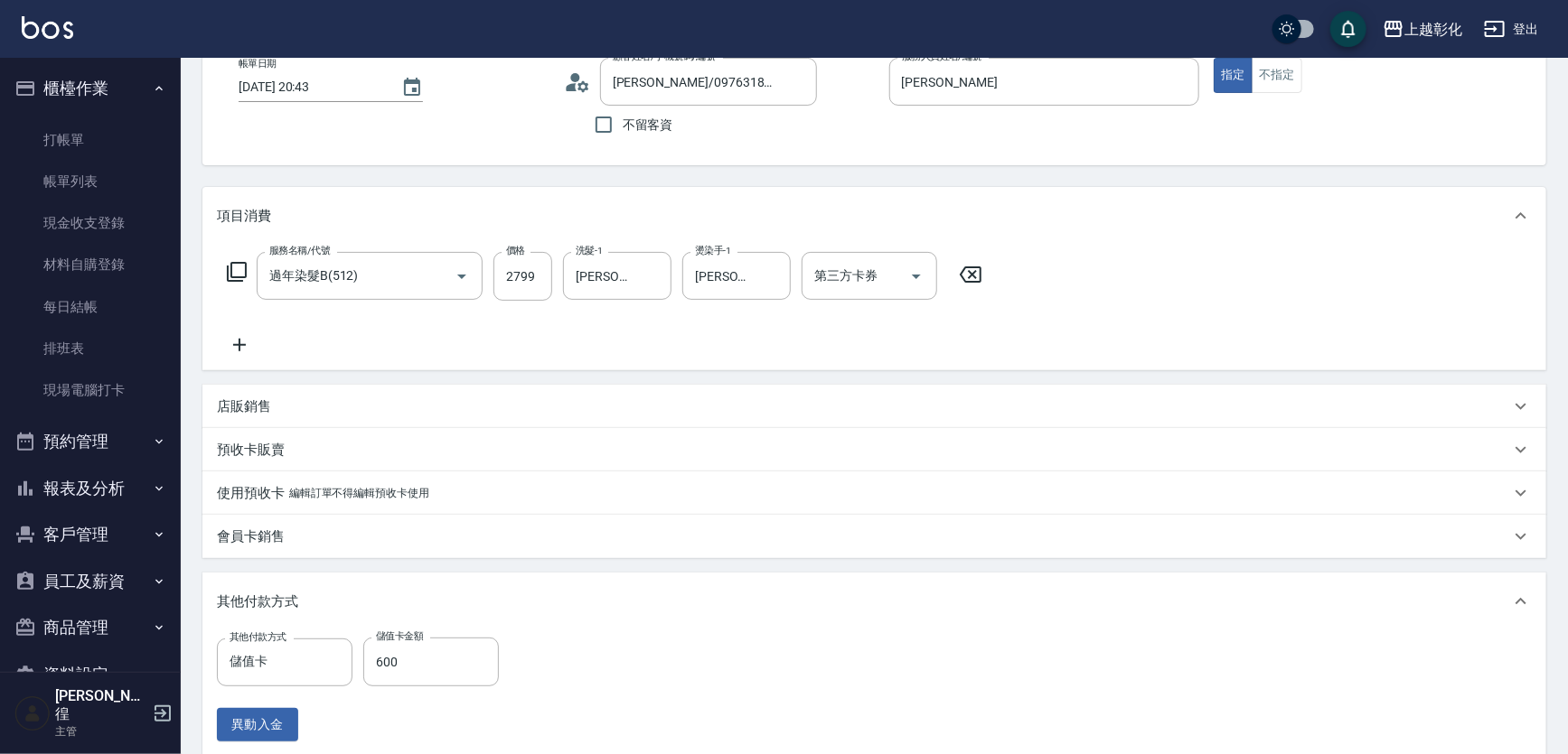
scroll to position [356, 0]
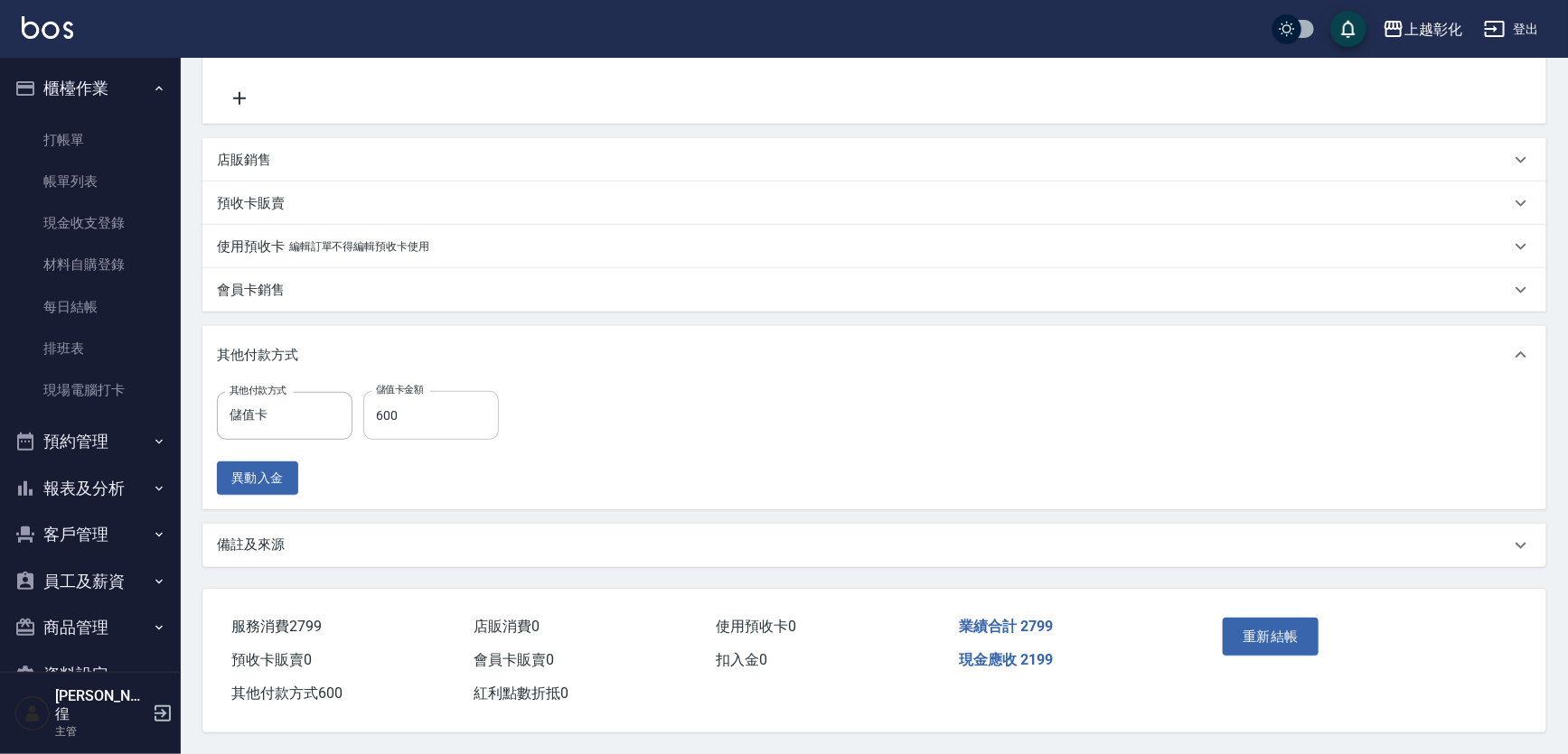
click at [423, 408] on input "600" at bounding box center [430, 415] width 135 height 48
type input "682"
click at [1260, 656] on button "重新結帳" at bounding box center [1270, 636] width 96 height 38
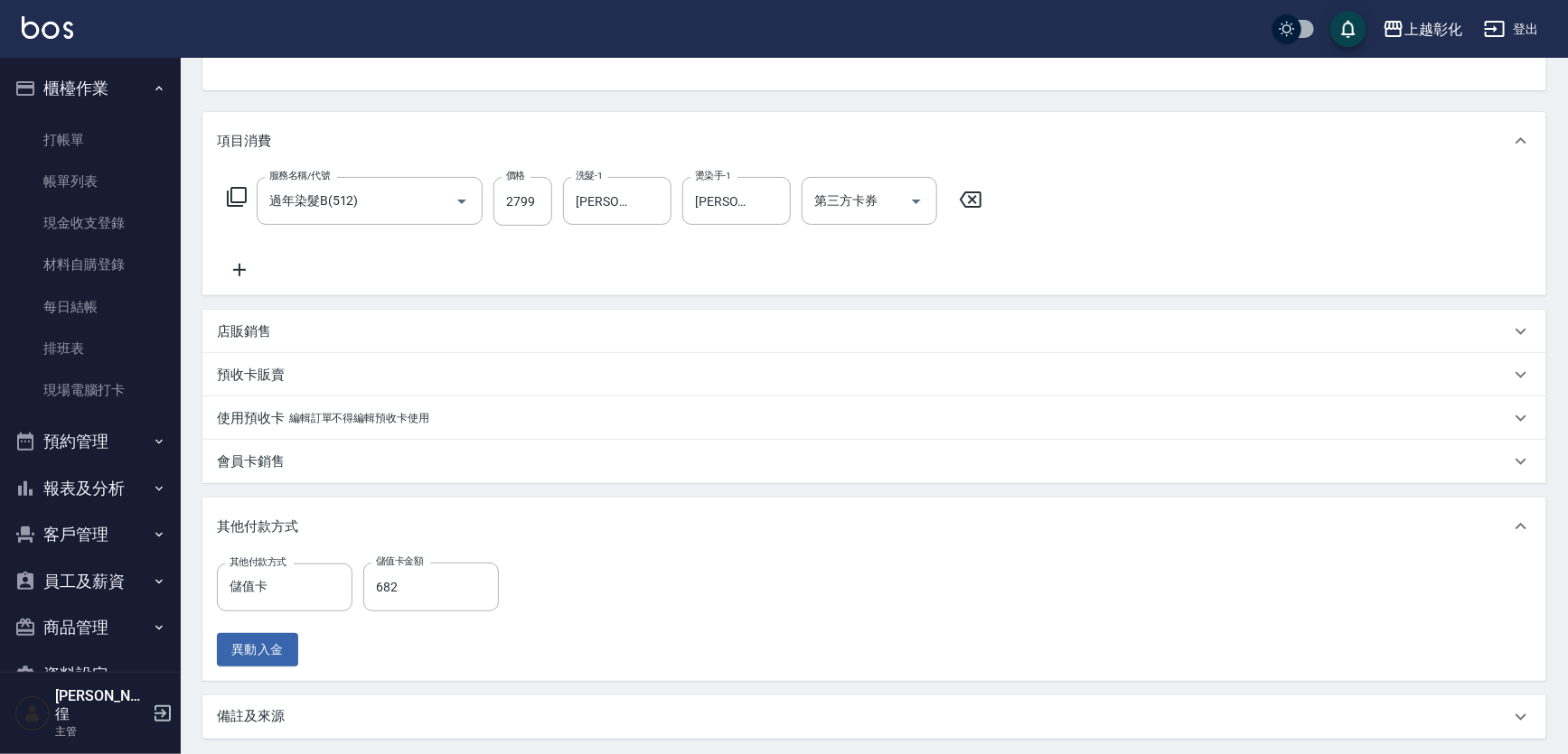
scroll to position [0, 0]
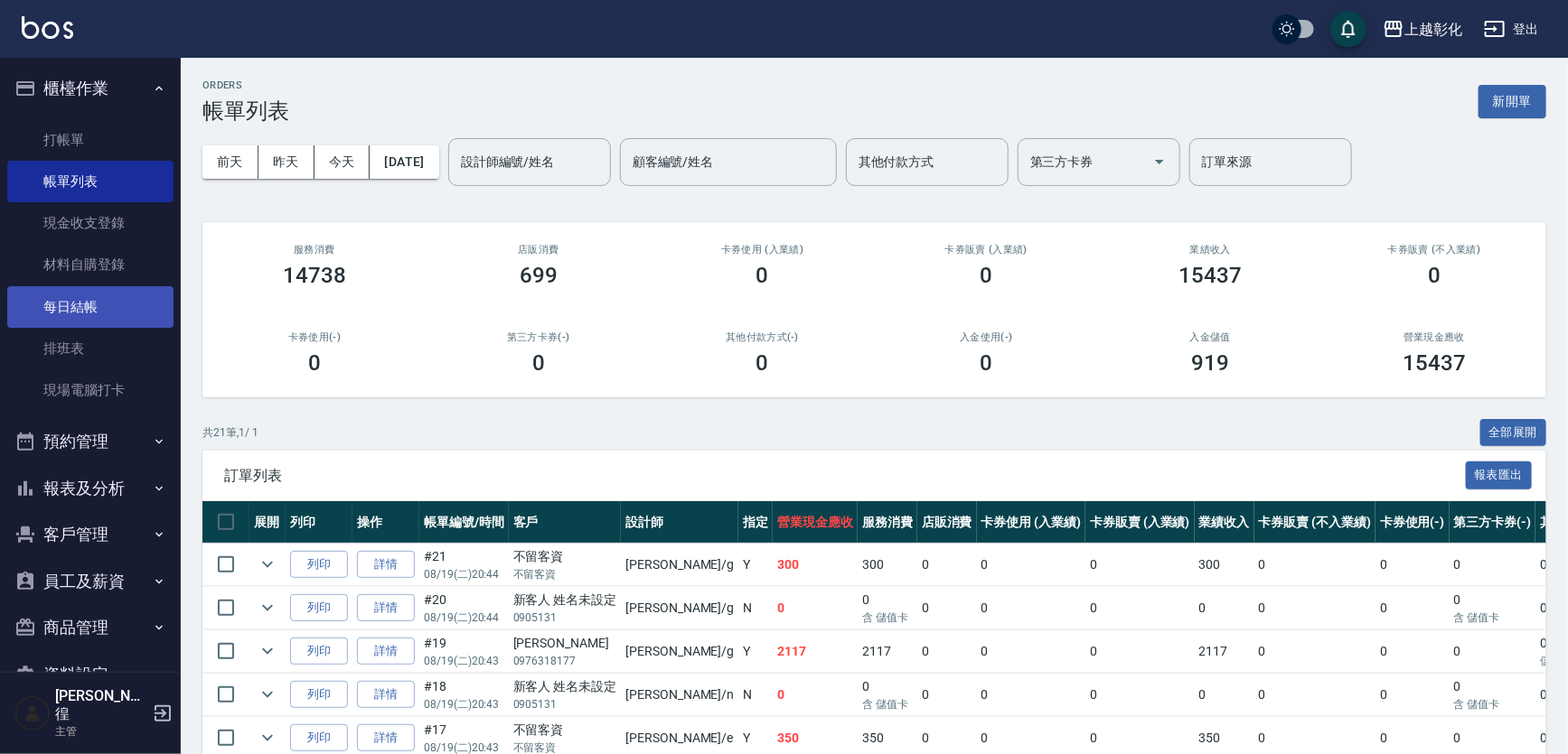
click at [92, 300] on link "每日結帳" at bounding box center [90, 307] width 166 height 42
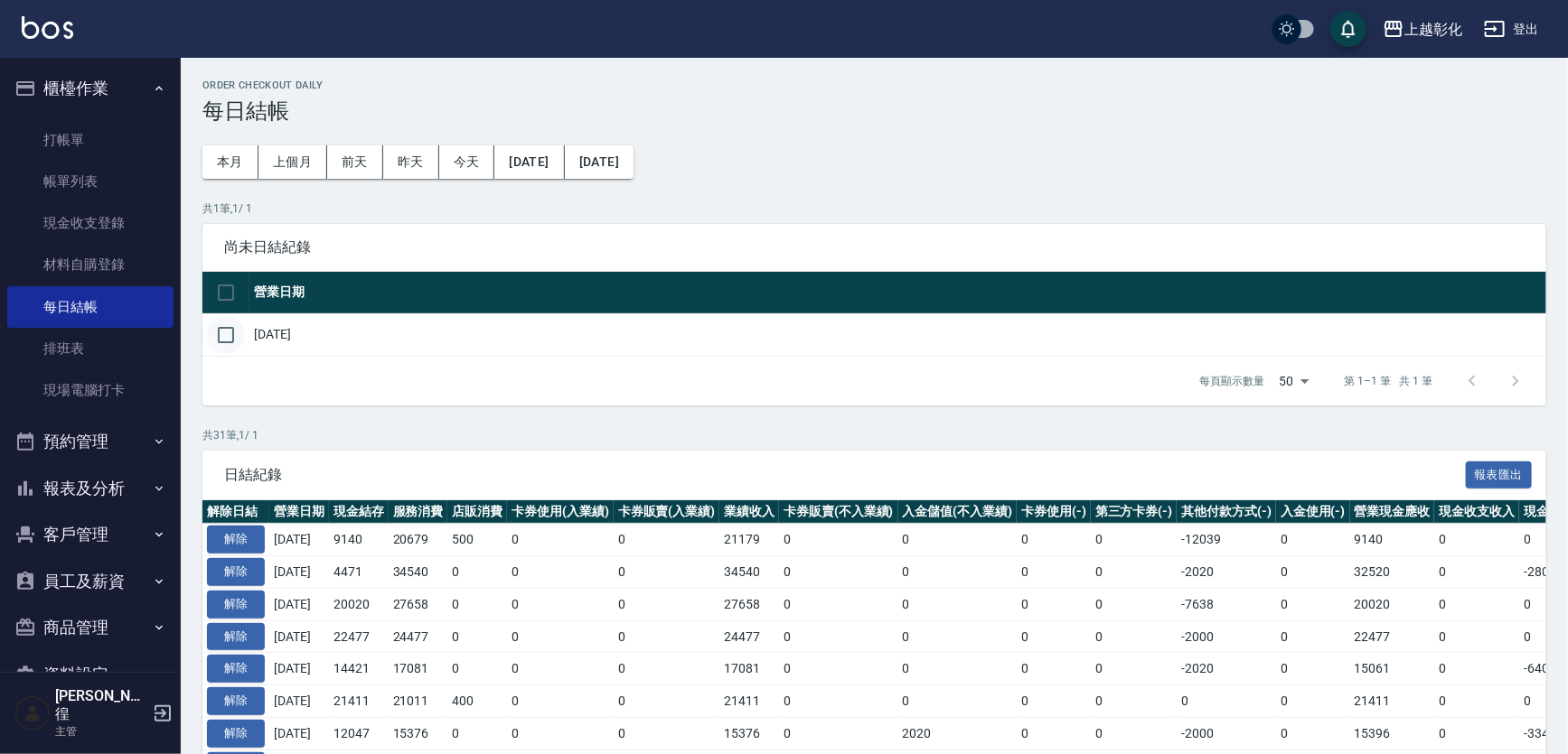
click at [235, 327] on input "checkbox" at bounding box center [225, 335] width 38 height 38
checkbox input "true"
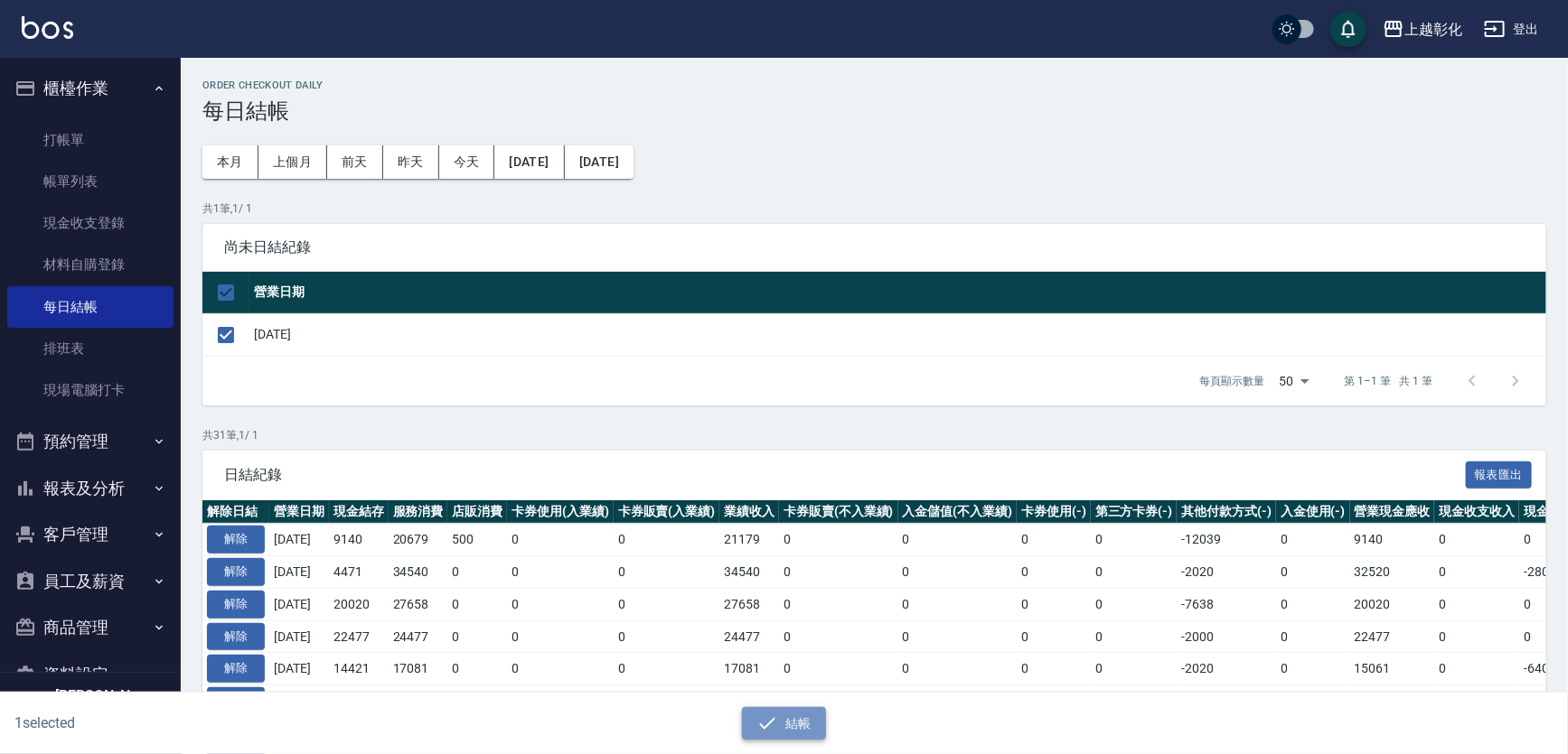
click at [794, 729] on button "結帳" at bounding box center [783, 724] width 84 height 34
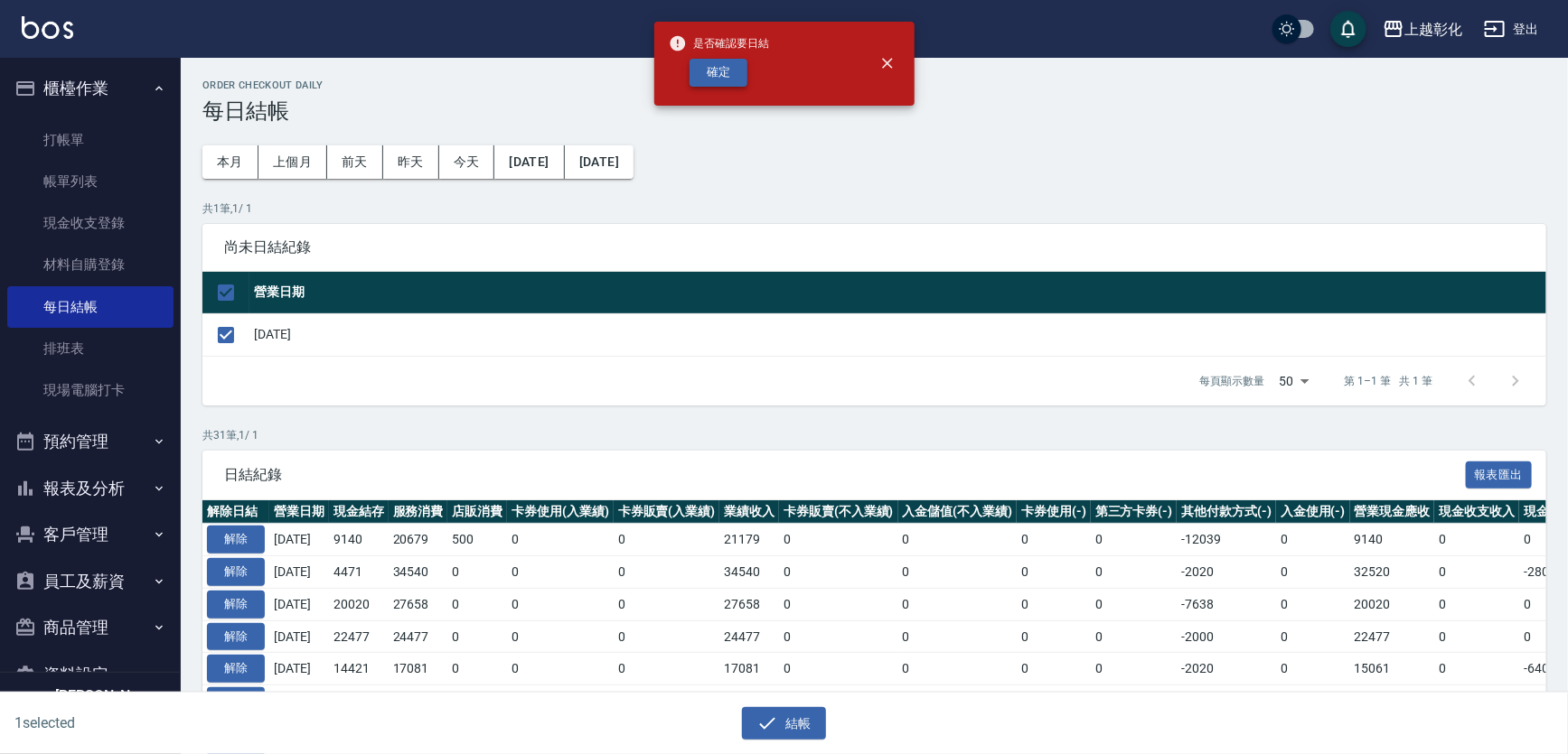
click at [737, 73] on button "確定" at bounding box center [718, 72] width 58 height 28
checkbox input "false"
